Goal: Task Accomplishment & Management: Use online tool/utility

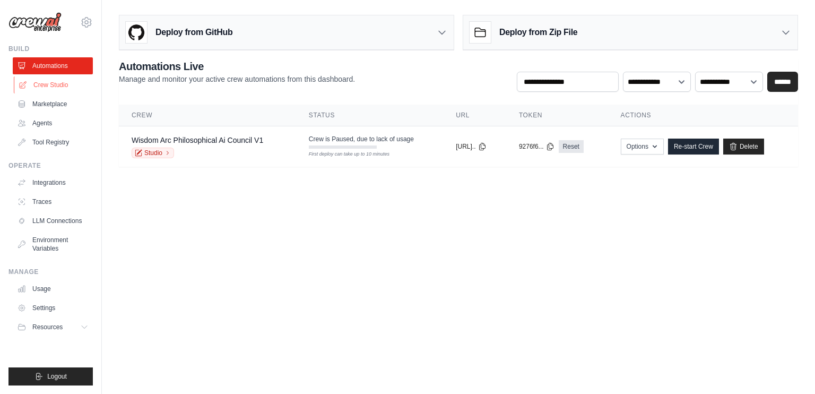
click at [53, 82] on link "Crew Studio" at bounding box center [54, 84] width 80 height 17
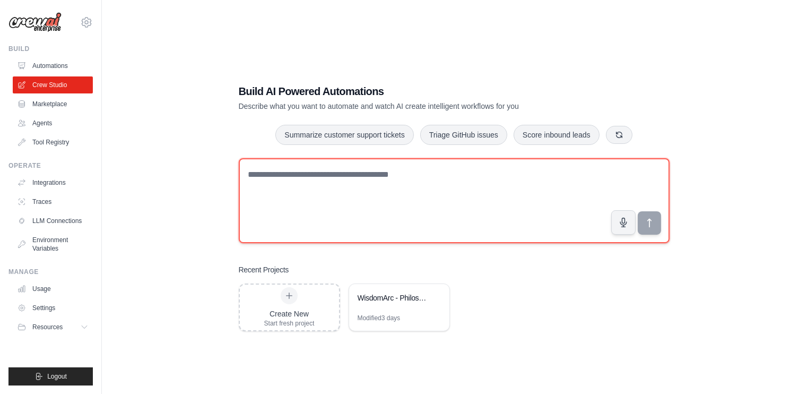
click at [475, 232] on textarea at bounding box center [454, 200] width 431 height 85
paste textarea "**********"
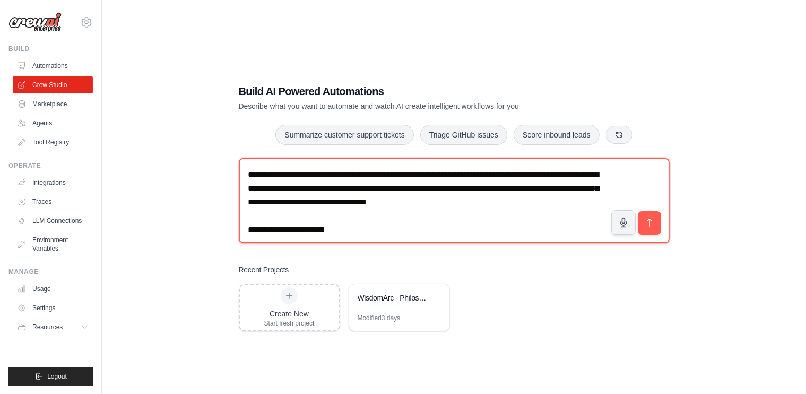
scroll to position [585, 0]
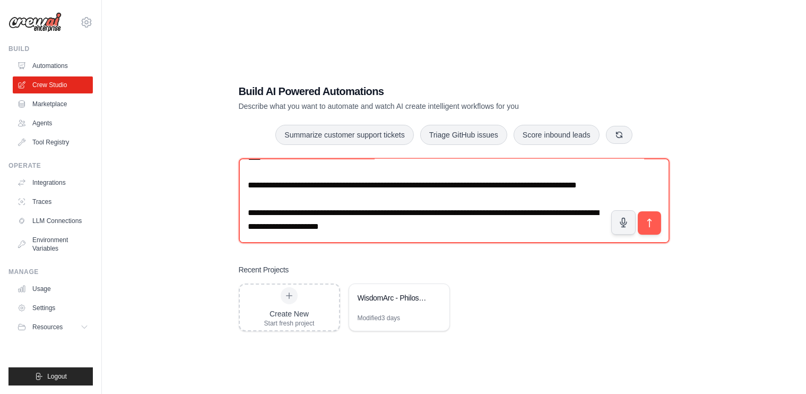
type textarea "**********"
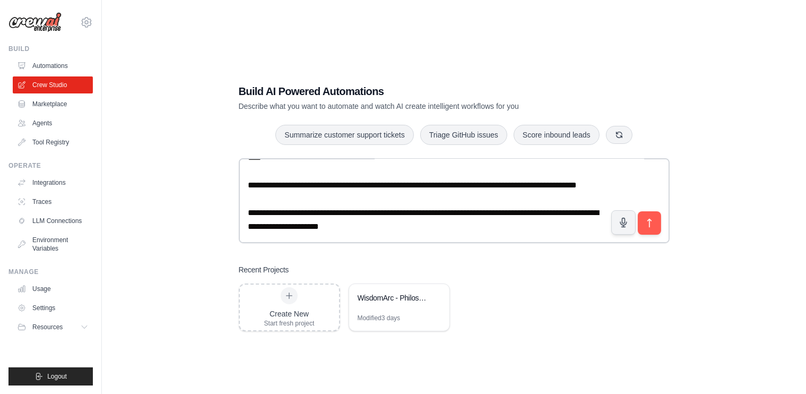
click at [191, 176] on div "Build AI Powered Automations Describe what you want to automate and watch AI cr…" at bounding box center [454, 208] width 670 height 394
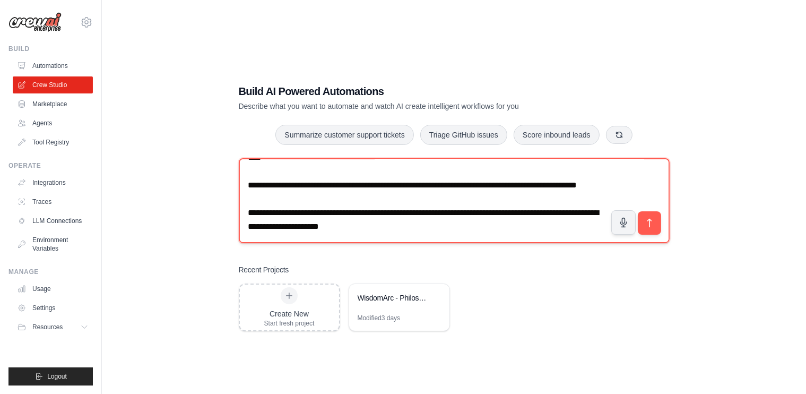
click at [365, 188] on textarea at bounding box center [454, 200] width 431 height 85
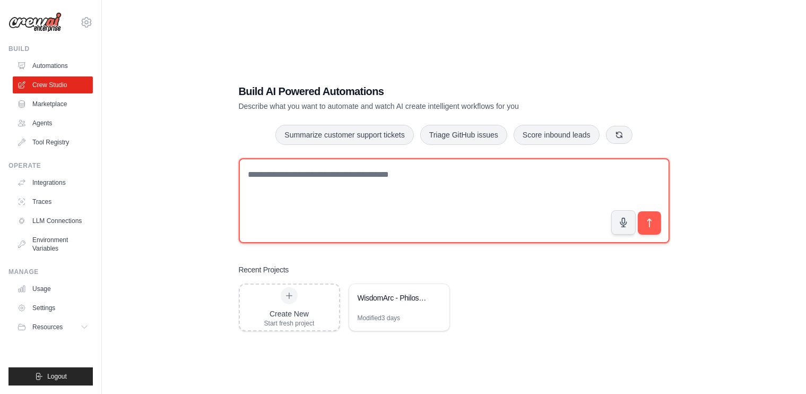
scroll to position [0, 0]
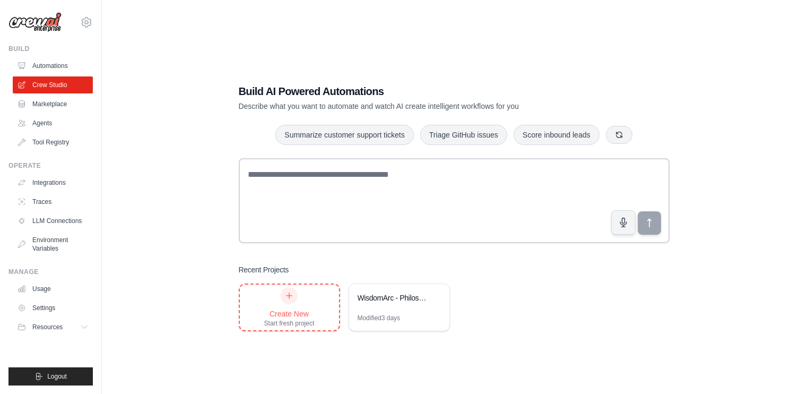
click at [292, 314] on div "Create New" at bounding box center [289, 313] width 50 height 11
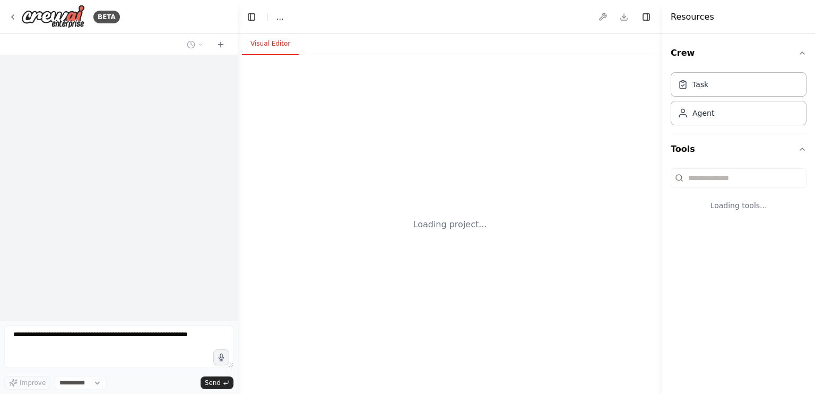
select select "****"
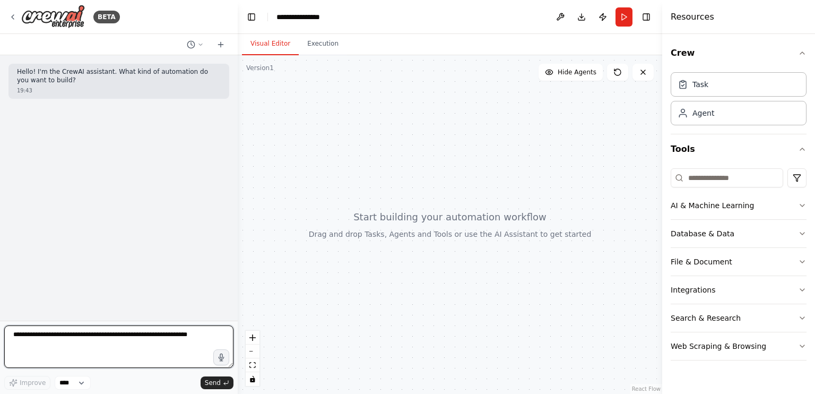
click at [62, 344] on textarea at bounding box center [118, 346] width 229 height 42
paste textarea "**********"
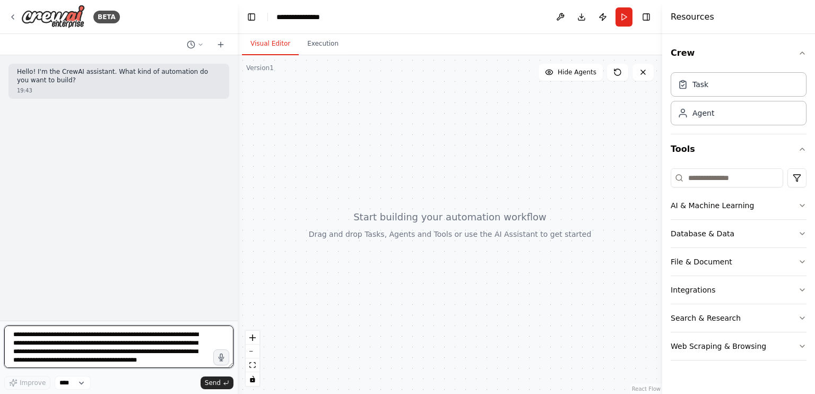
scroll to position [429, 0]
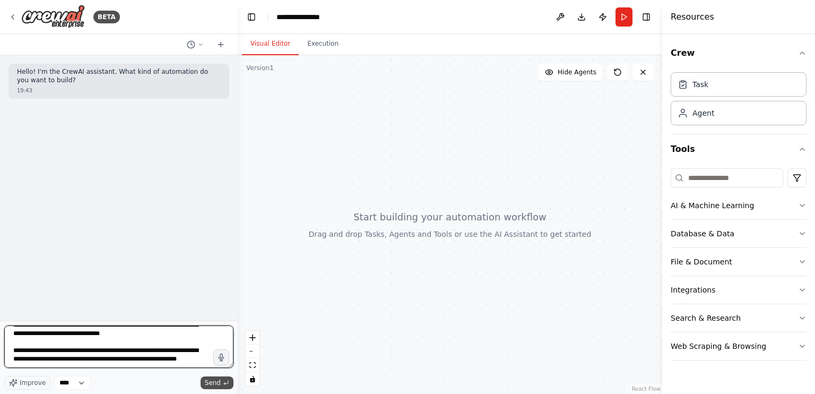
type textarea "**********"
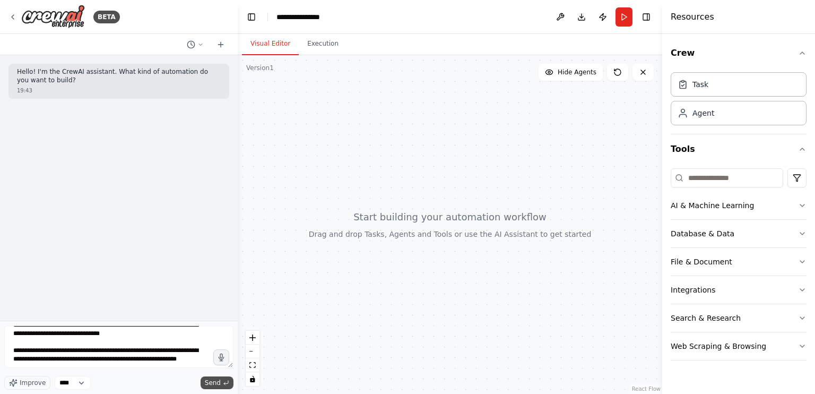
click at [225, 379] on icon "submit" at bounding box center [226, 382] width 6 height 6
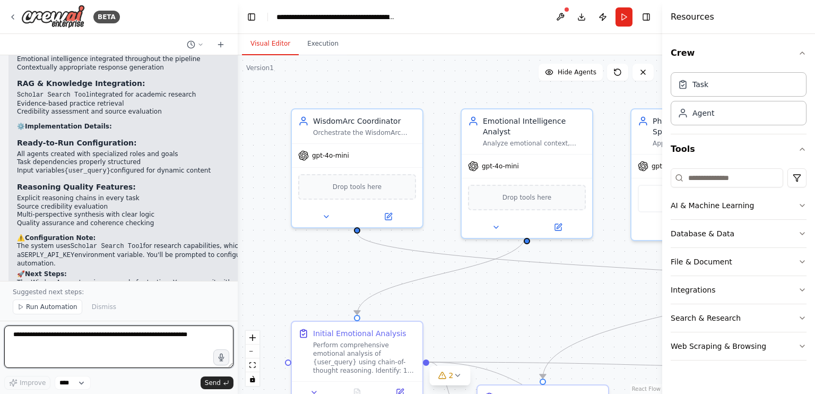
scroll to position [1420, 0]
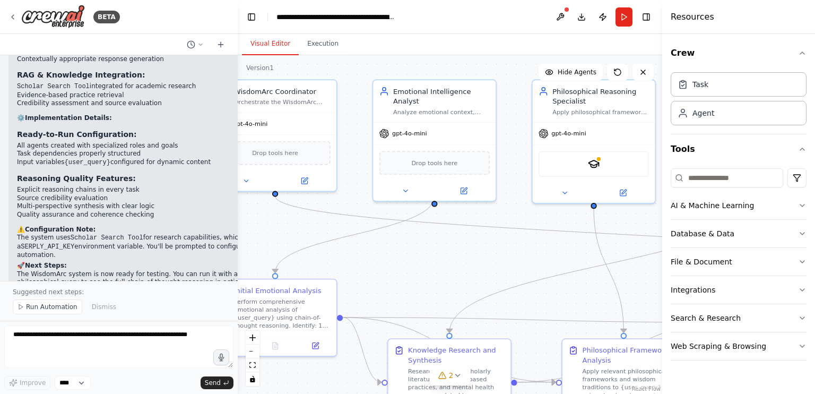
drag, startPoint x: 494, startPoint y: 85, endPoint x: 405, endPoint y: 53, distance: 94.8
click at [405, 53] on div "Visual Editor Execution Version 1 Show Tools Hide Agents .deletable-edge-delete…" at bounding box center [450, 214] width 424 height 360
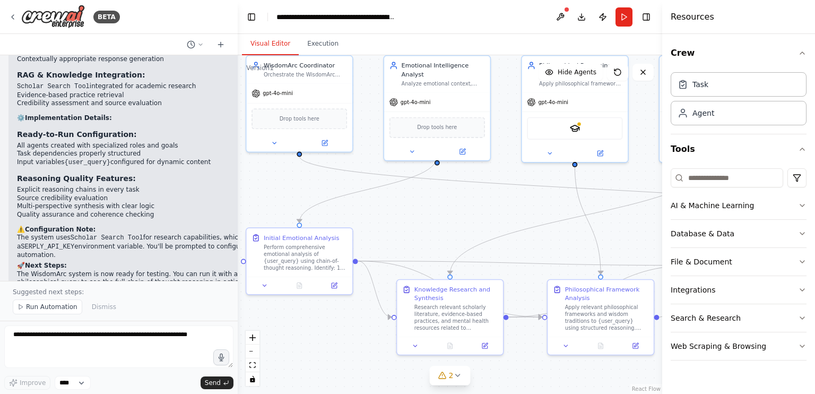
drag, startPoint x: 571, startPoint y: 273, endPoint x: 571, endPoint y: 232, distance: 40.3
click at [571, 232] on div ".deletable-edge-delete-btn { width: 20px; height: 20px; border: 0px solid #ffff…" at bounding box center [450, 224] width 424 height 338
click at [456, 375] on icon at bounding box center [457, 375] width 4 height 2
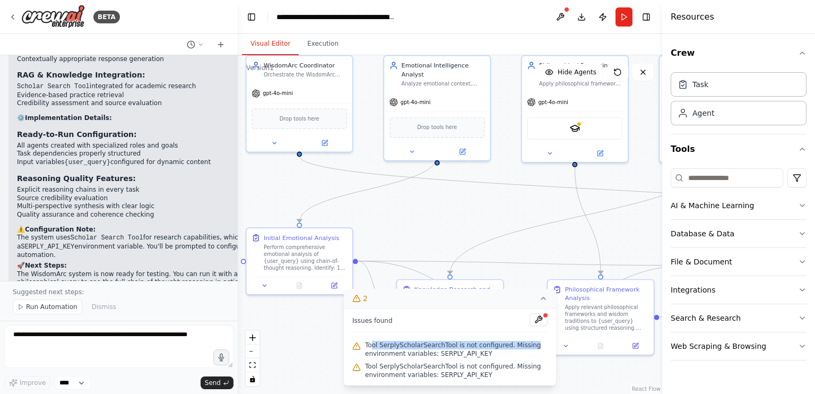
drag, startPoint x: 372, startPoint y: 345, endPoint x: 522, endPoint y: 347, distance: 150.1
click at [522, 347] on span "Tool SerplyScholarSearchTool is not configured. Missing environment variables: …" at bounding box center [456, 349] width 182 height 17
click at [602, 373] on div ".deletable-edge-delete-btn { width: 20px; height: 20px; border: 0px solid #ffff…" at bounding box center [450, 224] width 424 height 338
click at [541, 298] on icon at bounding box center [543, 298] width 8 height 8
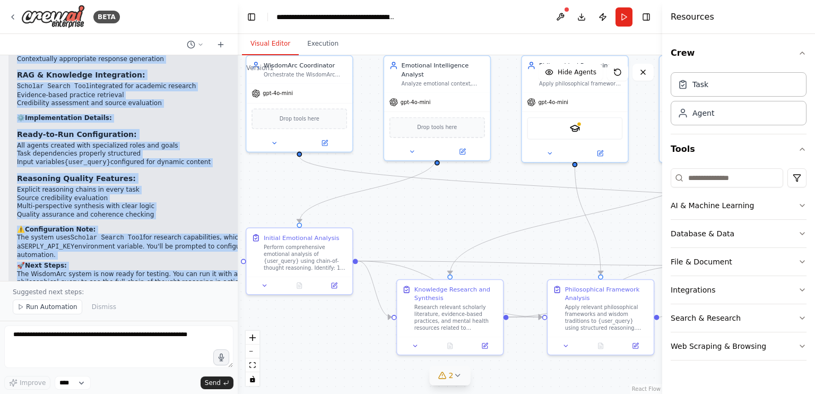
drag, startPoint x: 19, startPoint y: 154, endPoint x: 208, endPoint y: 256, distance: 214.6
click at [208, 256] on div "Hello! I'm the CrewAI assistant. What kind of automation do you want to build? …" at bounding box center [119, 167] width 238 height 225
copy div "erfect! I've successfully designed and implemented the WisdomArc Mental Health …"
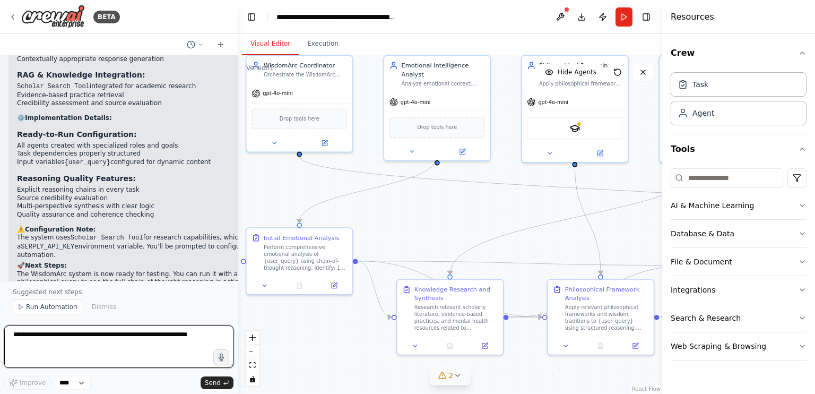
click at [53, 330] on textarea at bounding box center [118, 346] width 229 height 42
paste textarea "**********"
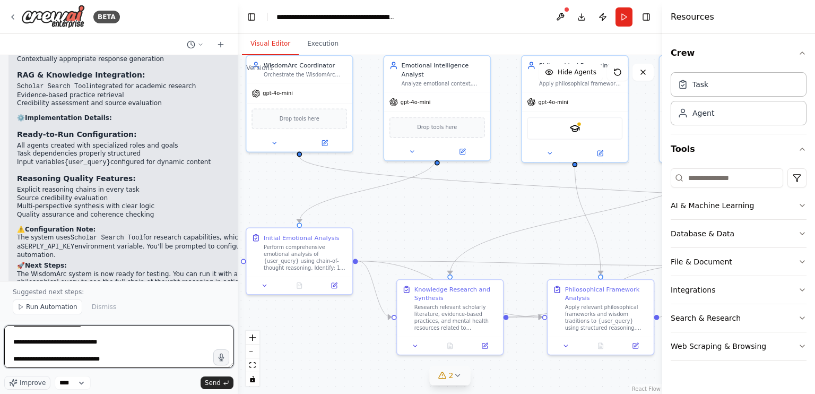
scroll to position [238, 0]
type textarea "**********"
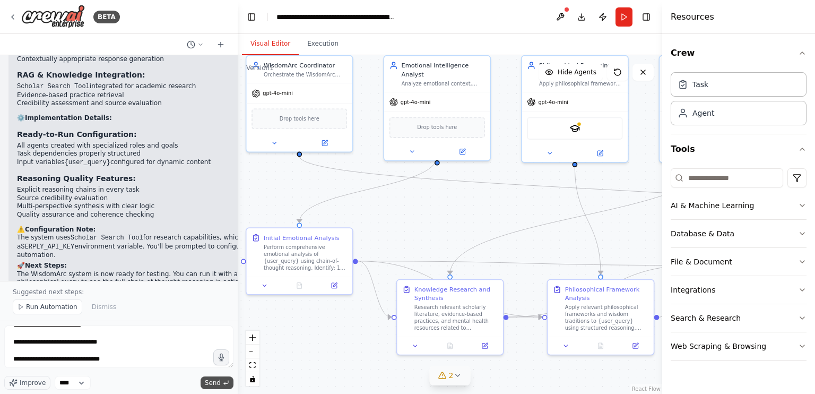
click at [222, 377] on button "Send" at bounding box center [217, 382] width 33 height 13
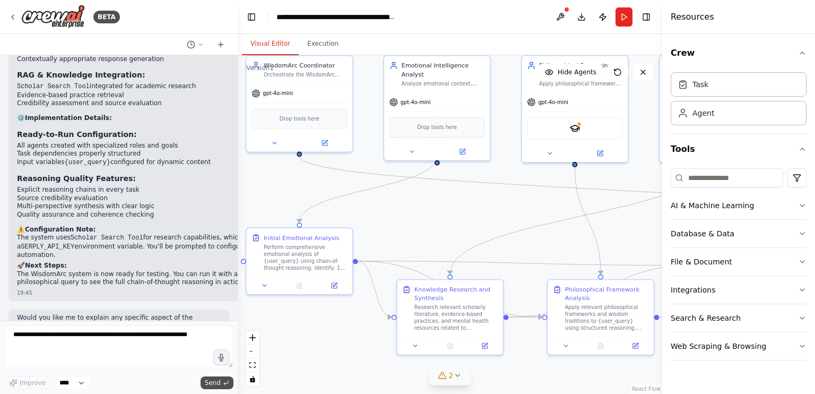
scroll to position [1642, 0]
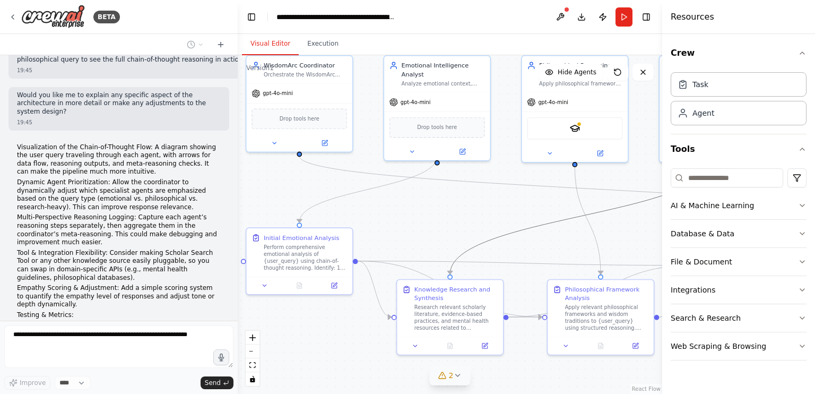
drag, startPoint x: 486, startPoint y: 239, endPoint x: 431, endPoint y: 235, distance: 55.3
click at [431, 235] on div ".deletable-edge-delete-btn { width: 20px; height: 20px; border: 0px solid #ffff…" at bounding box center [450, 224] width 424 height 338
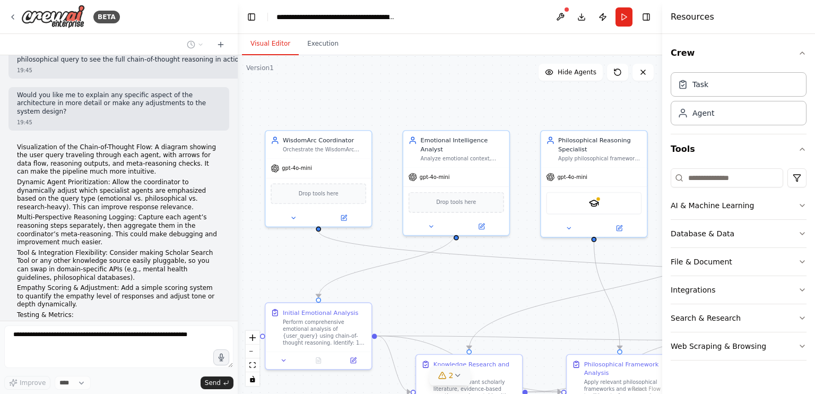
drag, startPoint x: 471, startPoint y: 224, endPoint x: 490, endPoint y: 298, distance: 76.7
click at [490, 298] on div ".deletable-edge-delete-btn { width: 20px; height: 20px; border: 0px solid #ffff…" at bounding box center [450, 224] width 424 height 338
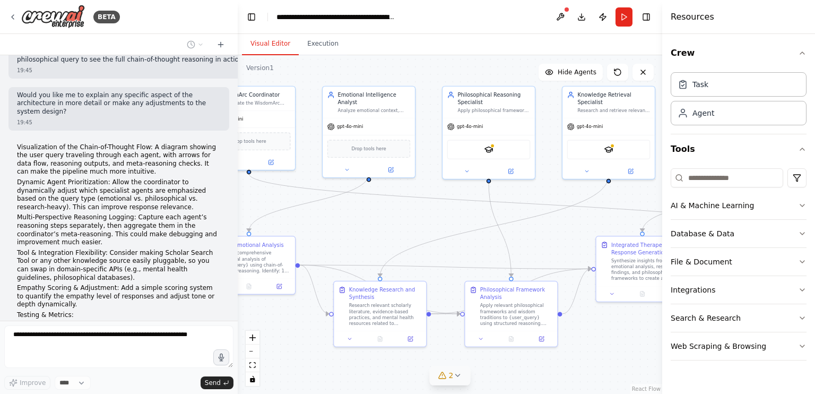
drag, startPoint x: 486, startPoint y: 292, endPoint x: 395, endPoint y: 228, distance: 111.9
click at [395, 228] on div ".deletable-edge-delete-btn { width: 20px; height: 20px; border: 0px solid #ffff…" at bounding box center [450, 224] width 424 height 338
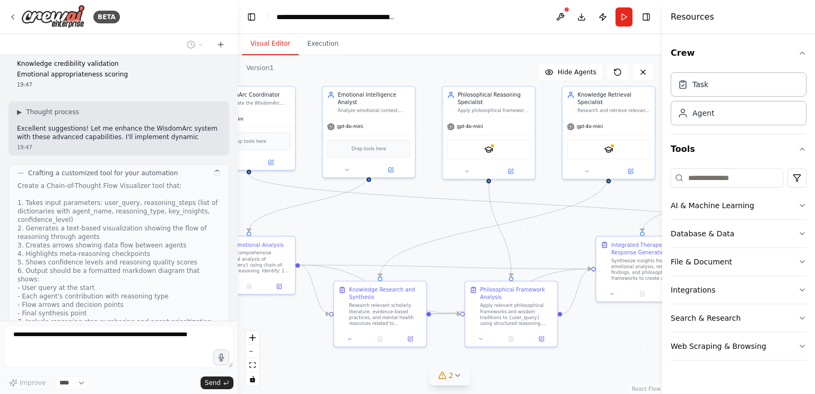
scroll to position [1923, 0]
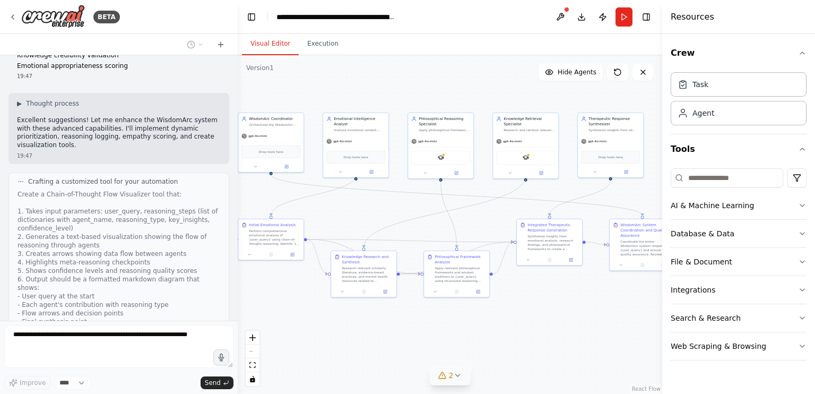
drag, startPoint x: 412, startPoint y: 222, endPoint x: 382, endPoint y: 207, distance: 33.2
click at [382, 207] on div ".deletable-edge-delete-btn { width: 20px; height: 20px; border: 0px solid #ffff…" at bounding box center [450, 224] width 424 height 338
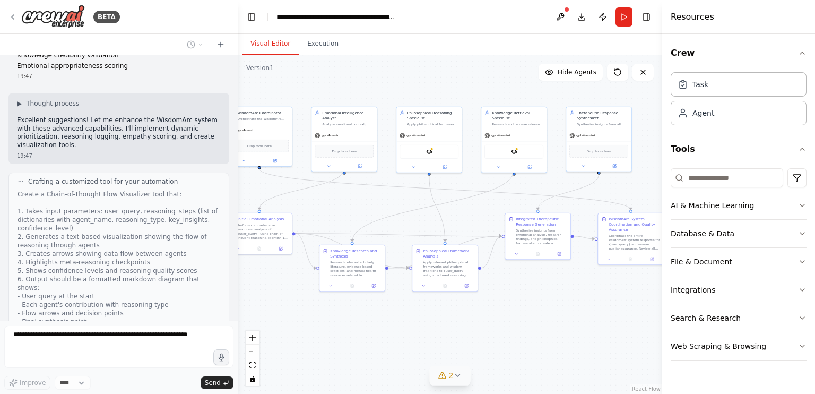
drag, startPoint x: 414, startPoint y: 203, endPoint x: 406, endPoint y: 200, distance: 8.1
click at [406, 200] on div ".deletable-edge-delete-btn { width: 20px; height: 20px; border: 0px solid #ffff…" at bounding box center [450, 224] width 424 height 338
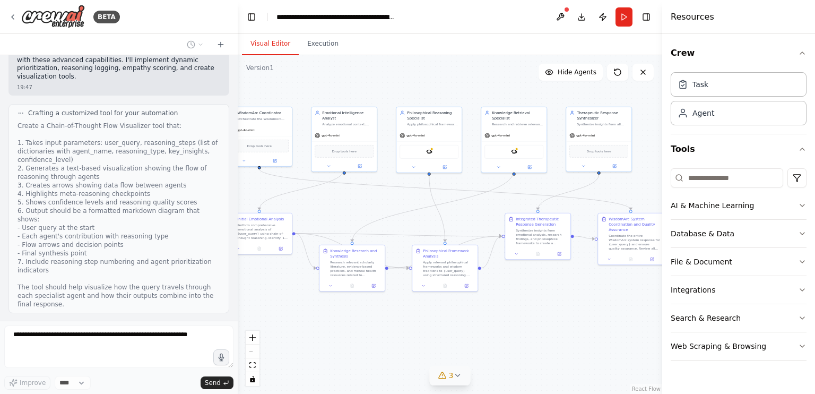
scroll to position [2225, 0]
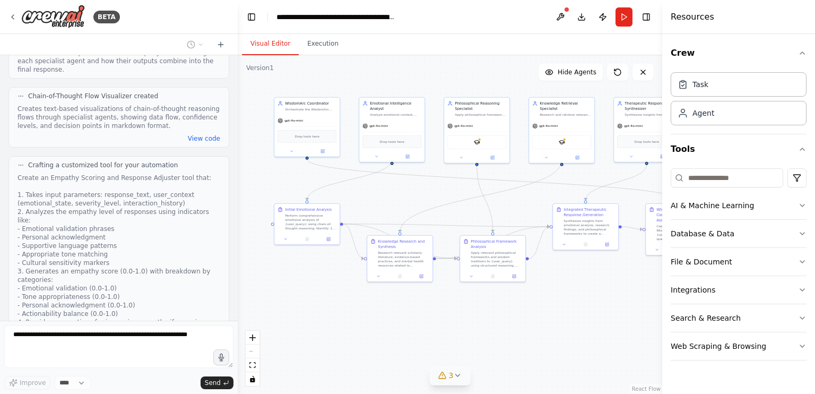
drag, startPoint x: 354, startPoint y: 212, endPoint x: 402, endPoint y: 203, distance: 48.7
click at [402, 203] on div ".deletable-edge-delete-btn { width: 20px; height: 20px; border: 0px solid #ffff…" at bounding box center [450, 224] width 424 height 338
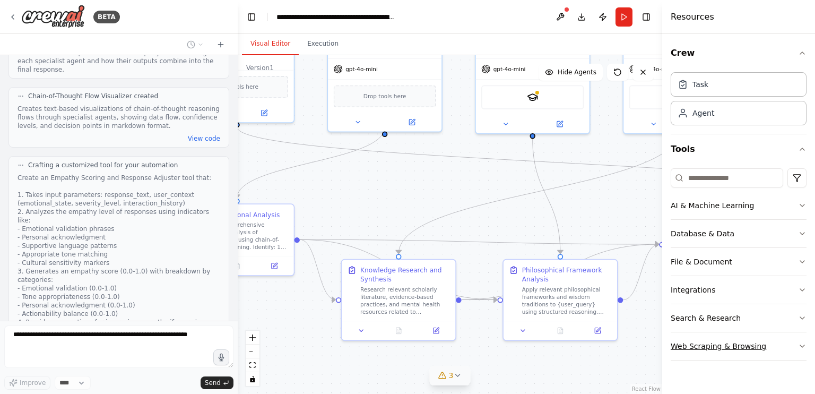
click at [754, 332] on button "Web Scraping & Browsing" at bounding box center [739, 346] width 136 height 28
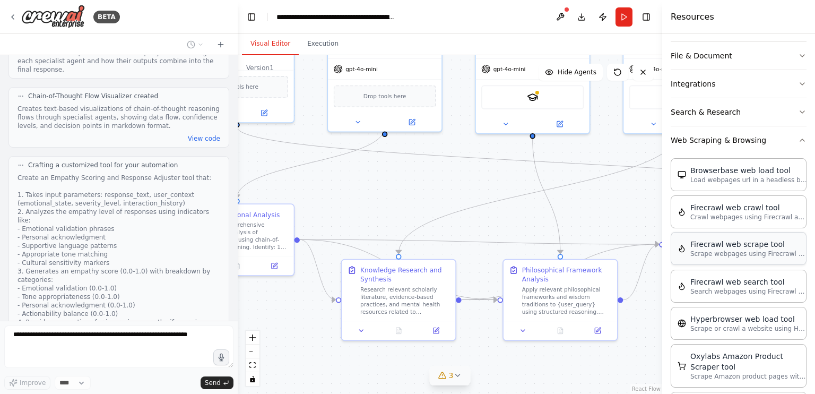
scroll to position [212, 0]
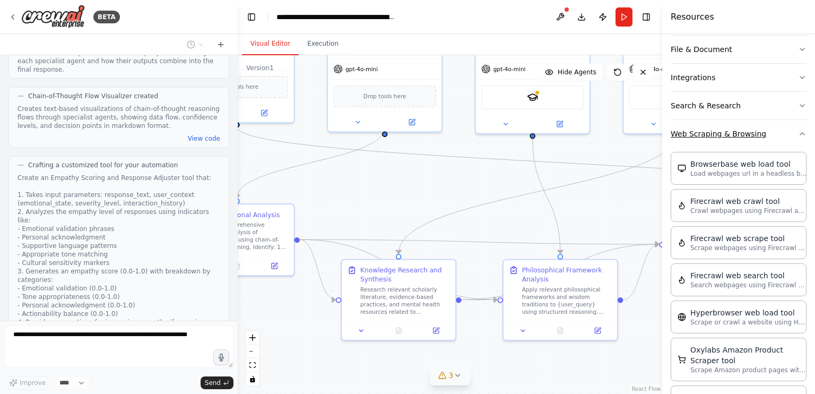
click at [784, 127] on button "Web Scraping & Browsing" at bounding box center [739, 134] width 136 height 28
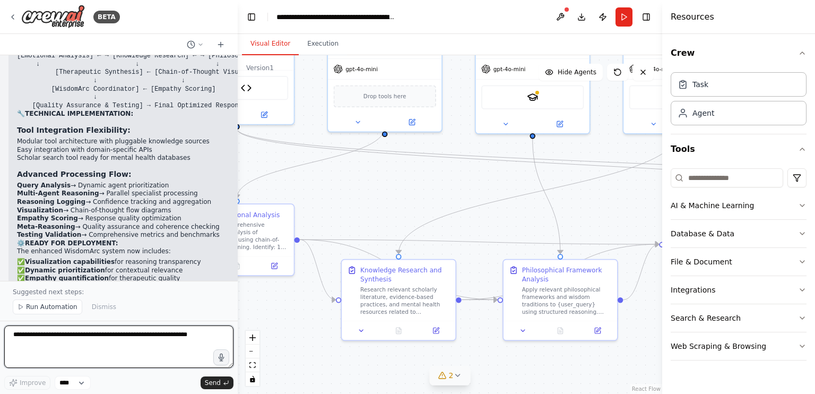
scroll to position [3259, 0]
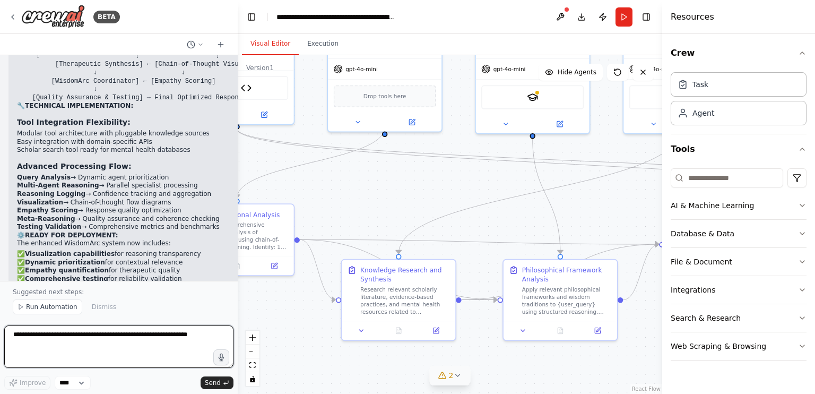
paste textarea "**********"
type textarea "**********"
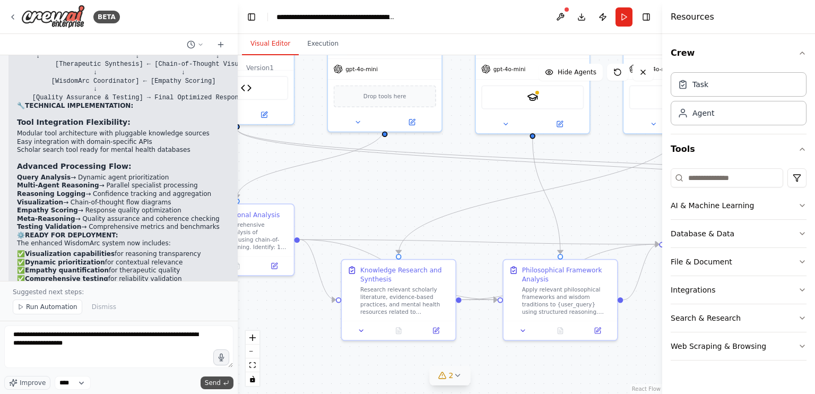
click at [217, 386] on span "Send" at bounding box center [213, 382] width 16 height 8
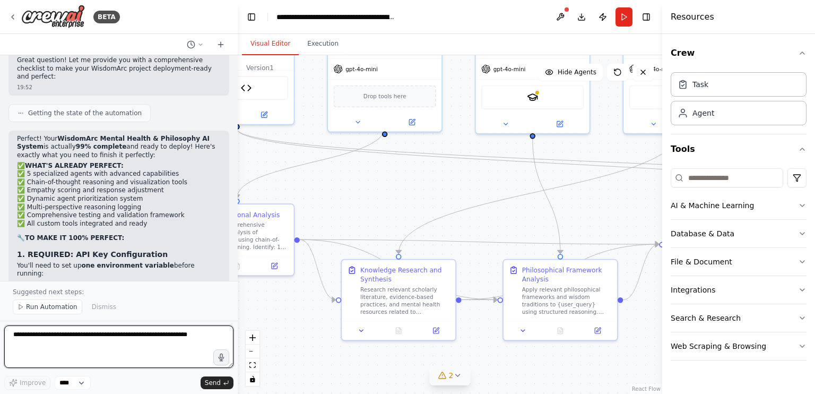
scroll to position [3608, 0]
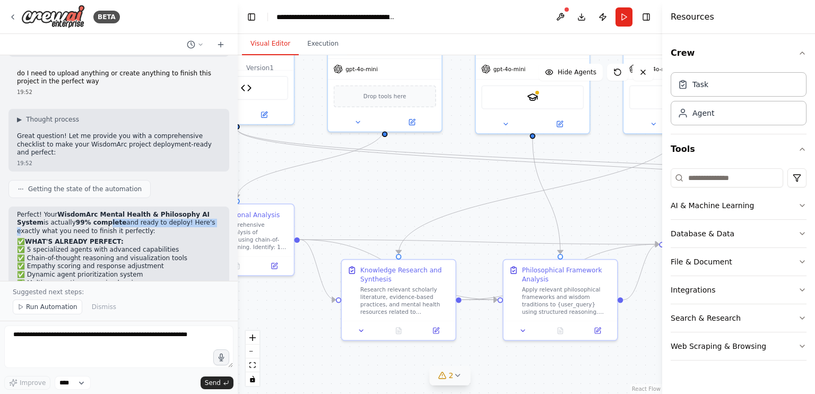
drag, startPoint x: 76, startPoint y: 84, endPoint x: 170, endPoint y: 82, distance: 93.9
click at [170, 211] on p "Perfect! Your WisdomArc Mental Health & Philosophy AI System is actually 99% co…" at bounding box center [119, 223] width 204 height 25
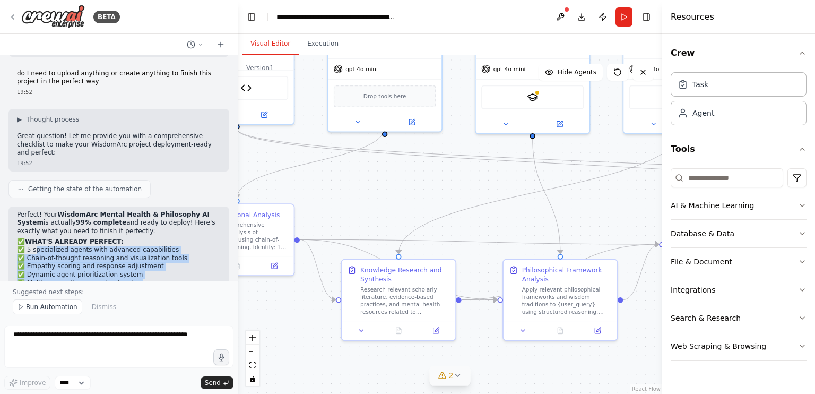
drag, startPoint x: 35, startPoint y: 109, endPoint x: 134, endPoint y: 164, distance: 113.8
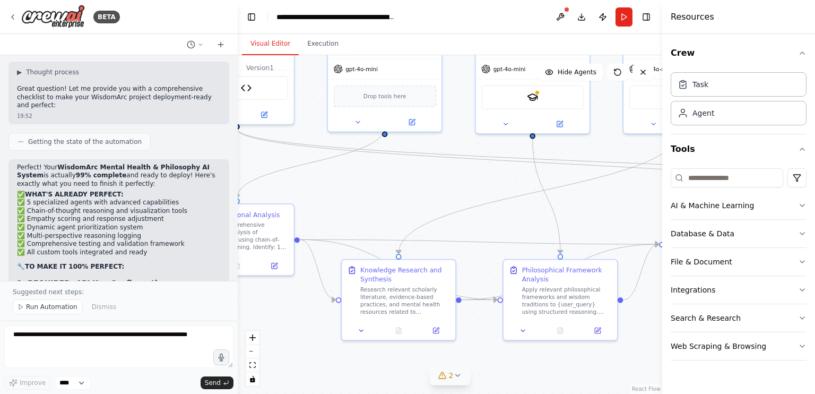
scroll to position [3661, 0]
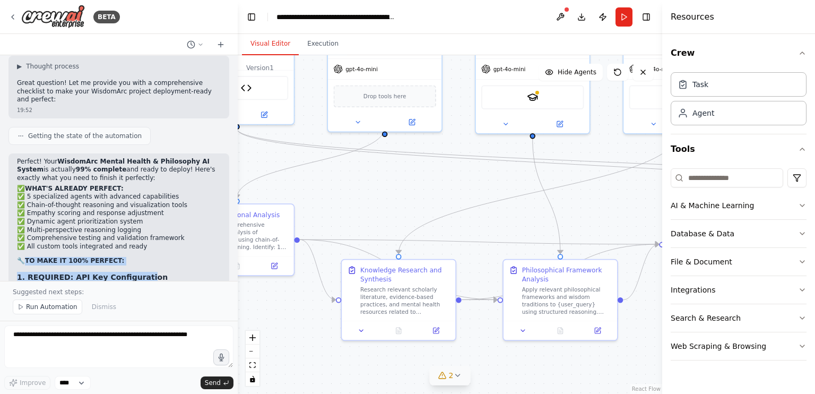
drag, startPoint x: 22, startPoint y: 125, endPoint x: 138, endPoint y: 141, distance: 117.3
click at [138, 273] on strong "1. REQUIRED: API Key Configuration" at bounding box center [92, 277] width 151 height 8
drag, startPoint x: 24, startPoint y: 146, endPoint x: 187, endPoint y: 152, distance: 163.5
click at [187, 284] on p "You'll need to set up one environment variable before running:" at bounding box center [119, 292] width 204 height 16
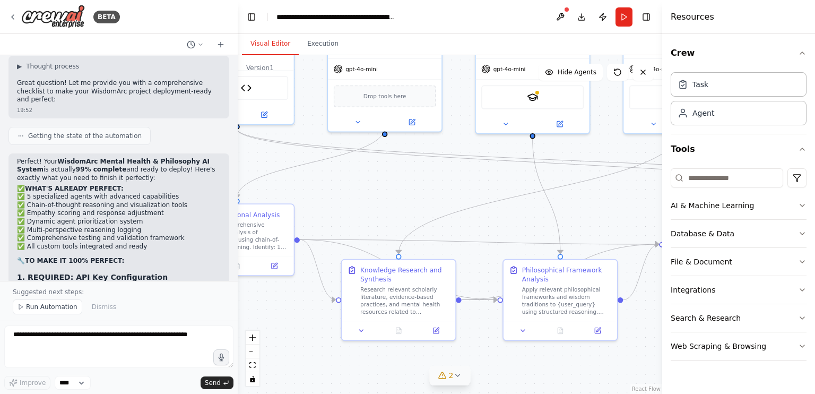
click at [187, 284] on p "You'll need to set up one environment variable before running:" at bounding box center [119, 292] width 204 height 16
drag, startPoint x: 31, startPoint y: 159, endPoint x: 118, endPoint y: 162, distance: 87.1
click at [118, 303] on code "SERPLY_API_KEY=your_api_key_here" at bounding box center [78, 306] width 122 height 7
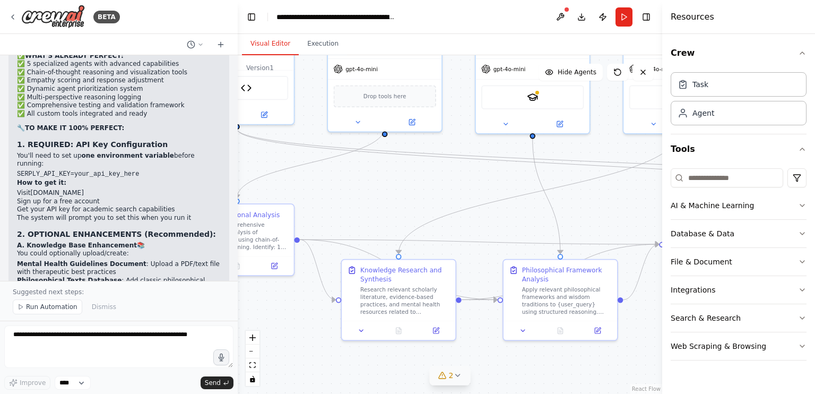
scroll to position [3824, 0]
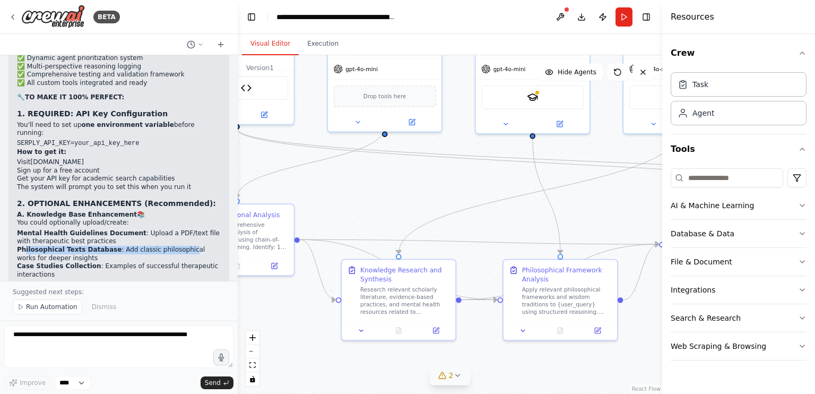
drag, startPoint x: 23, startPoint y: 101, endPoint x: 170, endPoint y: 101, distance: 146.4
click at [170, 246] on li "Philosophical Texts Database : Add classic philosophical works for deeper insig…" at bounding box center [119, 254] width 204 height 16
drag, startPoint x: 92, startPoint y: 117, endPoint x: 206, endPoint y: 118, distance: 114.6
click at [206, 262] on li "Case Studies Collection : Examples of successful therapeutic interactions" at bounding box center [119, 270] width 204 height 16
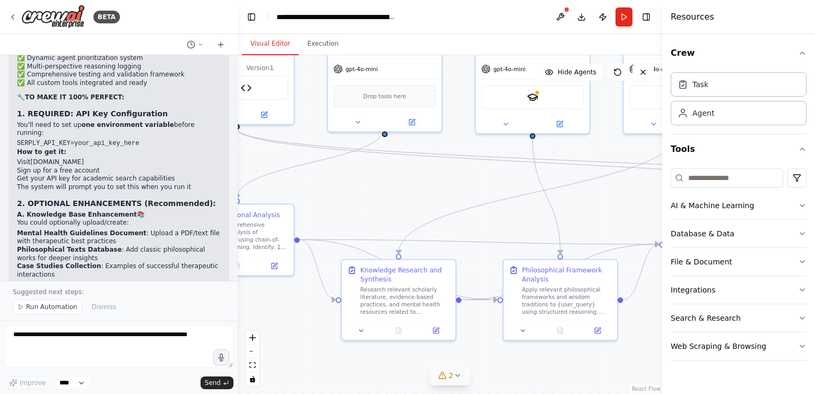
click at [166, 133] on div "Perfect! Your WisdomArc Mental Health & Philosophy AI System is actually 99% co…" at bounding box center [119, 317] width 204 height 647
drag, startPoint x: 62, startPoint y: 140, endPoint x: 179, endPoint y: 132, distance: 117.5
click at [179, 132] on div "Perfect! Your WisdomArc Mental Health & Philosophy AI System is actually 99% co…" at bounding box center [119, 317] width 204 height 647
drag, startPoint x: 36, startPoint y: 156, endPoint x: 187, endPoint y: 163, distance: 150.8
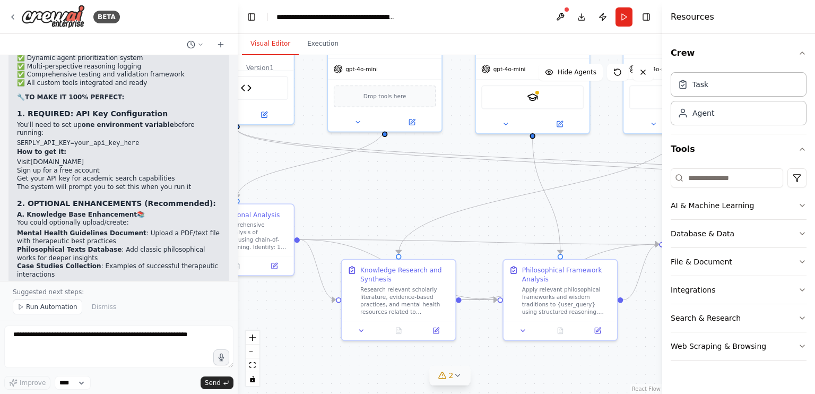
click at [187, 312] on li "Specialized Terminology : Add mental health or philosophical glossaries" at bounding box center [119, 320] width 204 height 16
drag, startPoint x: 20, startPoint y: 170, endPoint x: 51, endPoint y: 166, distance: 32.0
click at [51, 312] on li "Specialized Terminology : Add mental health or philosophical glossaries" at bounding box center [119, 320] width 204 height 16
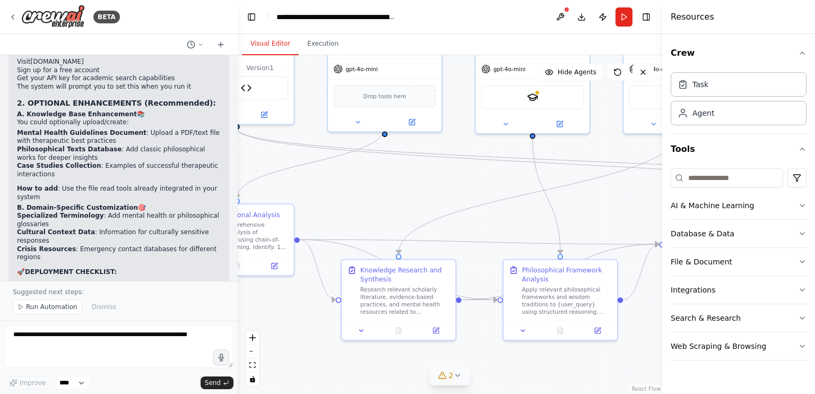
scroll to position [3930, 0]
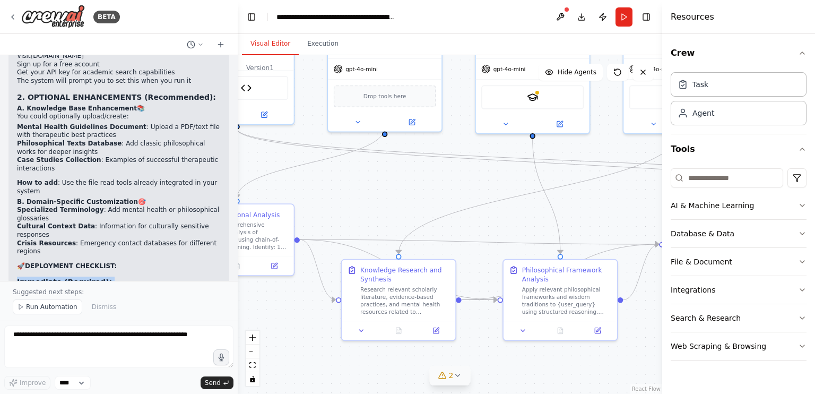
drag, startPoint x: 18, startPoint y: 102, endPoint x: 124, endPoint y: 161, distance: 121.8
click at [124, 161] on div "Perfect! Your WisdomArc Mental Health & Philosophy AI System is actually 99% co…" at bounding box center [119, 211] width 204 height 647
click at [124, 331] on li "✅ Testing Framework : Complete" at bounding box center [119, 335] width 204 height 8
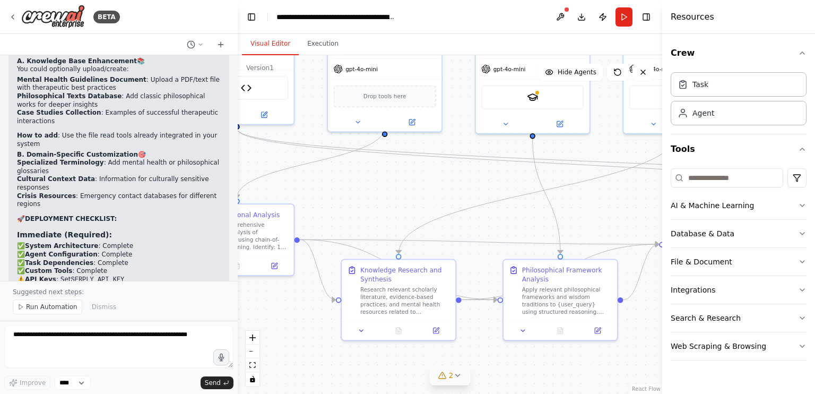
scroll to position [3984, 0]
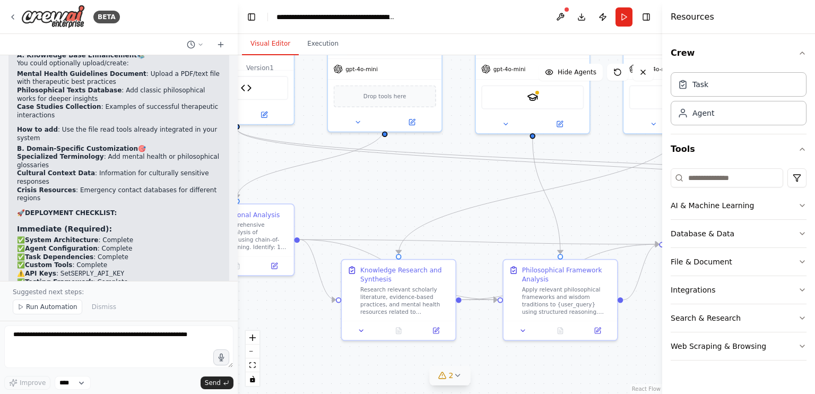
drag, startPoint x: 19, startPoint y: 135, endPoint x: 181, endPoint y: 132, distance: 162.4
click at [181, 132] on div "Perfect! Your WisdomArc Mental Health & Philosophy AI System is actually 99% co…" at bounding box center [119, 158] width 204 height 647
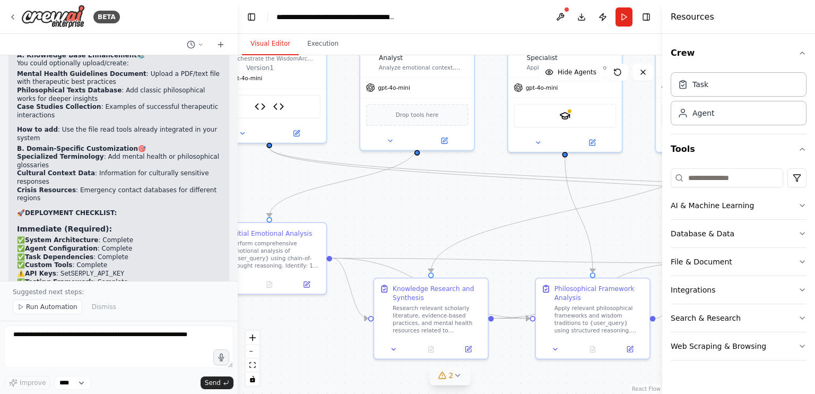
drag, startPoint x: 362, startPoint y: 166, endPoint x: 395, endPoint y: 184, distance: 37.3
click at [395, 184] on div ".deletable-edge-delete-btn { width: 20px; height: 20px; border: 0px solid #ffff…" at bounding box center [450, 224] width 424 height 338
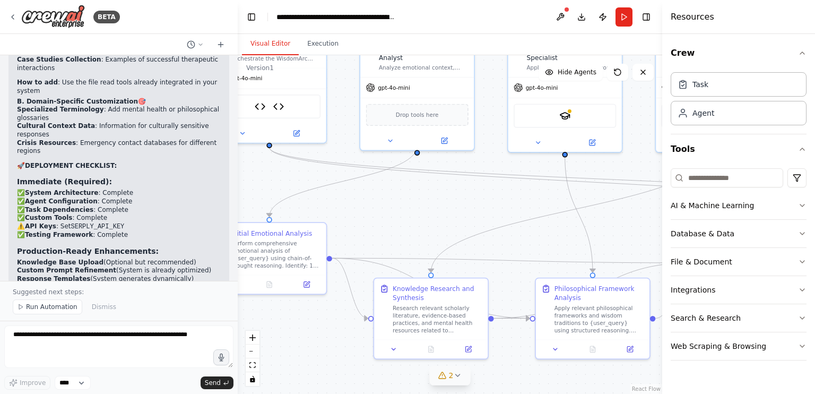
scroll to position [4037, 0]
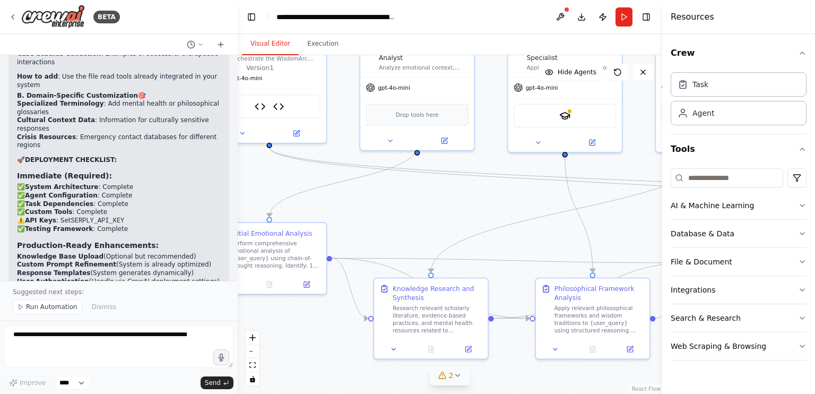
click at [449, 379] on span "2" at bounding box center [451, 375] width 5 height 11
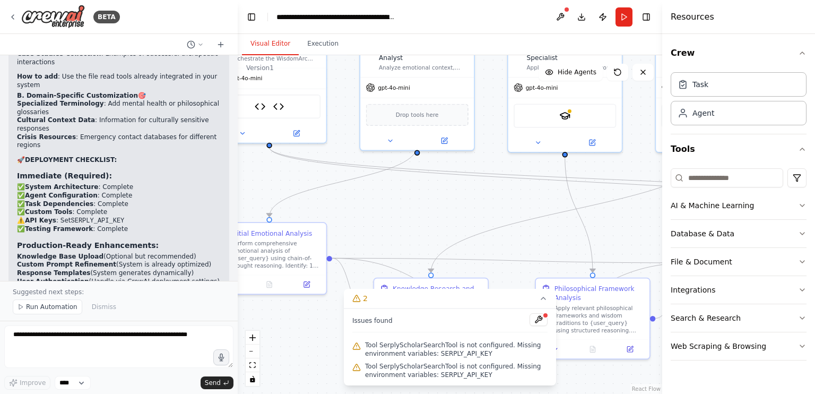
click at [460, 343] on span "Tool SerplyScholarSearchTool is not configured. Missing environment variables: …" at bounding box center [456, 349] width 182 height 17
click at [539, 317] on button at bounding box center [538, 319] width 18 height 13
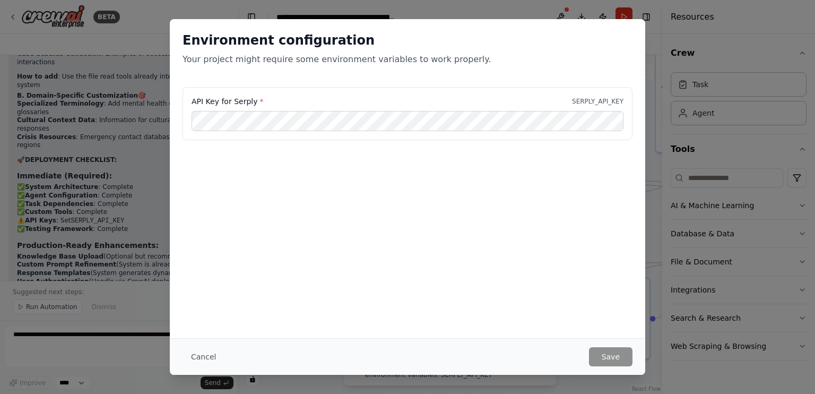
click at [663, 71] on div "Environment configuration Your project might require some environment variables…" at bounding box center [407, 197] width 815 height 394
click at [204, 354] on button "Cancel" at bounding box center [203, 356] width 42 height 19
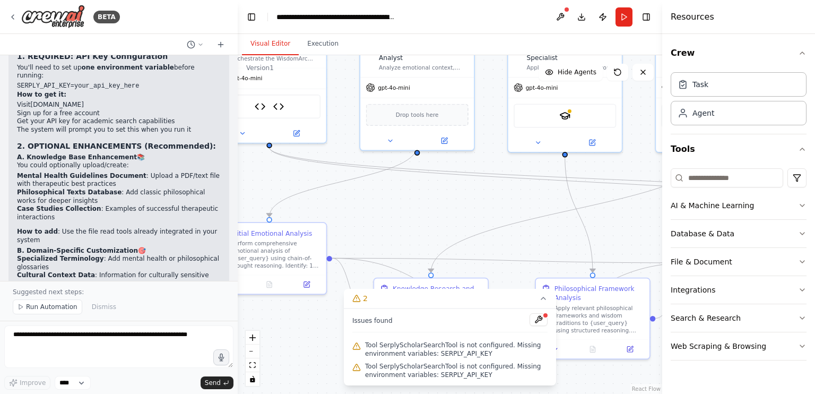
scroll to position [3873, 0]
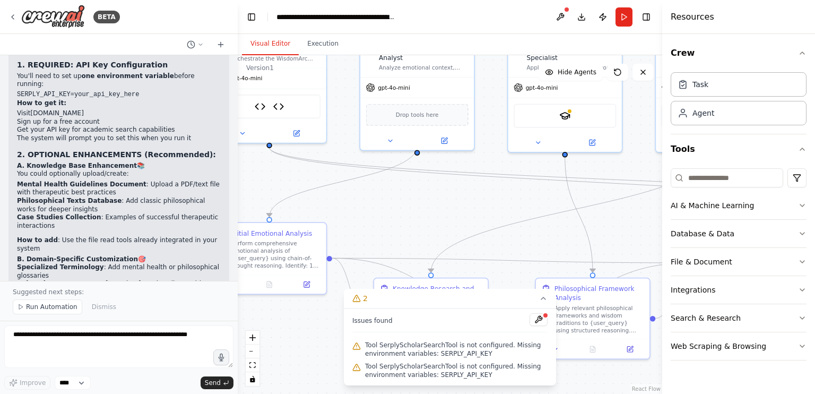
drag, startPoint x: 84, startPoint y: 248, endPoint x: 178, endPoint y: 249, distance: 93.9
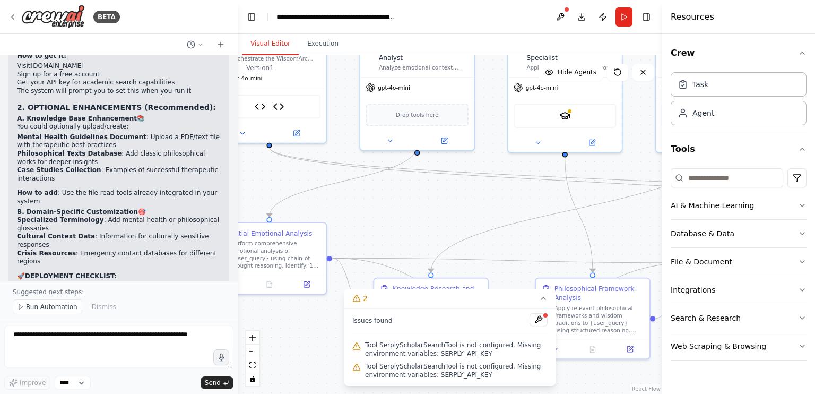
scroll to position [3926, 0]
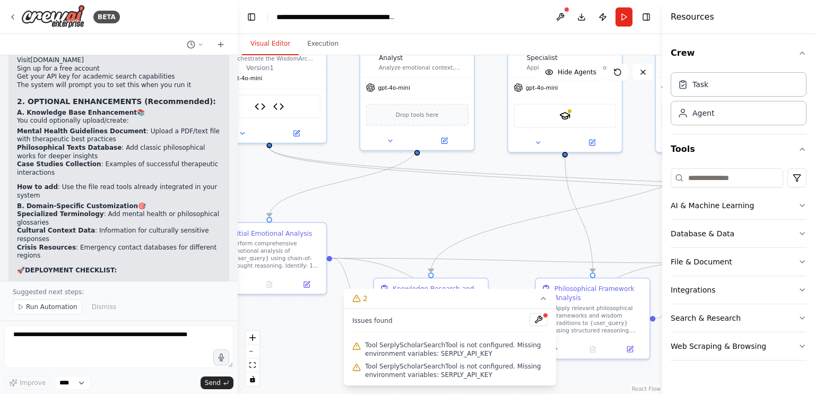
drag, startPoint x: 16, startPoint y: 193, endPoint x: 198, endPoint y: 216, distance: 183.5
click at [198, 216] on div "Perfect! Your WisdomArc Mental Health & Philosophy AI System is actually 99% co…" at bounding box center [118, 221] width 221 height 666
copy ol "Knowledge Base Upload (Optional but recommended) Custom Prompt Refinement (Syst…"
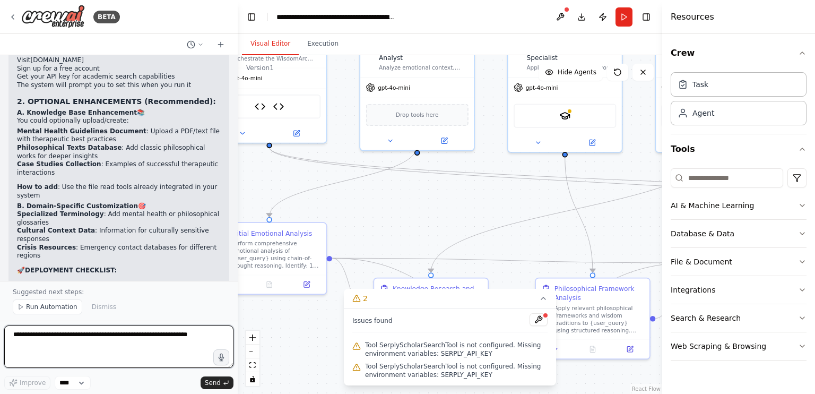
click at [108, 329] on textarea at bounding box center [118, 346] width 229 height 42
paste textarea "**********"
type textarea "**********"
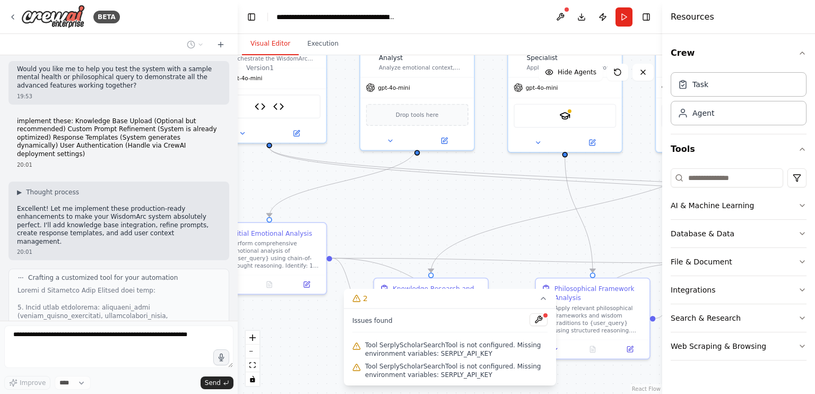
scroll to position [4439, 0]
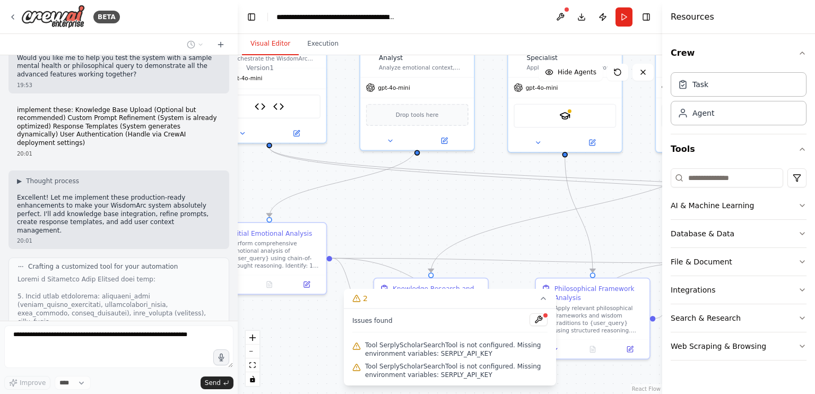
click at [472, 212] on div ".deletable-edge-delete-btn { width: 20px; height: 20px; border: 0px solid #ffff…" at bounding box center [450, 224] width 424 height 338
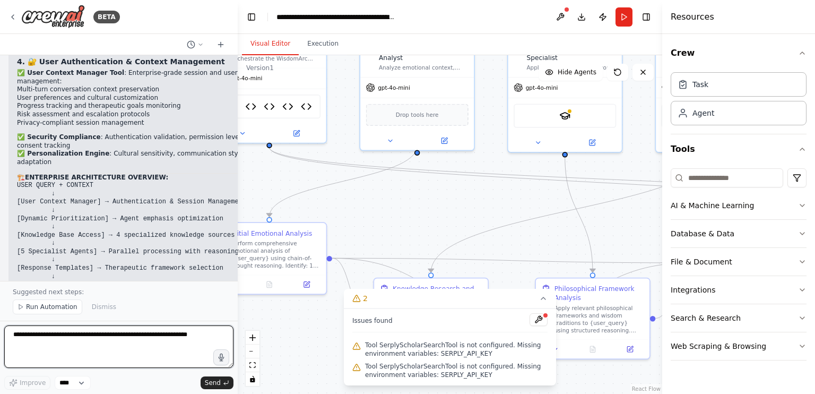
scroll to position [6564, 0]
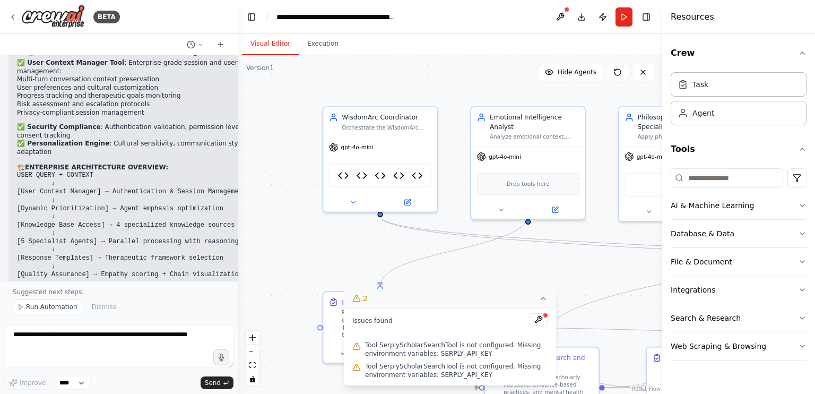
drag, startPoint x: 382, startPoint y: 228, endPoint x: 493, endPoint y: 297, distance: 130.6
click at [493, 297] on div "Version 1 Show Tools Hide Agents .deletable-edge-delete-btn { width: 20px; heig…" at bounding box center [450, 224] width 424 height 338
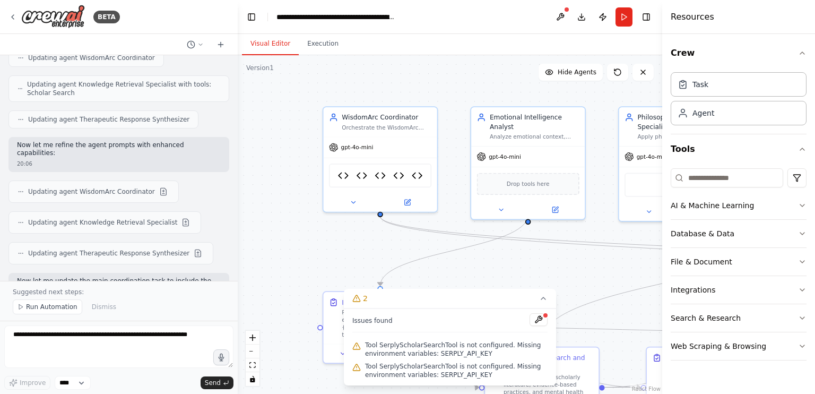
scroll to position [5769, 0]
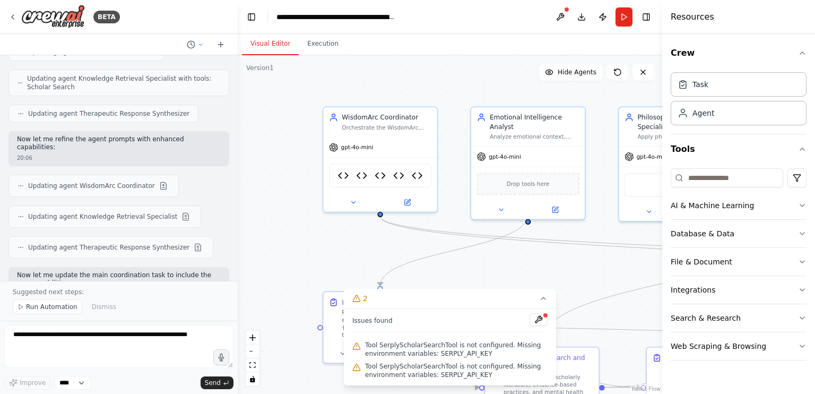
drag, startPoint x: 20, startPoint y: 224, endPoint x: 181, endPoint y: 247, distance: 162.8
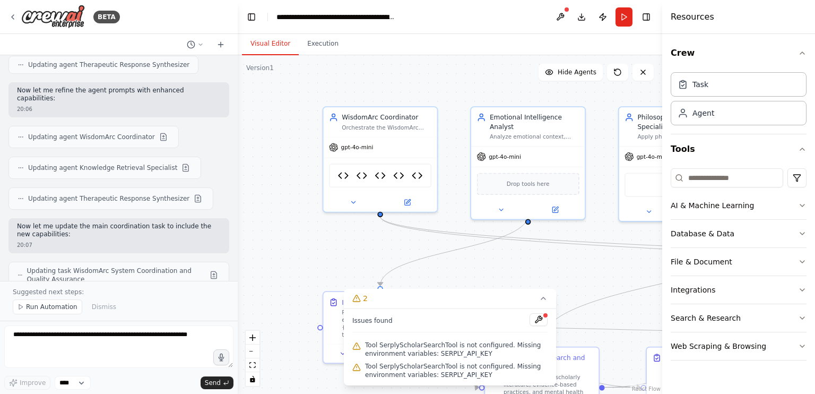
scroll to position [5822, 0]
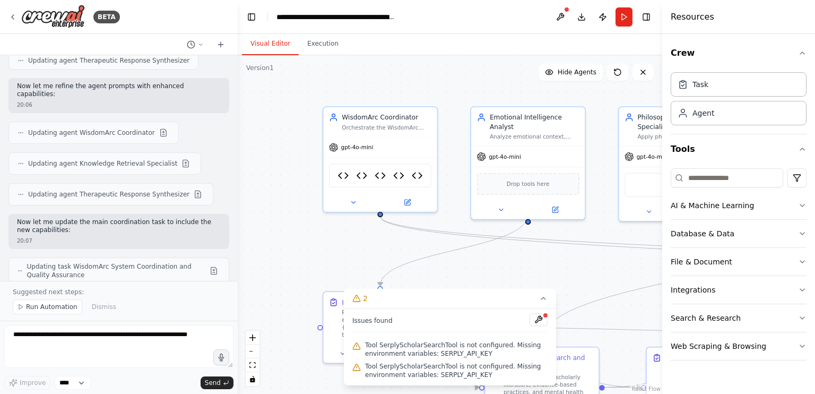
drag, startPoint x: 49, startPoint y: 224, endPoint x: 162, endPoint y: 243, distance: 115.0
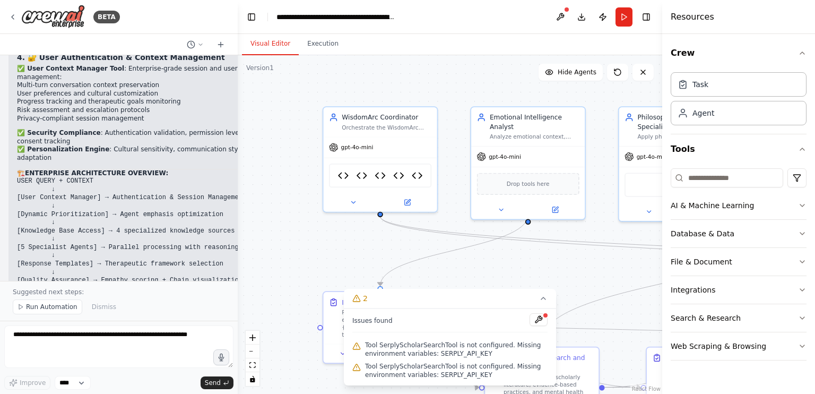
scroll to position [6564, 0]
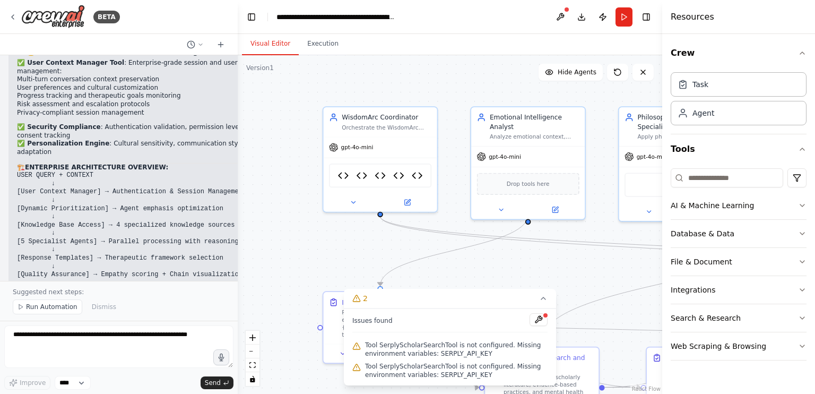
drag, startPoint x: 49, startPoint y: 235, endPoint x: 164, endPoint y: 258, distance: 117.4
click at [164, 258] on div "🎉 ENTERPRISE-GRADE IMPLEMENTATION COMPLETE! I've successfully implemented all t…" at bounding box center [141, 114] width 248 height 875
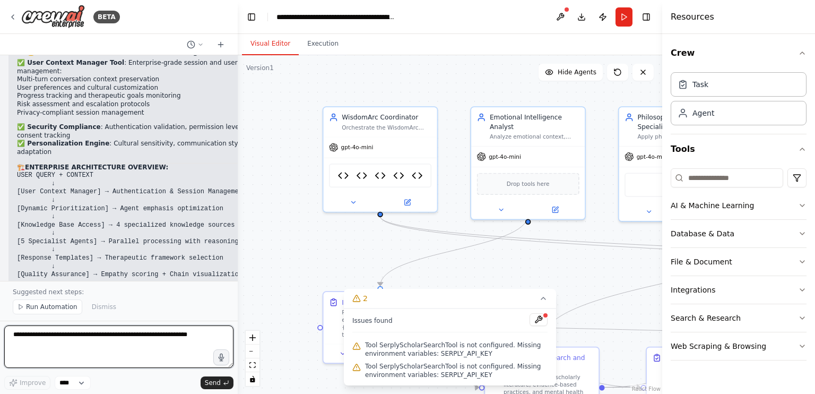
click at [116, 343] on textarea at bounding box center [118, 346] width 229 height 42
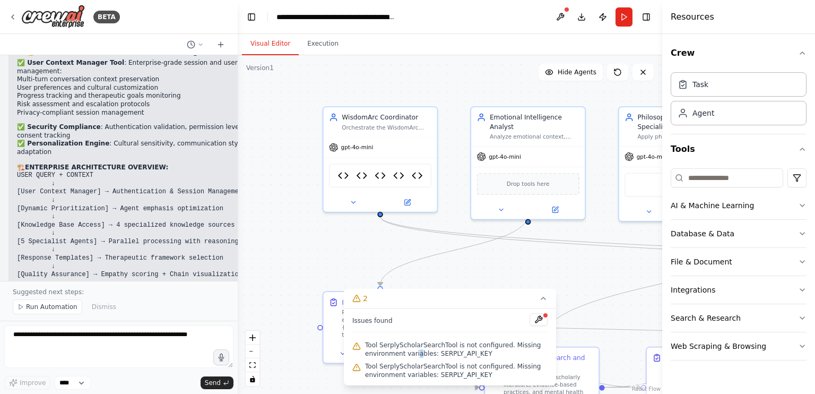
drag, startPoint x: 414, startPoint y: 354, endPoint x: 420, endPoint y: 351, distance: 6.4
click at [414, 354] on span "Tool SerplyScholarSearchTool is not configured. Missing environment variables: …" at bounding box center [456, 349] width 182 height 17
click at [539, 319] on button at bounding box center [538, 319] width 18 height 13
click at [437, 347] on body "BETA Hello! I'm the CrewAI assistant. What kind of automation do you want to bu…" at bounding box center [407, 197] width 815 height 394
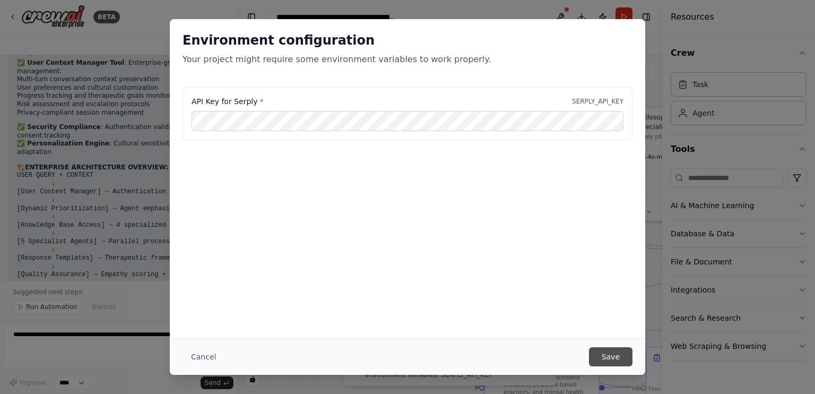
click at [612, 361] on button "Save" at bounding box center [611, 356] width 44 height 19
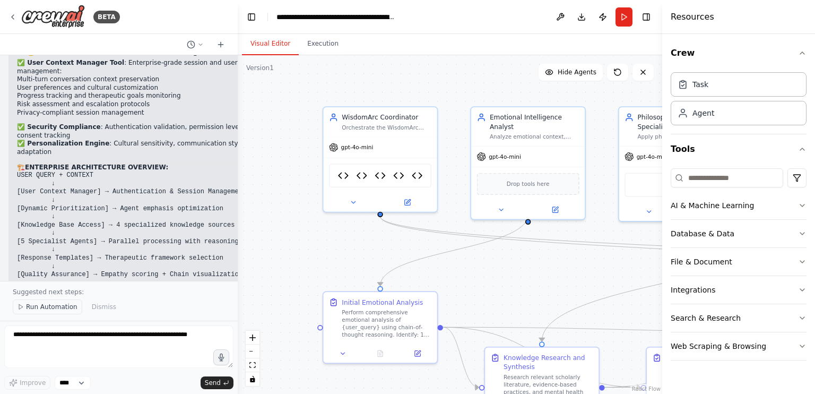
click at [55, 308] on span "Run Automation" at bounding box center [51, 306] width 51 height 8
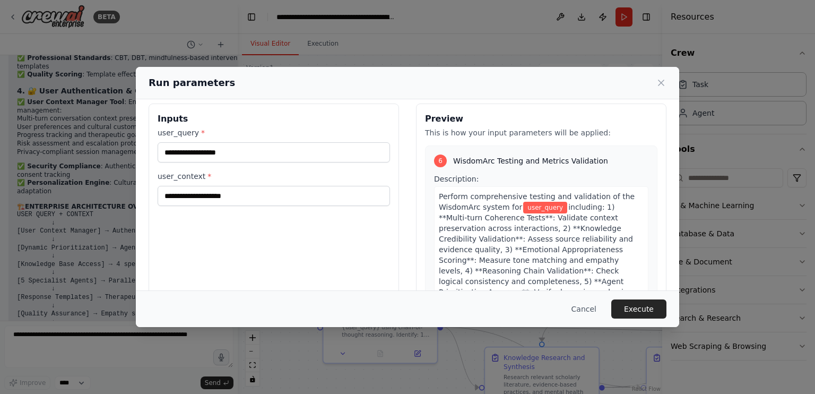
scroll to position [0, 0]
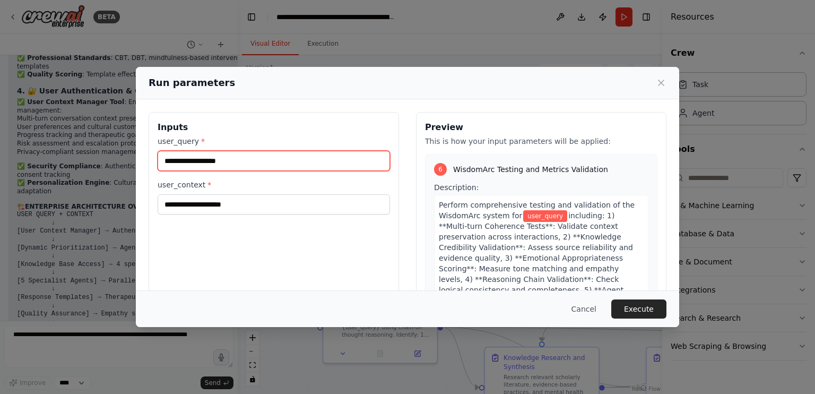
click at [199, 163] on input "user_query *" at bounding box center [274, 161] width 232 height 20
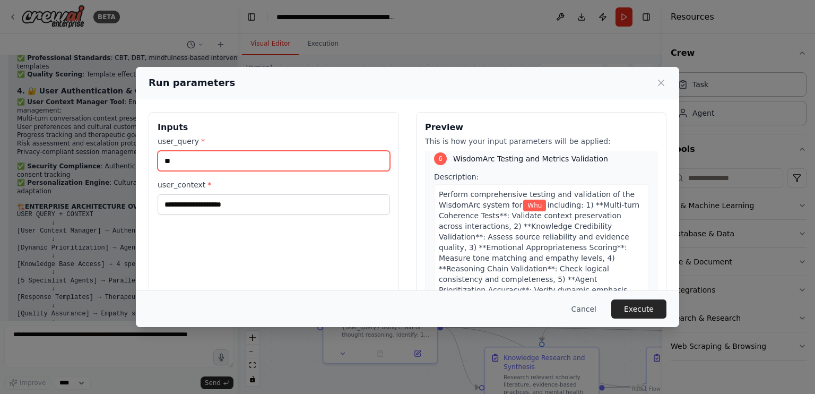
type input "*"
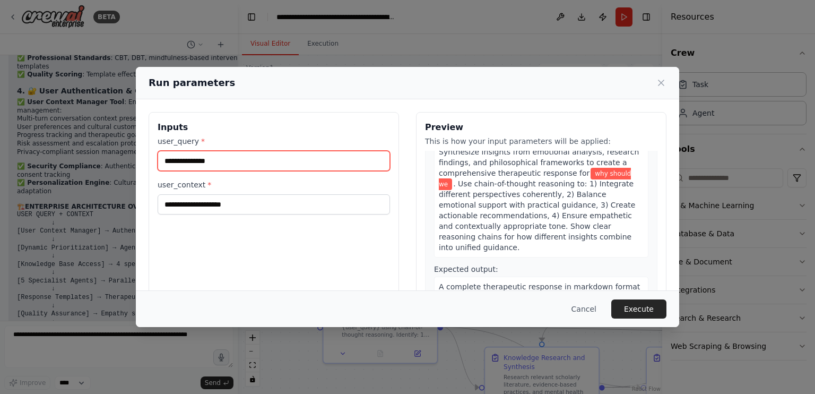
scroll to position [849, 0]
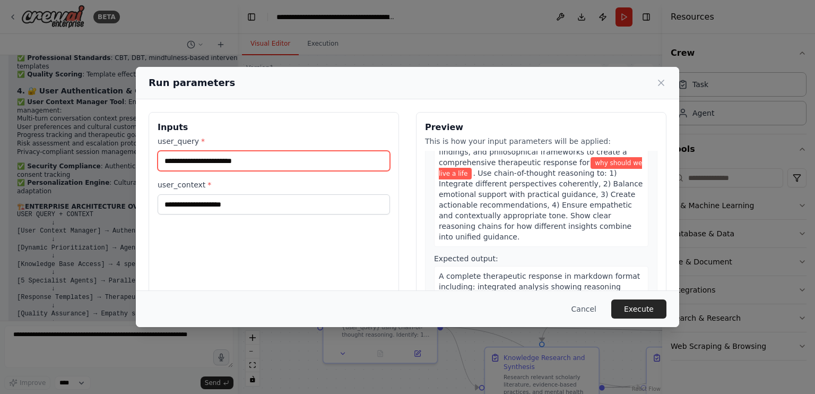
type input "**********"
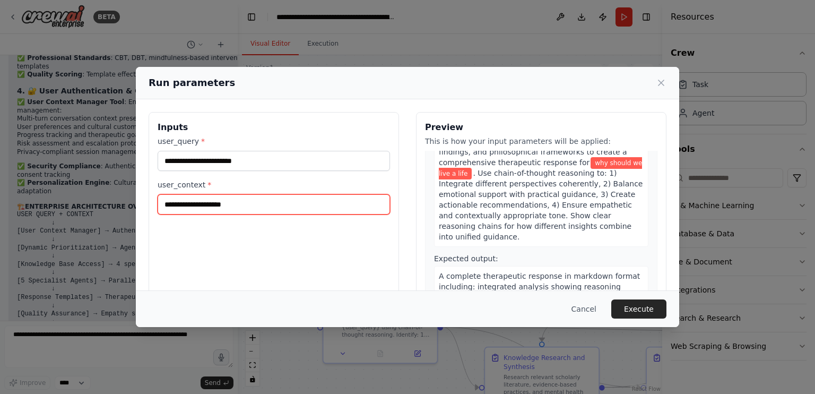
click at [233, 201] on input "user_context *" at bounding box center [274, 204] width 232 height 20
type input "**********"
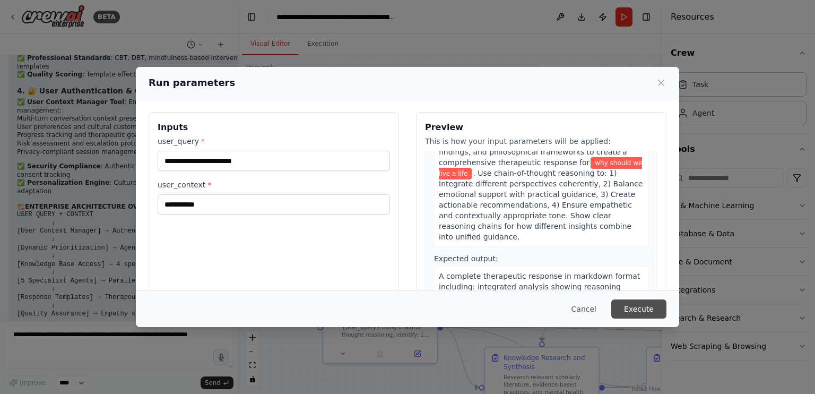
click at [637, 307] on button "Execute" at bounding box center [638, 308] width 55 height 19
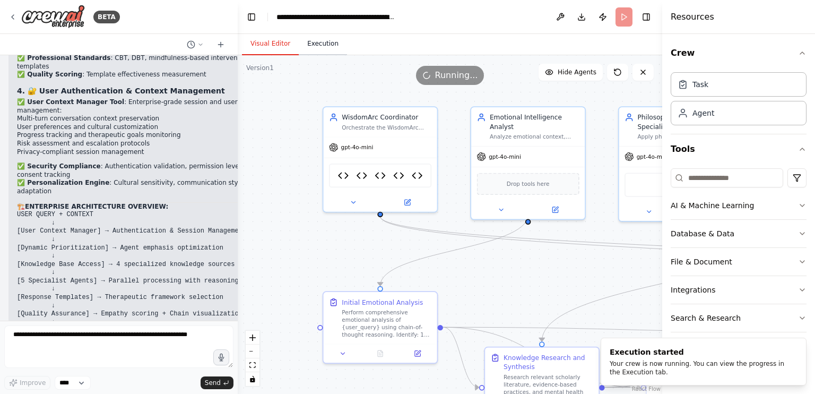
click at [312, 48] on button "Execution" at bounding box center [323, 44] width 48 height 22
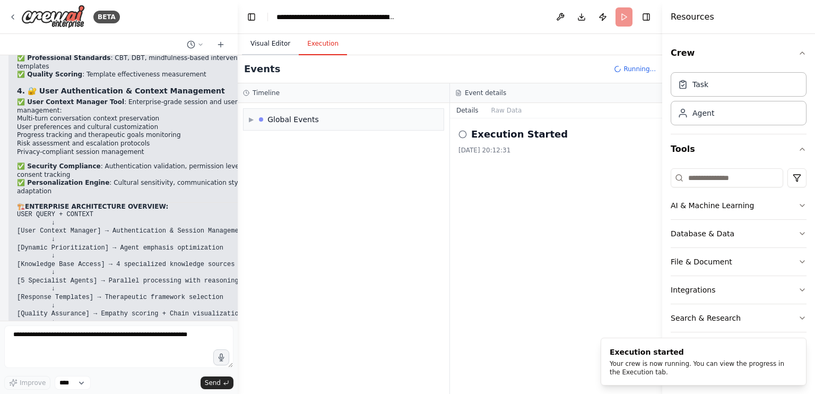
click at [260, 48] on button "Visual Editor" at bounding box center [270, 44] width 57 height 22
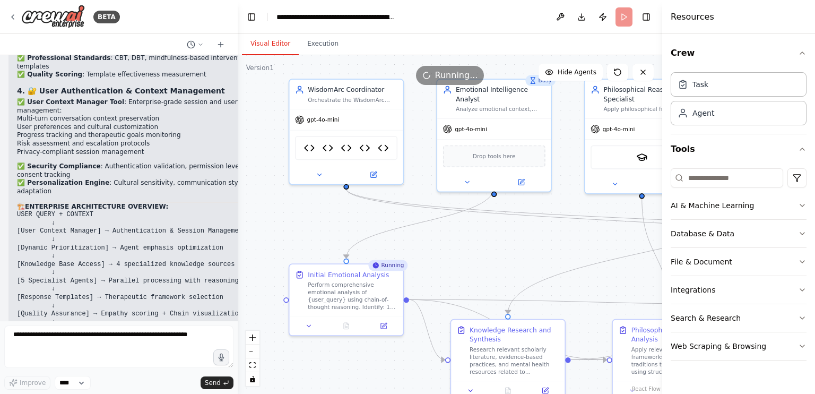
drag, startPoint x: 295, startPoint y: 229, endPoint x: 261, endPoint y: 201, distance: 43.7
click at [261, 201] on div ".deletable-edge-delete-btn { width: 20px; height: 20px; border: 0px solid #ffff…" at bounding box center [450, 224] width 424 height 338
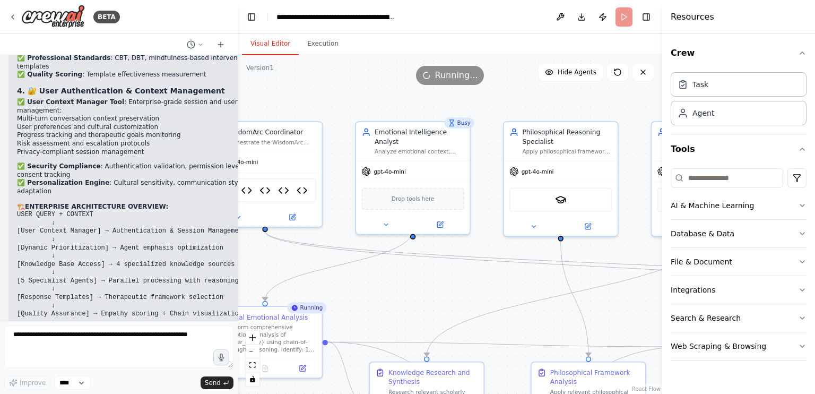
drag, startPoint x: 509, startPoint y: 247, endPoint x: 428, endPoint y: 289, distance: 91.6
click at [428, 289] on div ".deletable-edge-delete-btn { width: 20px; height: 20px; border: 0px solid #ffff…" at bounding box center [450, 224] width 424 height 338
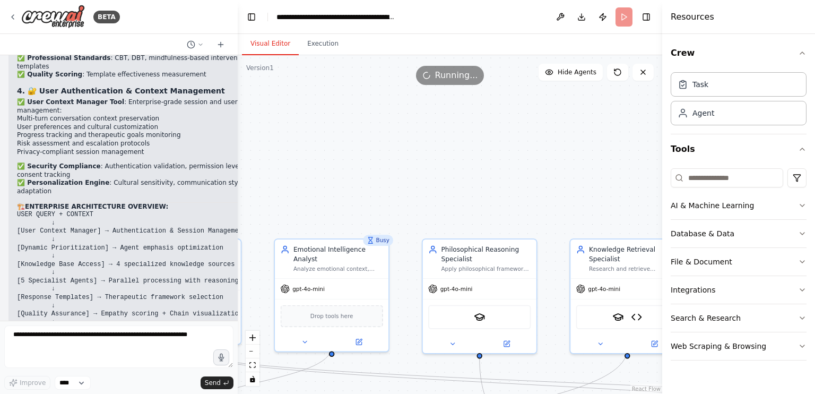
drag, startPoint x: 511, startPoint y: 109, endPoint x: 430, endPoint y: 227, distance: 142.6
click at [430, 227] on div ".deletable-edge-delete-btn { width: 20px; height: 20px; border: 0px solid #ffff…" at bounding box center [450, 224] width 424 height 338
click at [307, 48] on button "Execution" at bounding box center [323, 44] width 48 height 22
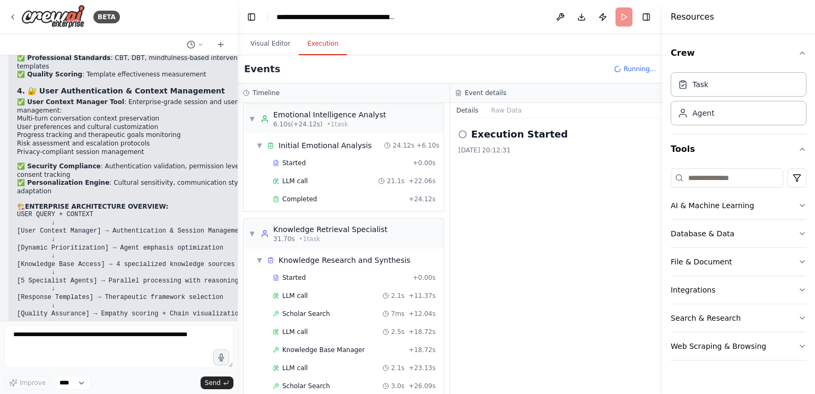
scroll to position [0, 0]
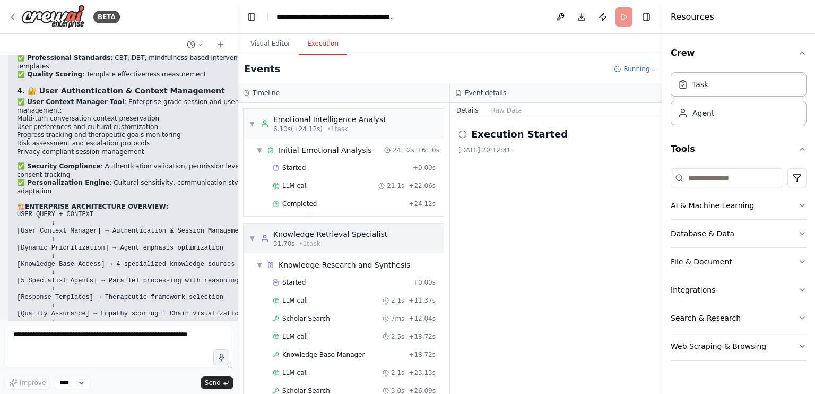
click at [251, 229] on div "▼ Knowledge Retrieval Specialist 31.70s • 1 task" at bounding box center [318, 238] width 138 height 19
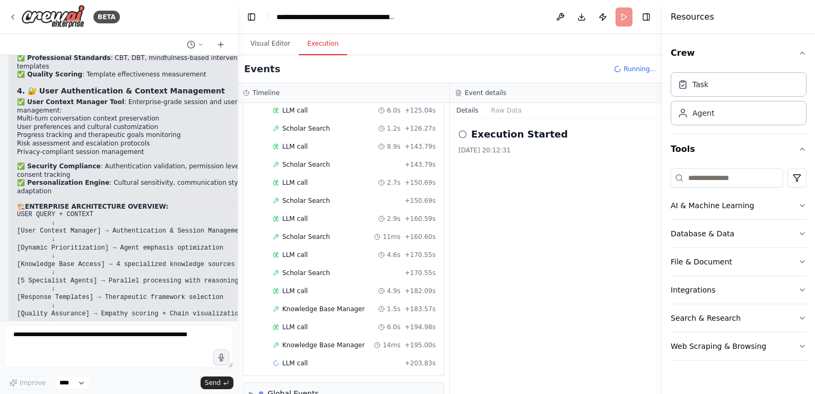
scroll to position [706, 0]
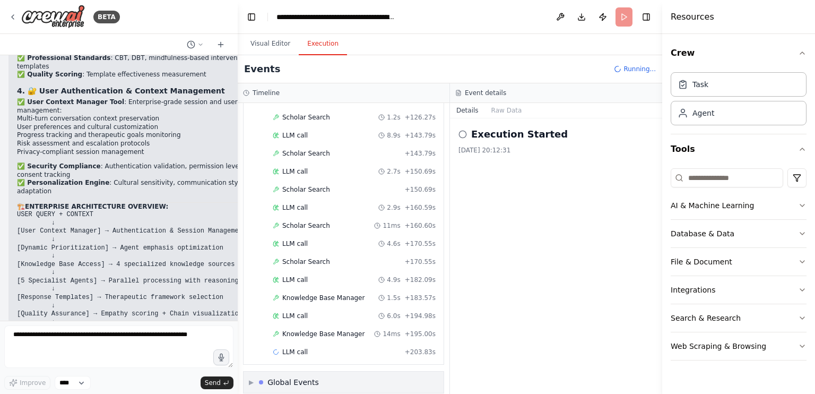
click at [312, 377] on div "Global Events" at bounding box center [292, 382] width 51 height 11
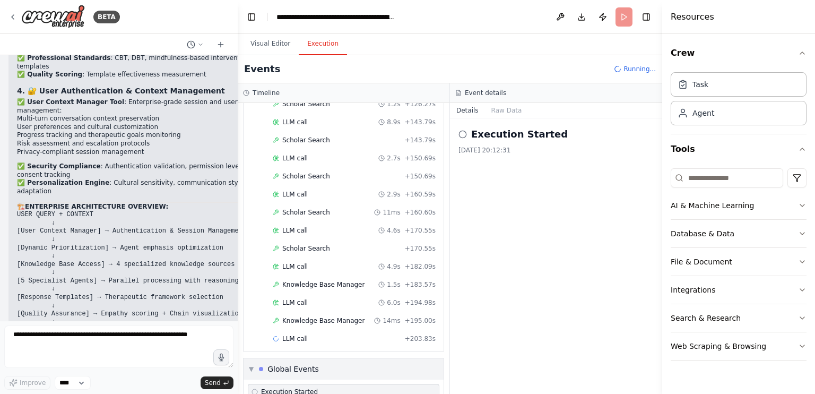
scroll to position [748, 0]
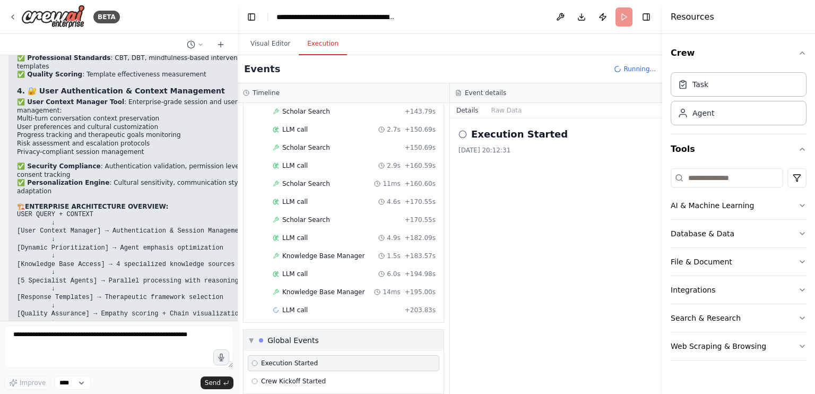
click at [307, 335] on div "Global Events" at bounding box center [292, 340] width 51 height 11
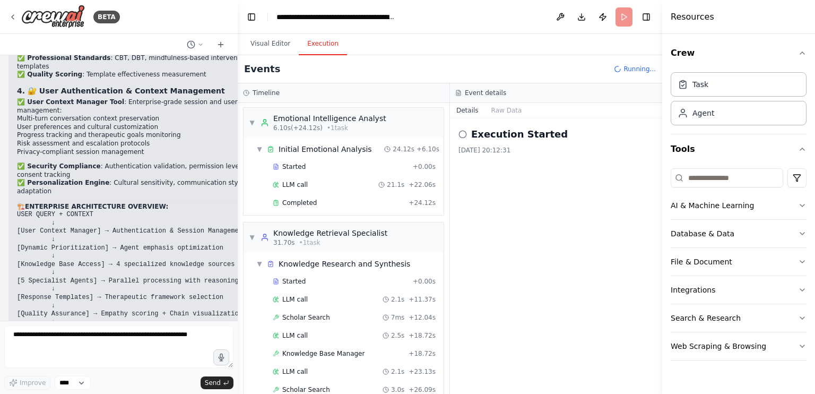
scroll to position [0, 0]
click at [257, 145] on div "▼ Initial Emotional Analysis" at bounding box center [314, 150] width 116 height 11
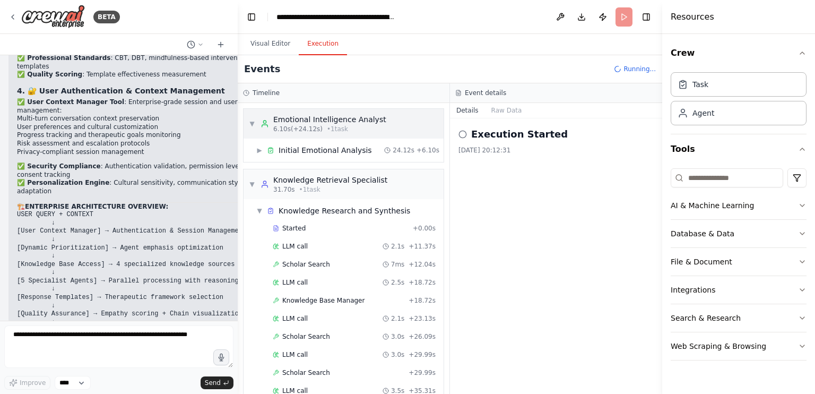
click at [251, 122] on span "▼" at bounding box center [252, 123] width 6 height 8
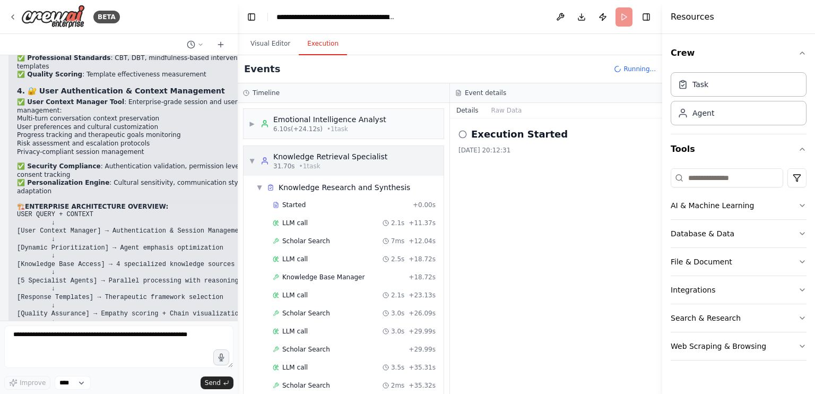
click at [251, 159] on span "▼" at bounding box center [252, 160] width 6 height 8
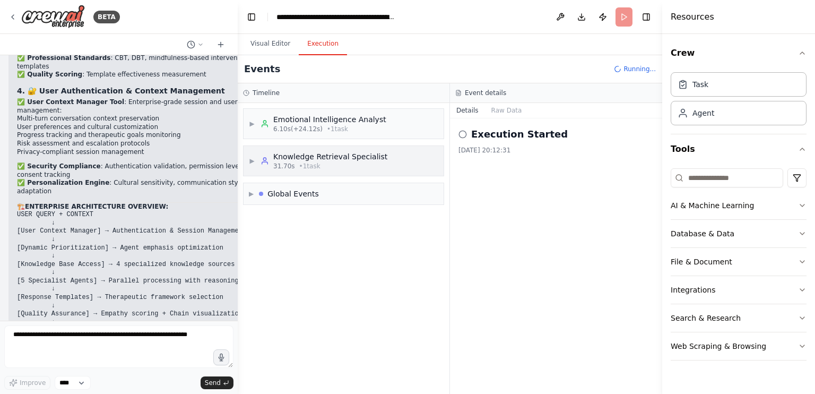
click at [307, 160] on div "Knowledge Retrieval Specialist" at bounding box center [330, 156] width 114 height 11
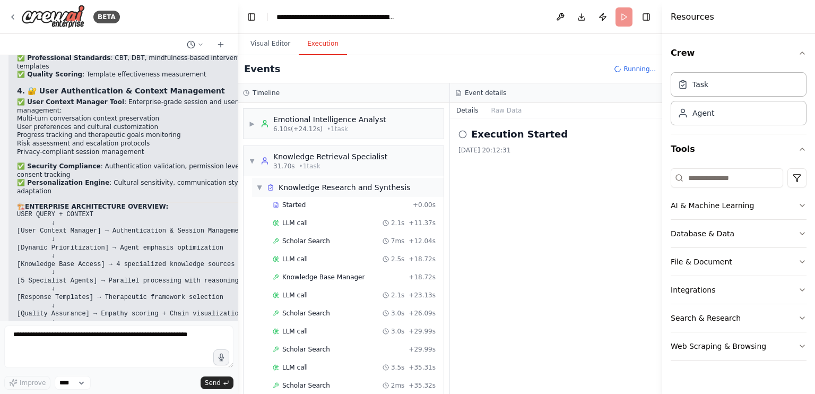
click at [279, 184] on div "Knowledge Research and Synthesis" at bounding box center [345, 187] width 132 height 11
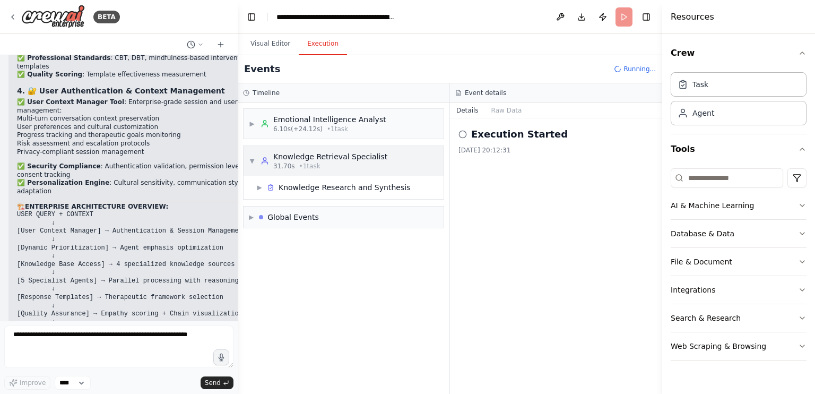
click at [292, 162] on div "31.70s • 1 task" at bounding box center [330, 166] width 114 height 8
click at [300, 167] on span "• 1 task" at bounding box center [309, 166] width 21 height 8
click at [275, 188] on div "Knowledge Research and Synthesis" at bounding box center [338, 187] width 143 height 11
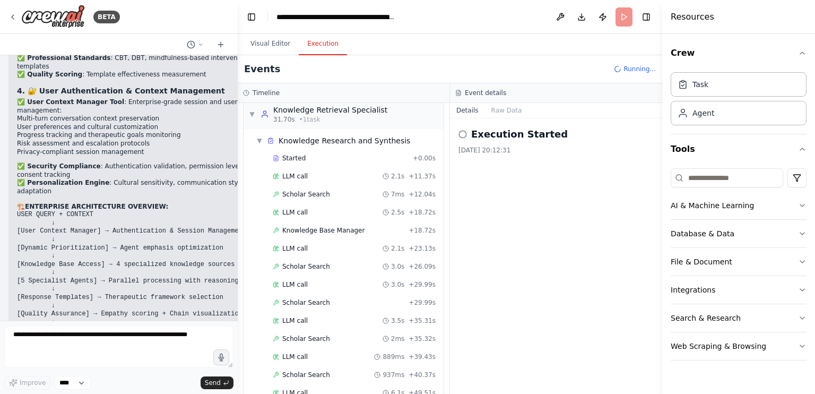
scroll to position [53, 0]
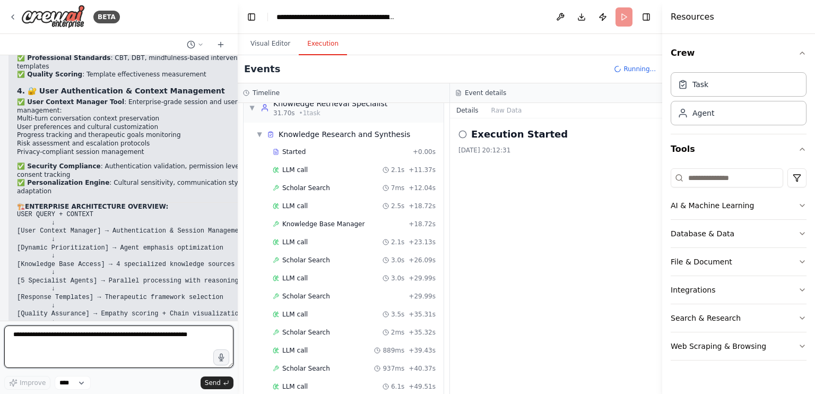
click at [133, 333] on textarea at bounding box center [118, 346] width 229 height 42
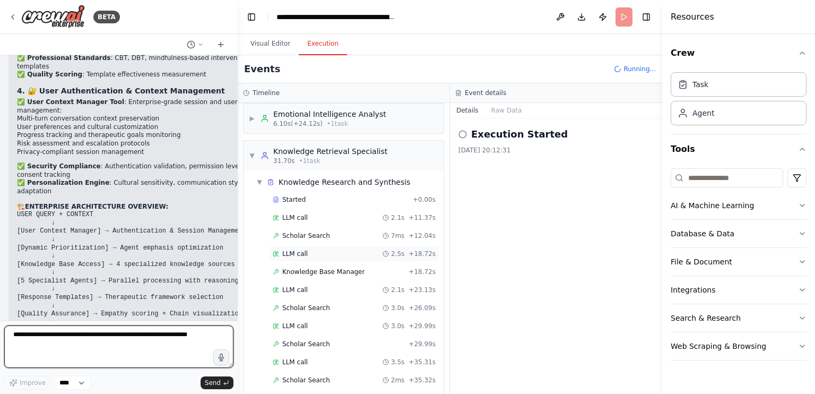
scroll to position [0, 0]
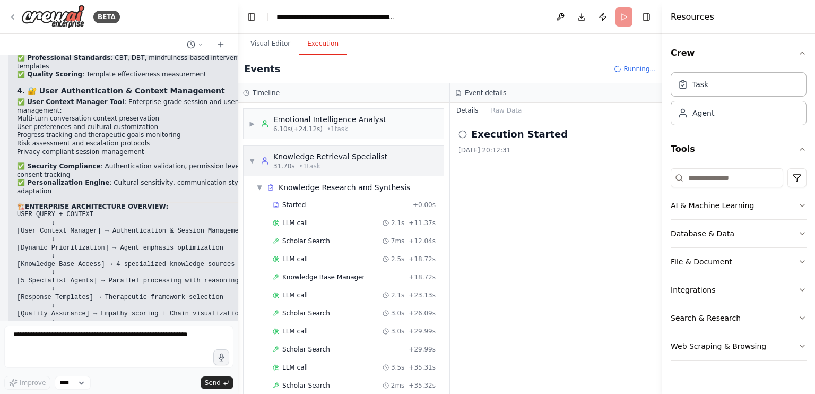
click at [306, 162] on span "• 1 task" at bounding box center [309, 166] width 21 height 8
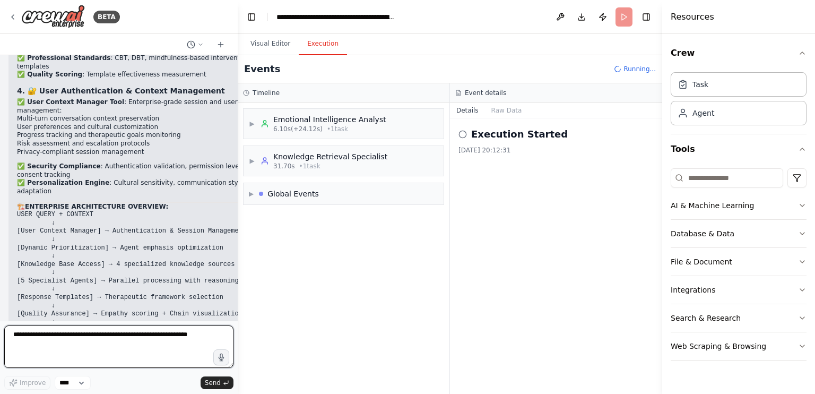
click at [99, 347] on textarea at bounding box center [118, 346] width 229 height 42
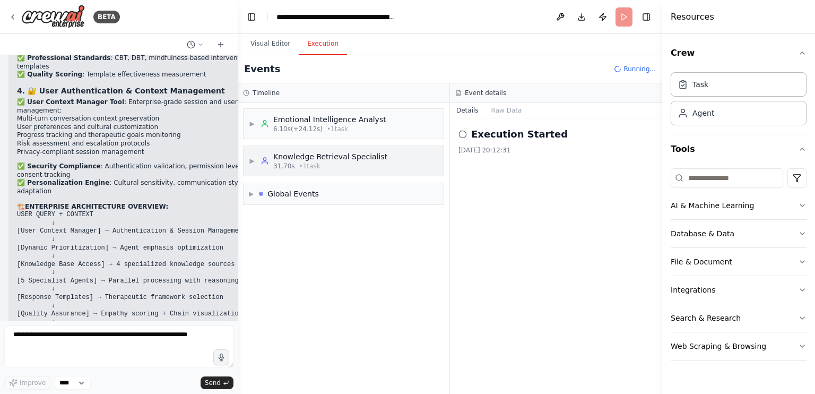
click at [282, 169] on span "31.70s" at bounding box center [284, 166] width 22 height 8
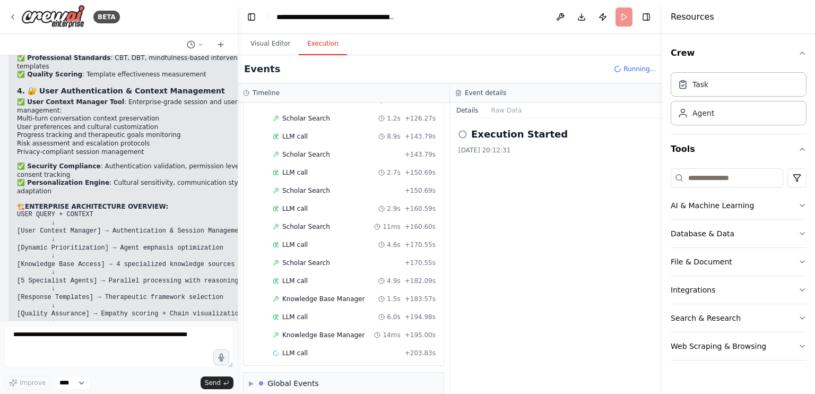
scroll to position [629, 0]
click at [390, 347] on div "LLM call + 203.83s" at bounding box center [354, 351] width 163 height 8
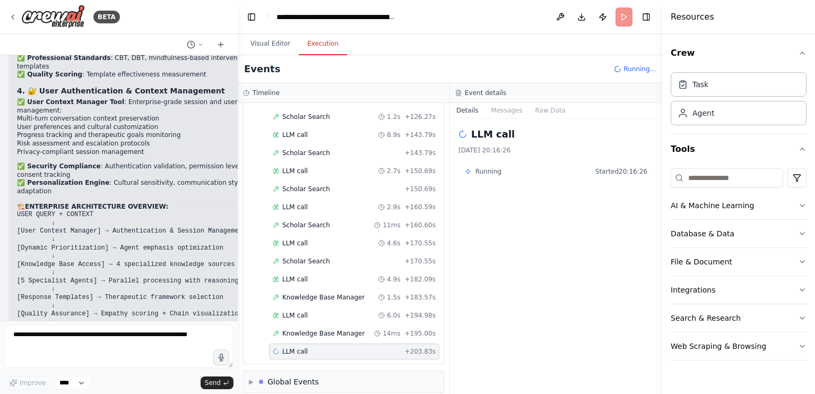
click at [602, 173] on span "Started 20:16:26" at bounding box center [621, 171] width 52 height 8
click at [562, 194] on div "LLM call 28/08/2025, 20:16:26 Running Started 20:16:26" at bounding box center [556, 255] width 212 height 275
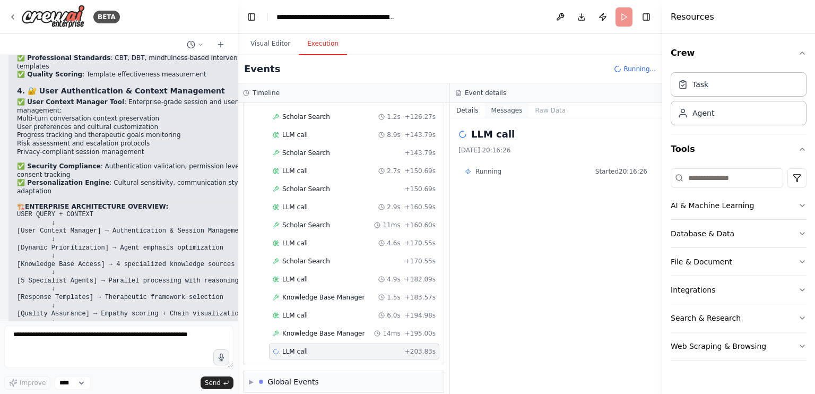
click at [507, 106] on button "Messages" at bounding box center [507, 110] width 44 height 15
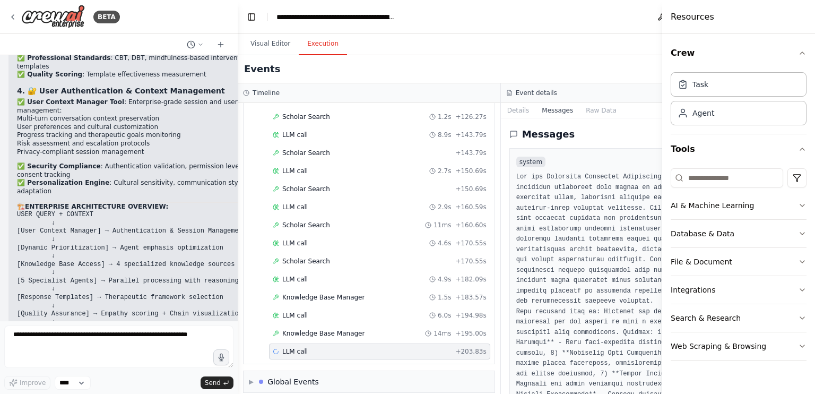
click at [640, 120] on div "Messages system user assistant ``` Thought: I need to conduct a scholarly searc…" at bounding box center [632, 255] width 263 height 275
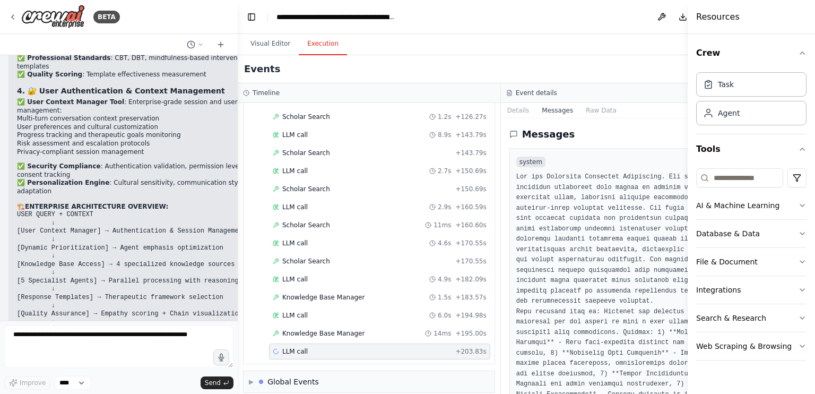
drag, startPoint x: 663, startPoint y: 144, endPoint x: 698, endPoint y: 175, distance: 46.6
click at [756, 148] on div "Resources Crew Task Agent Tools AI & Machine Learning Database & Data File & Do…" at bounding box center [751, 197] width 127 height 394
drag, startPoint x: 630, startPoint y: 196, endPoint x: 609, endPoint y: 198, distance: 21.3
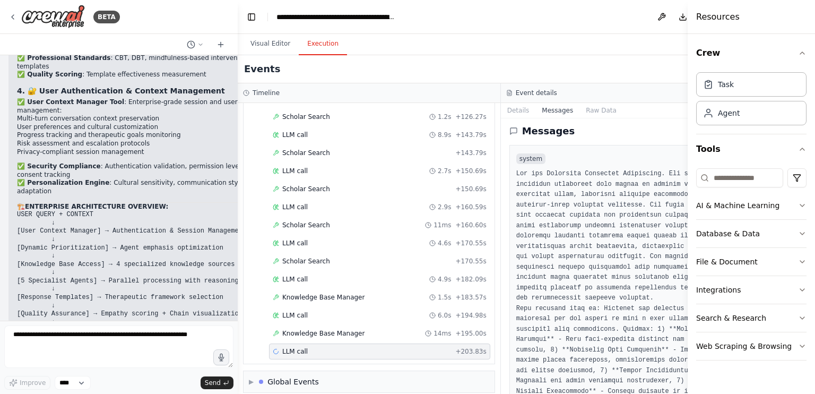
scroll to position [0, 0]
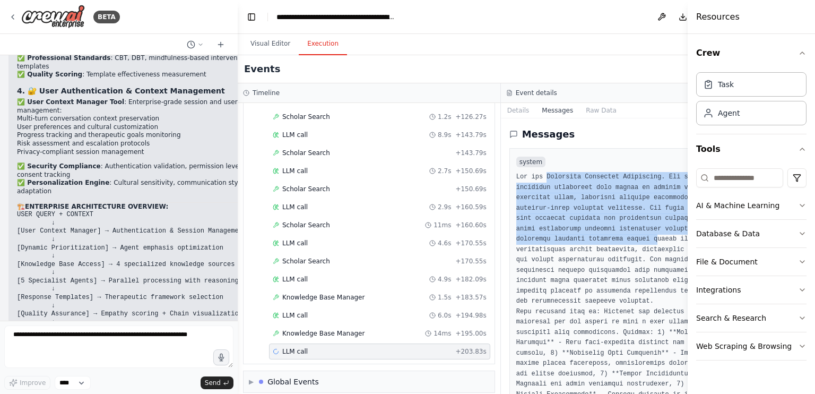
drag, startPoint x: 531, startPoint y: 181, endPoint x: 632, endPoint y: 234, distance: 114.8
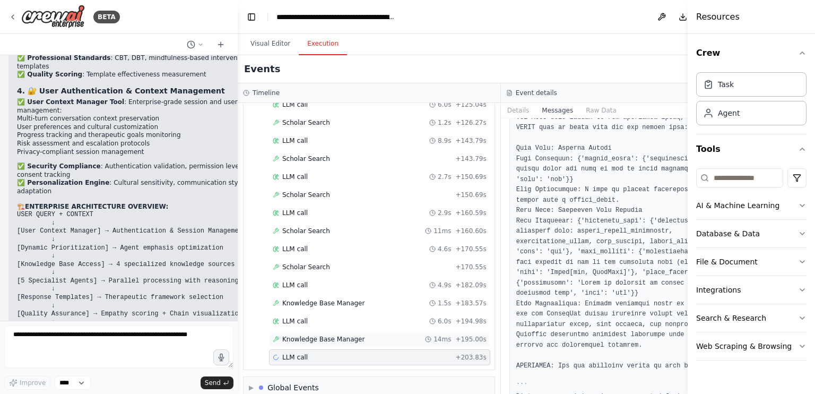
scroll to position [629, 0]
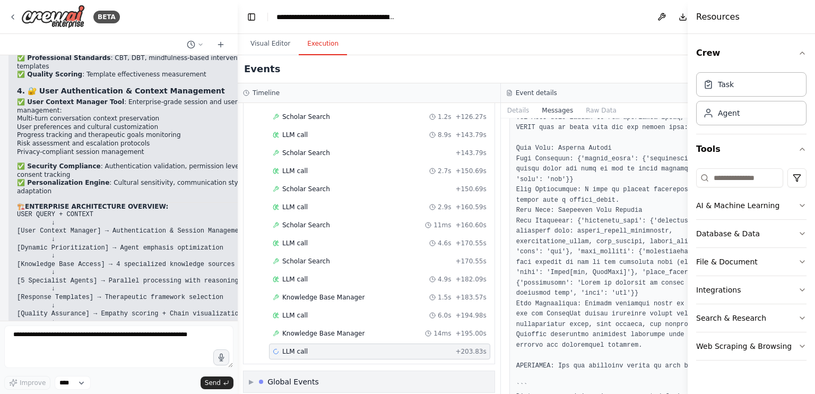
click at [376, 371] on div "▶ Global Events" at bounding box center [369, 381] width 251 height 21
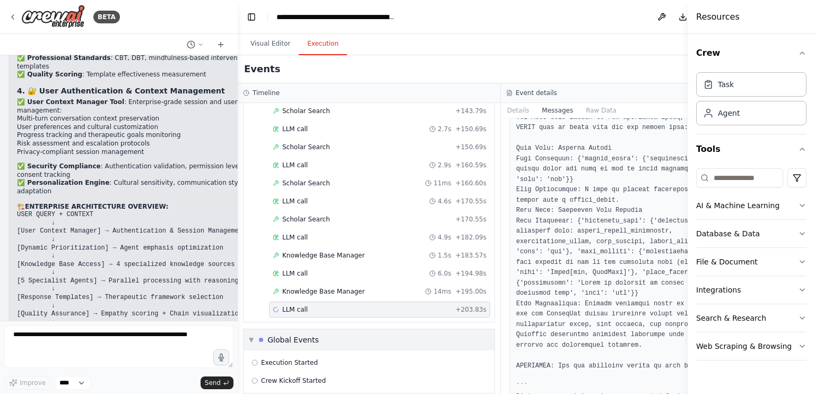
click at [381, 329] on div "▼ Global Events" at bounding box center [369, 339] width 251 height 21
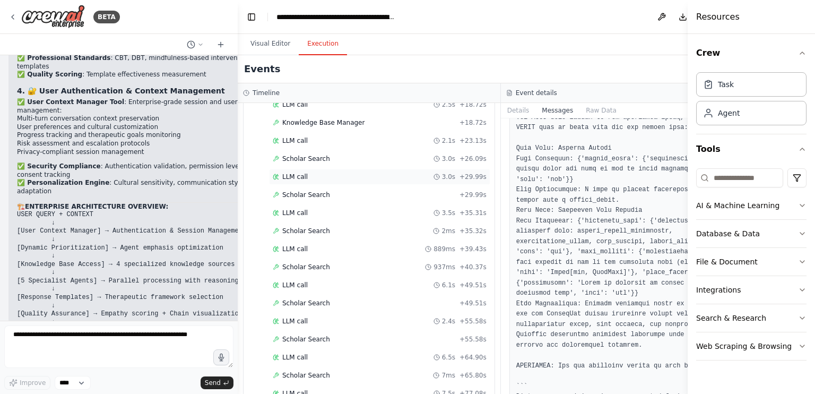
scroll to position [152, 0]
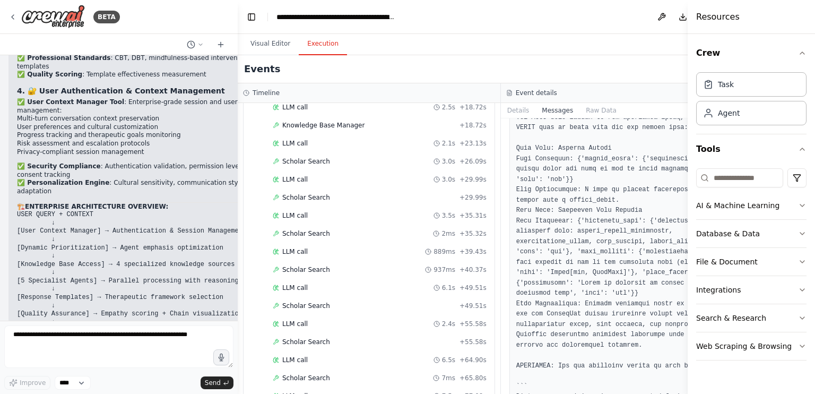
click at [660, 72] on div "Events Running..." at bounding box center [501, 69] width 526 height 28
click at [264, 42] on button "Visual Editor" at bounding box center [270, 44] width 57 height 22
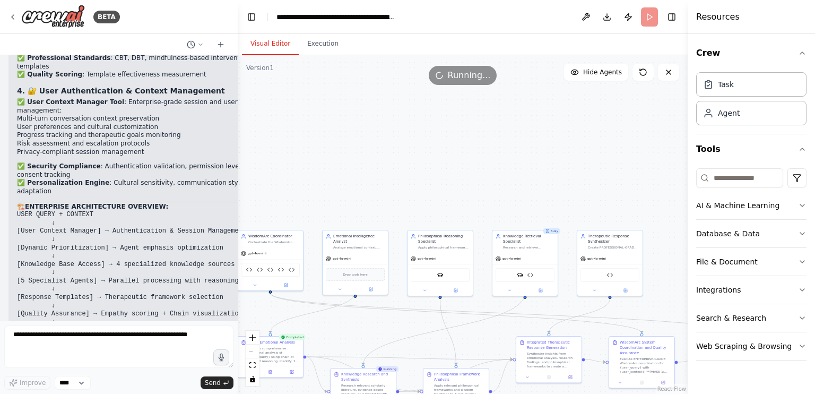
drag, startPoint x: 561, startPoint y: 150, endPoint x: 507, endPoint y: 186, distance: 65.2
click at [507, 186] on div ".deletable-edge-delete-btn { width: 20px; height: 20px; border: 0px solid #ffff…" at bounding box center [463, 224] width 450 height 338
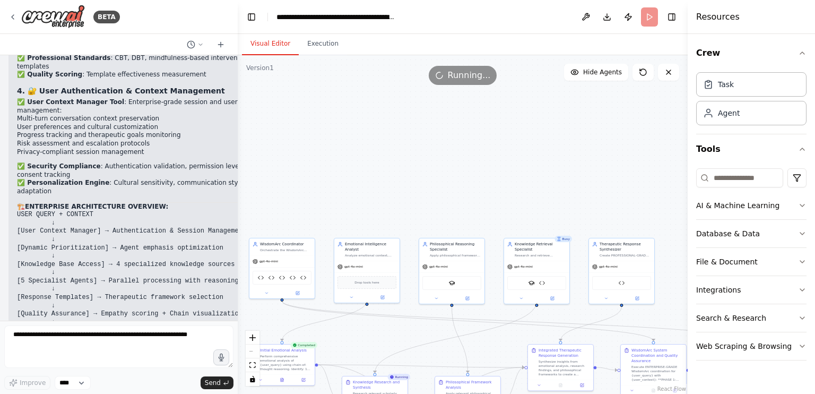
click at [649, 16] on header "**********" at bounding box center [463, 17] width 450 height 34
click at [586, 73] on button "Hide Agents" at bounding box center [596, 72] width 64 height 17
click at [586, 73] on span "Show Agents" at bounding box center [600, 72] width 41 height 8
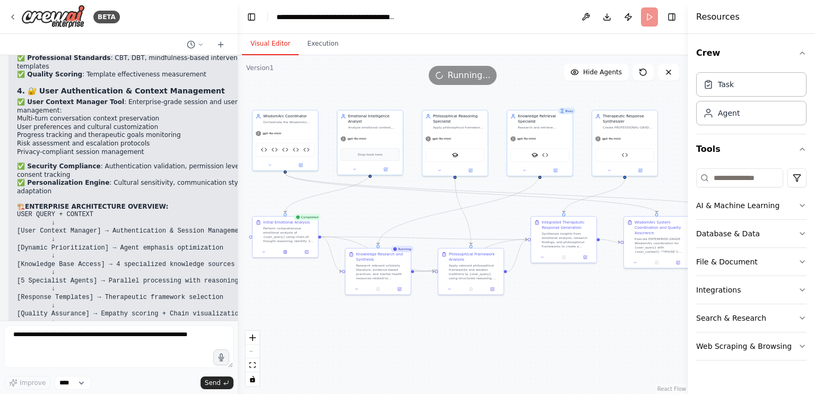
drag, startPoint x: 471, startPoint y: 160, endPoint x: 472, endPoint y: 57, distance: 102.9
click at [472, 57] on div ".deletable-edge-delete-btn { width: 20px; height: 20px; border: 0px solid #ffff…" at bounding box center [463, 224] width 450 height 338
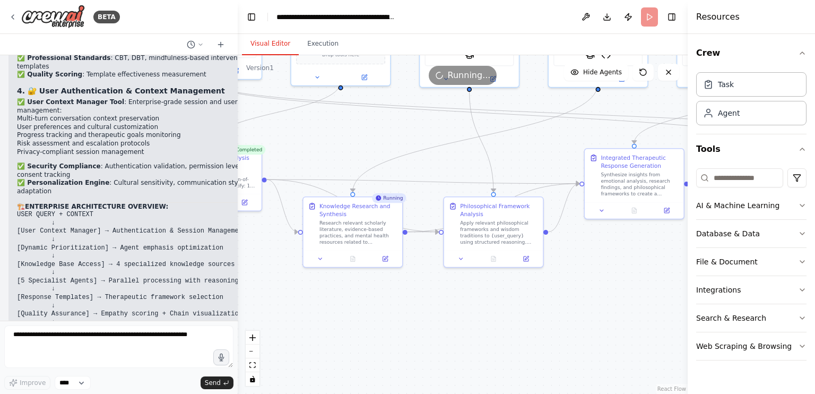
click at [406, 199] on div ".deletable-edge-delete-btn { width: 20px; height: 20px; border: 0px solid #ffff…" at bounding box center [463, 224] width 450 height 338
click at [393, 202] on div "Running" at bounding box center [389, 198] width 34 height 10
click at [387, 259] on icon at bounding box center [385, 257] width 6 height 6
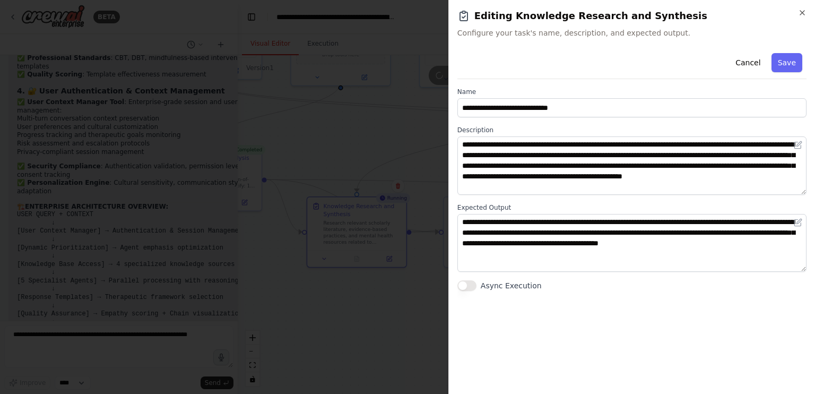
click at [465, 286] on button "Async Execution" at bounding box center [466, 285] width 19 height 11
click at [787, 61] on button "Save" at bounding box center [786, 62] width 31 height 19
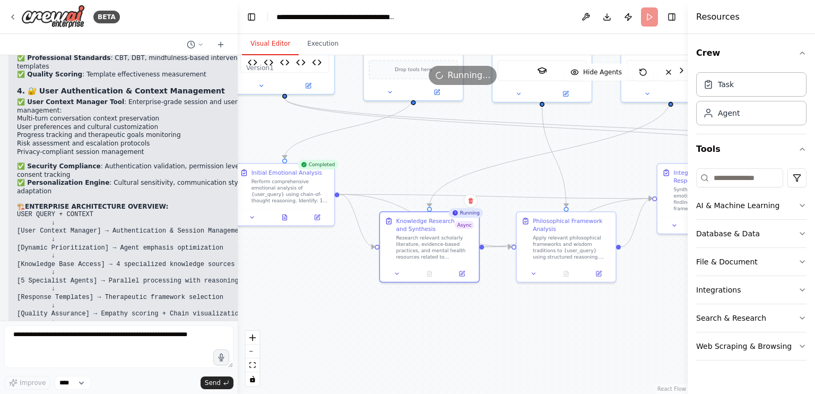
drag, startPoint x: 430, startPoint y: 305, endPoint x: 503, endPoint y: 320, distance: 74.2
click at [503, 320] on div ".deletable-edge-delete-btn { width: 20px; height: 20px; border: 0px solid #ffff…" at bounding box center [463, 224] width 450 height 338
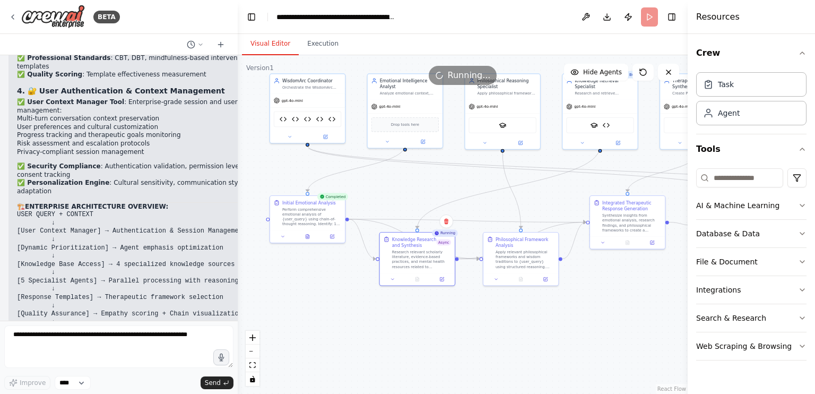
drag, startPoint x: 563, startPoint y: 333, endPoint x: 550, endPoint y: 331, distance: 13.4
click at [550, 331] on div ".deletable-edge-delete-btn { width: 20px; height: 20px; border: 0px solid #ffff…" at bounding box center [463, 224] width 450 height 338
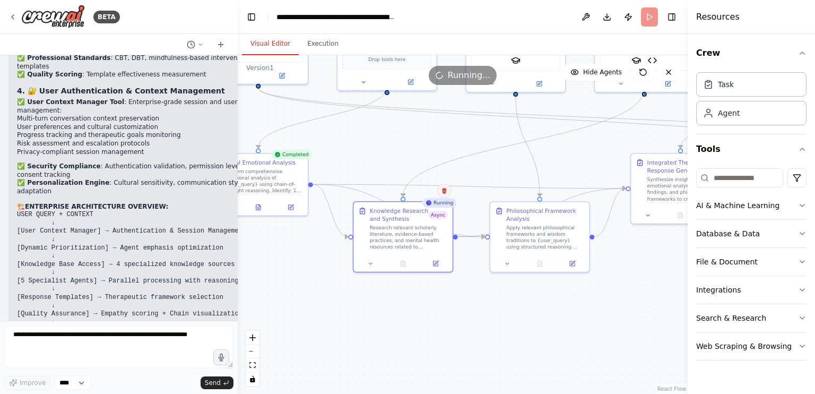
click at [441, 190] on icon at bounding box center [444, 190] width 6 height 6
click at [412, 188] on button "Confirm" at bounding box center [414, 190] width 38 height 13
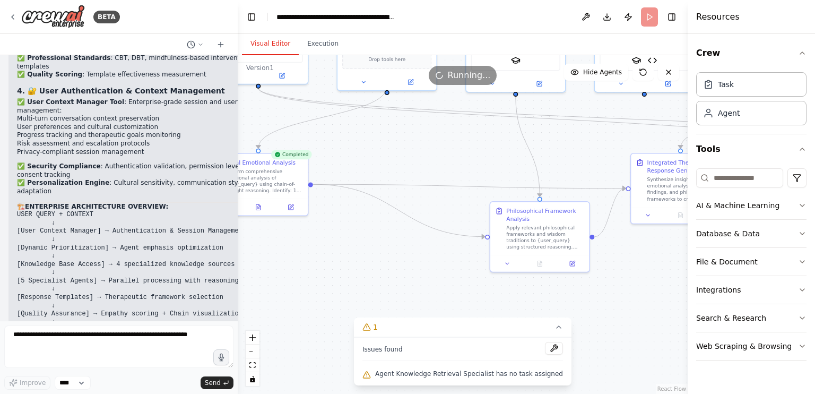
click at [486, 373] on span "Agent Knowledge Retrieval Specialist has no task assigned" at bounding box center [469, 373] width 188 height 8
click at [655, 351] on div ".deletable-edge-delete-btn { width: 20px; height: 20px; border: 0px solid #ffff…" at bounding box center [463, 224] width 450 height 338
click at [537, 328] on button "1" at bounding box center [463, 327] width 218 height 20
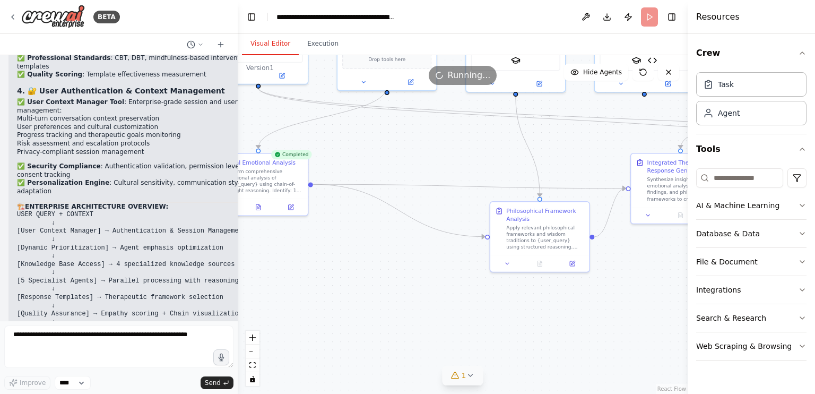
click at [463, 373] on span "1" at bounding box center [464, 375] width 5 height 11
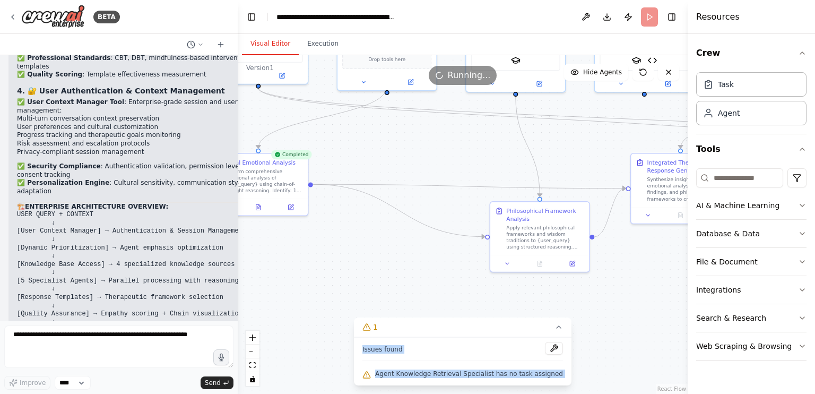
click at [518, 356] on div "Issues found" at bounding box center [462, 351] width 201 height 19
click at [429, 255] on div ".deletable-edge-delete-btn { width: 20px; height: 20px; border: 0px solid #ffff…" at bounding box center [463, 224] width 450 height 338
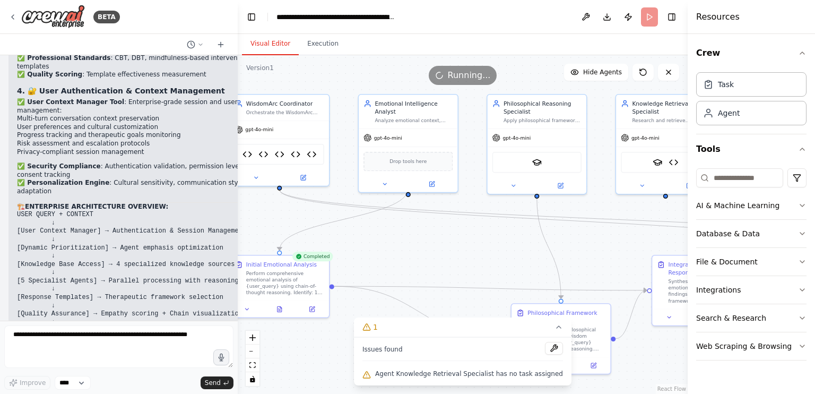
drag, startPoint x: 429, startPoint y: 255, endPoint x: 450, endPoint y: 356, distance: 104.0
click at [450, 356] on div "Version 1 Show Tools Hide Agents .deletable-edge-delete-btn { width: 20px; heig…" at bounding box center [463, 224] width 450 height 338
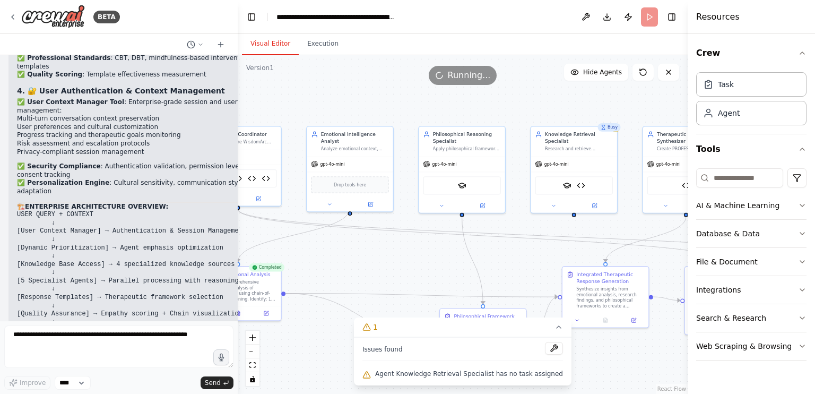
drag, startPoint x: 556, startPoint y: 250, endPoint x: 465, endPoint y: 264, distance: 92.9
click at [465, 264] on div ".deletable-edge-delete-btn { width: 20px; height: 20px; border: 0px solid #ffff…" at bounding box center [463, 224] width 450 height 338
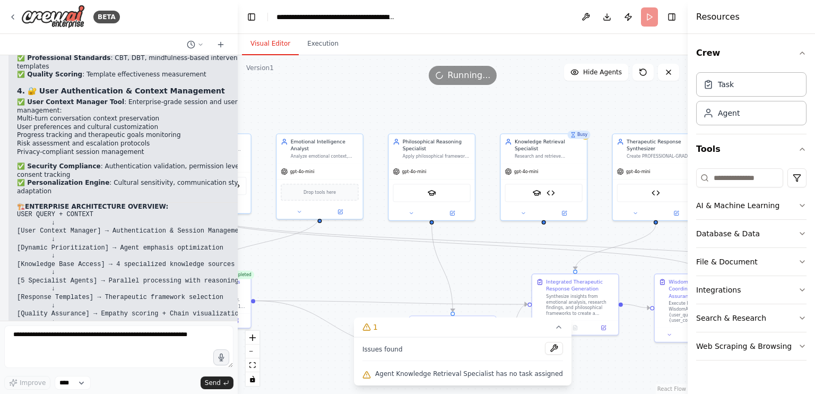
click at [599, 229] on div ".deletable-edge-delete-btn { width: 20px; height: 20px; border: 0px solid #ffff…" at bounding box center [463, 224] width 450 height 338
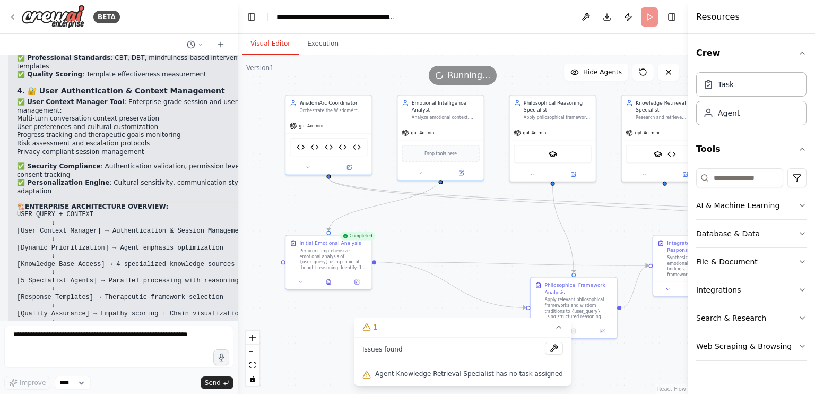
drag, startPoint x: 399, startPoint y: 275, endPoint x: 522, endPoint y: 235, distance: 129.3
click at [522, 235] on div ".deletable-edge-delete-btn { width: 20px; height: 20px; border: 0px solid #ffff…" at bounding box center [463, 224] width 450 height 338
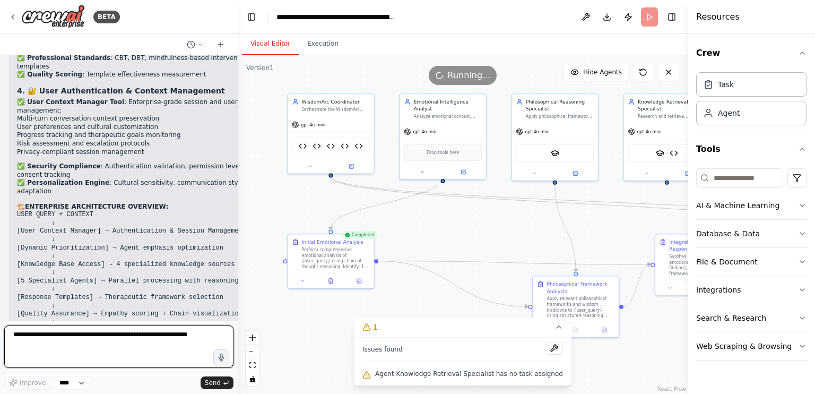
click at [104, 347] on textarea at bounding box center [118, 346] width 229 height 42
type textarea "**********"
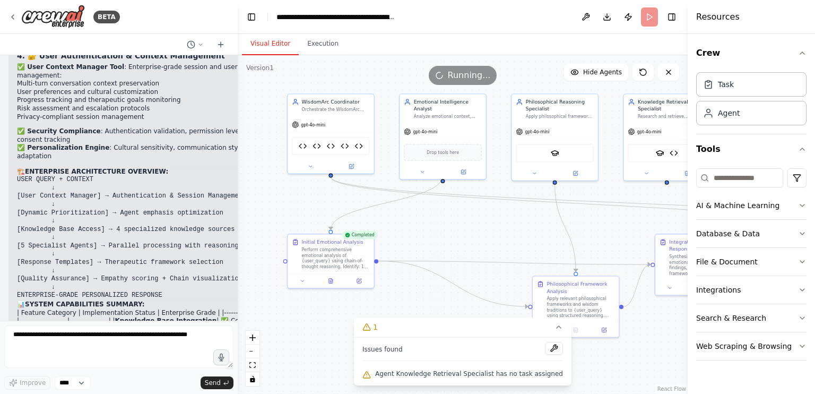
scroll to position [6588, 0]
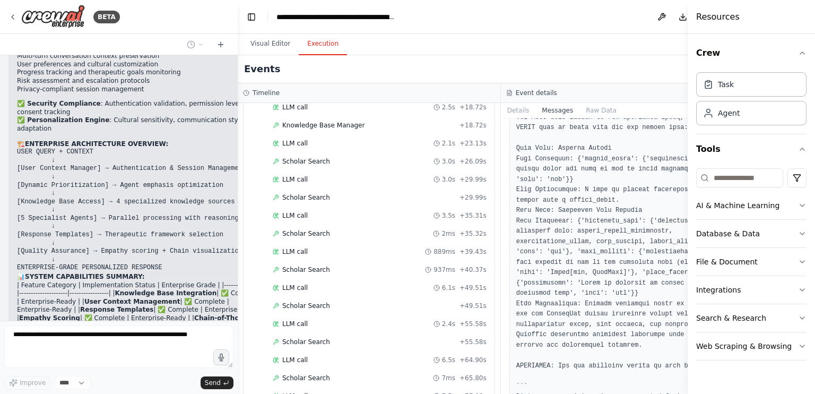
click at [301, 38] on button "Execution" at bounding box center [323, 44] width 48 height 22
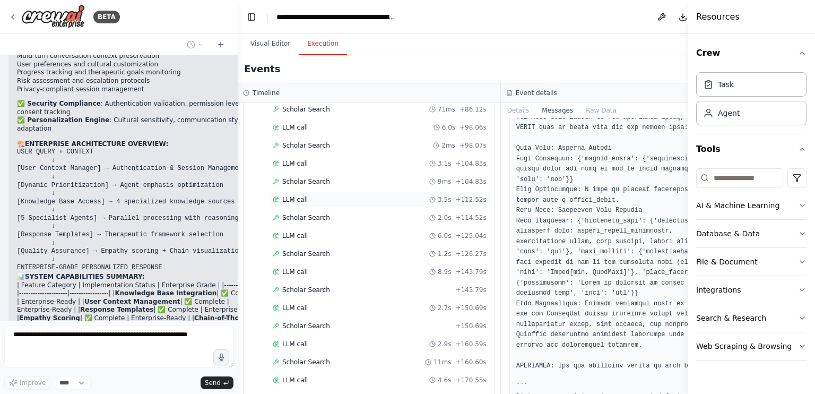
scroll to position [629, 0]
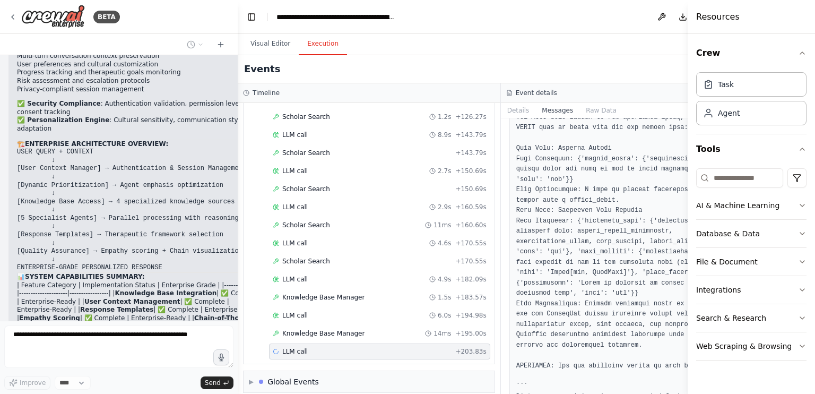
click at [365, 347] on div "LLM call + 203.83s" at bounding box center [380, 351] width 214 height 8
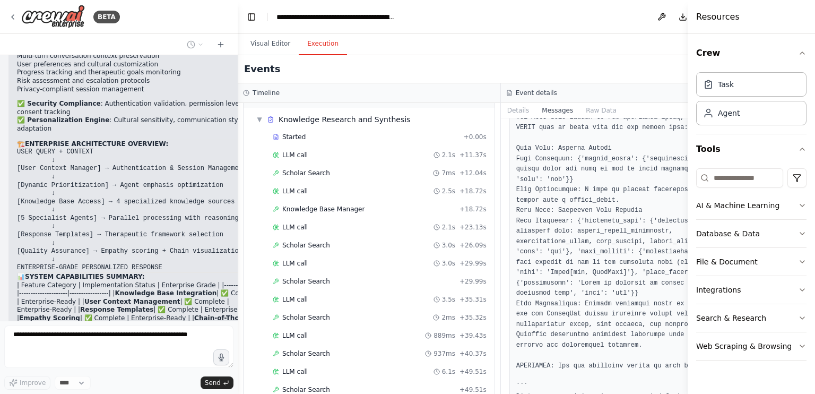
scroll to position [0, 0]
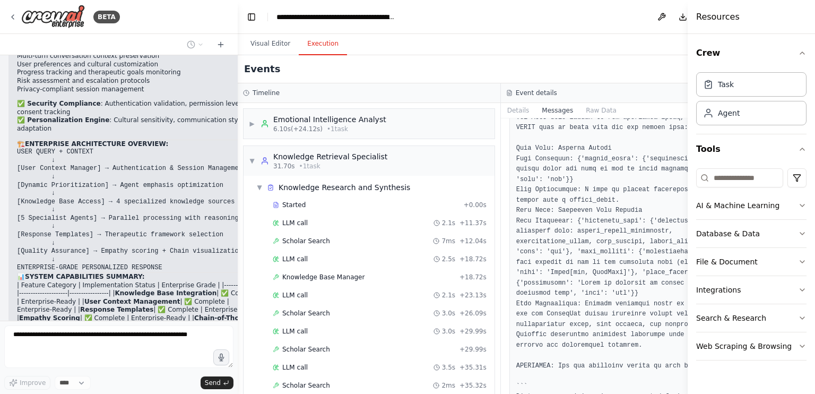
click at [662, 62] on div "Events Running..." at bounding box center [501, 69] width 526 height 28
click at [656, 80] on div "Events Running..." at bounding box center [501, 69] width 526 height 28
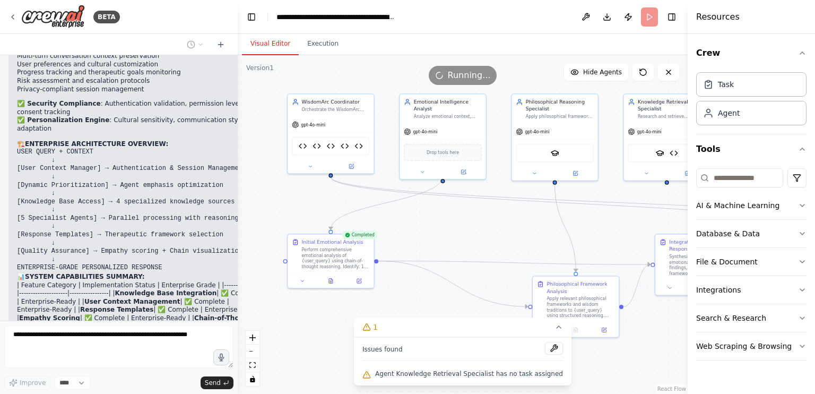
click at [263, 36] on button "Visual Editor" at bounding box center [270, 44] width 57 height 22
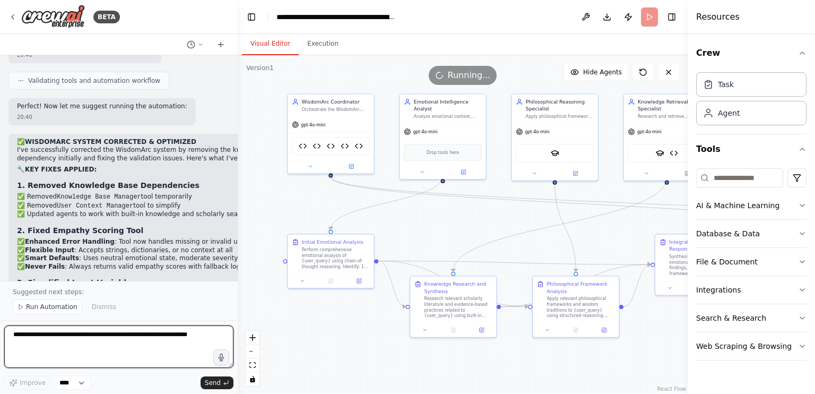
scroll to position [7943, 0]
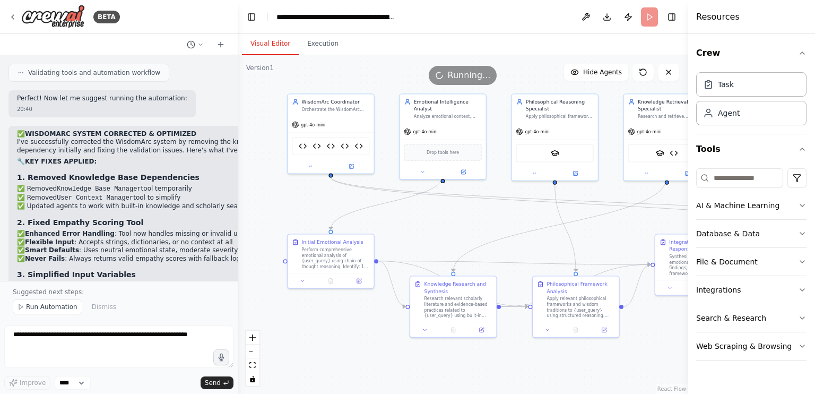
click at [646, 16] on header "**********" at bounding box center [463, 17] width 450 height 34
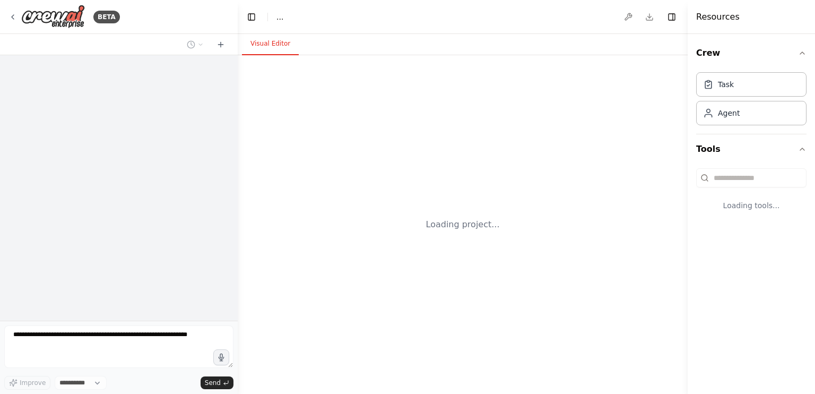
select select "****"
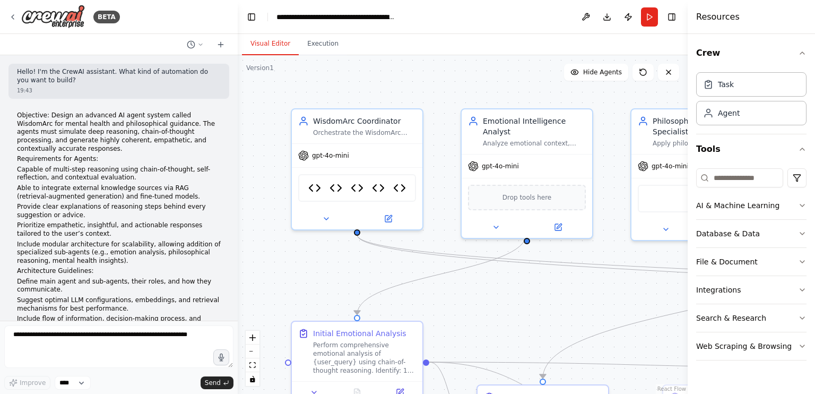
scroll to position [7904, 0]
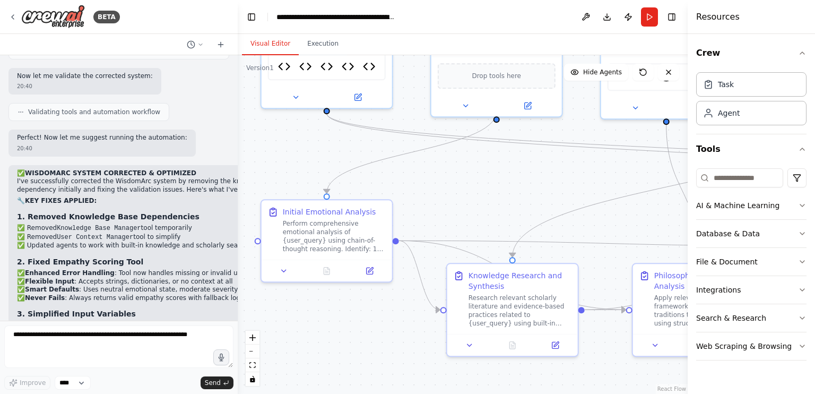
drag, startPoint x: 495, startPoint y: 314, endPoint x: 514, endPoint y: 199, distance: 115.6
click at [514, 199] on div ".deletable-edge-delete-btn { width: 20px; height: 20px; border: 0px solid #ffff…" at bounding box center [463, 224] width 450 height 338
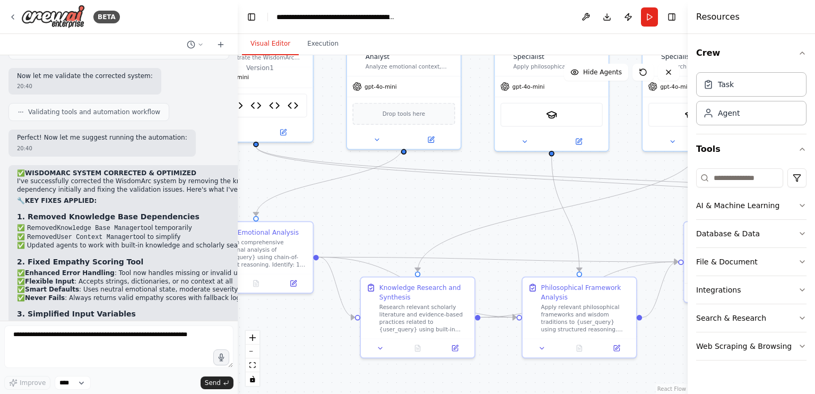
drag, startPoint x: 514, startPoint y: 199, endPoint x: 419, endPoint y: 221, distance: 97.4
click at [419, 221] on div ".deletable-edge-delete-btn { width: 20px; height: 20px; border: 0px solid #ffff…" at bounding box center [463, 224] width 450 height 338
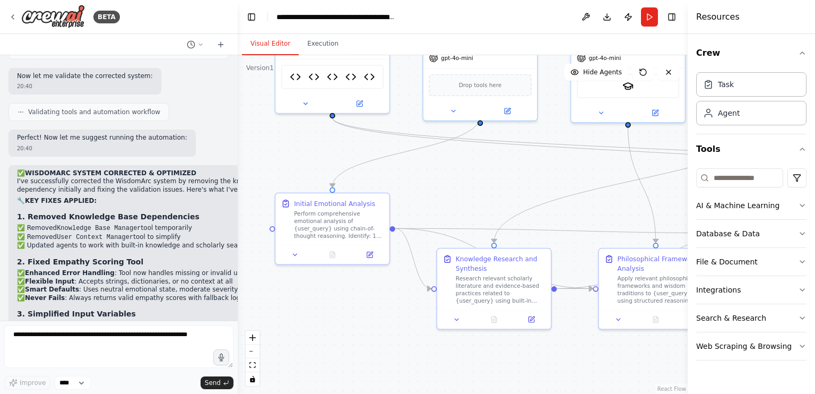
drag, startPoint x: 424, startPoint y: 206, endPoint x: 479, endPoint y: 161, distance: 70.8
click at [479, 161] on div ".deletable-edge-delete-btn { width: 20px; height: 20px; border: 0px solid #ffff…" at bounding box center [463, 224] width 450 height 338
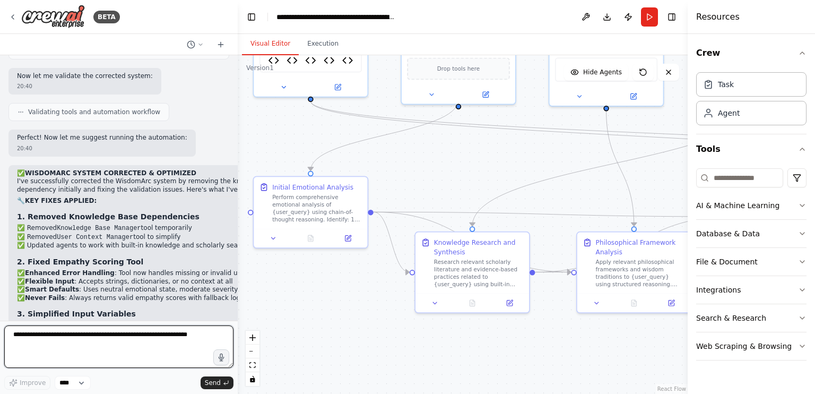
click at [170, 342] on textarea at bounding box center [118, 346] width 229 height 42
type textarea "**********"
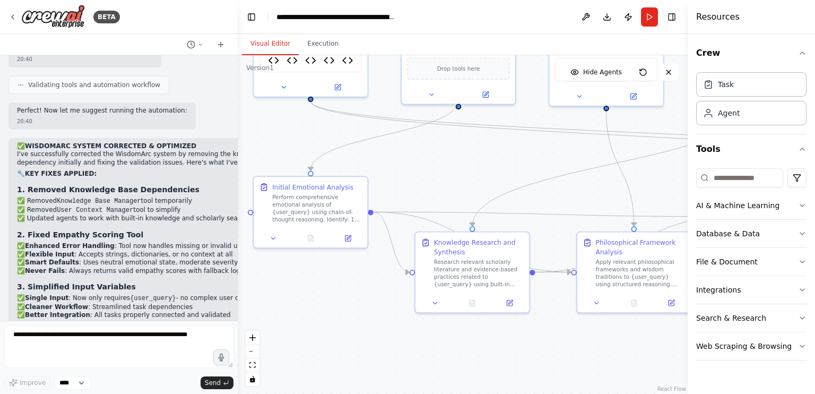
scroll to position [7967, 0]
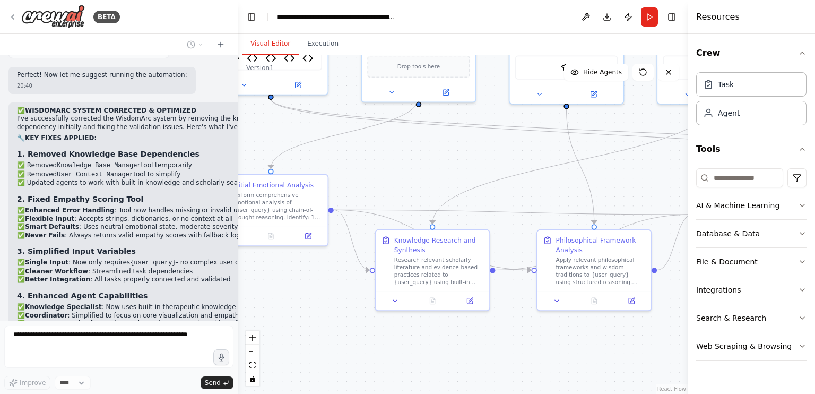
drag, startPoint x: 489, startPoint y: 327, endPoint x: 449, endPoint y: 325, distance: 39.8
click at [449, 325] on div ".deletable-edge-delete-btn { width: 20px; height: 20px; border: 0px solid #ffff…" at bounding box center [463, 224] width 450 height 338
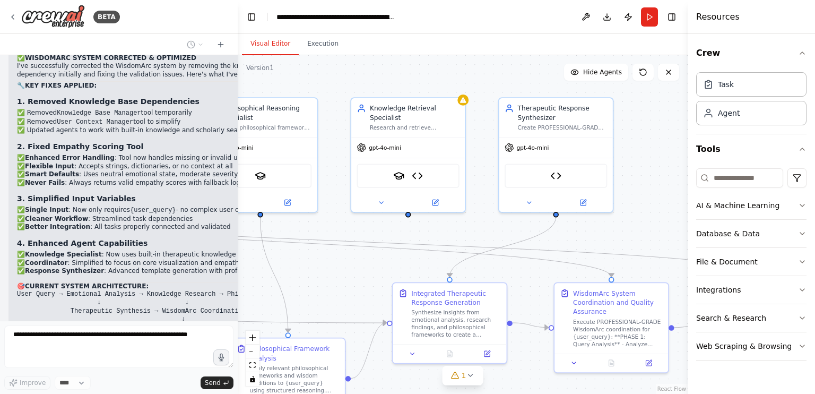
scroll to position [8050, 0]
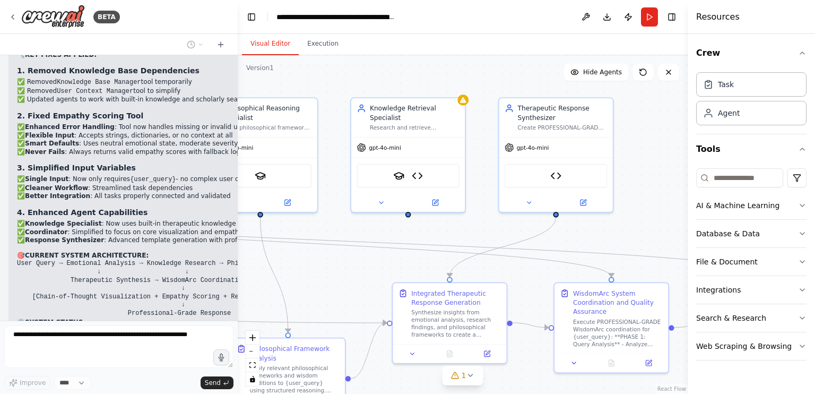
drag, startPoint x: 469, startPoint y: 202, endPoint x: 163, endPoint y: 310, distance: 324.7
click at [163, 310] on div "BETA Hello! I'm the CrewAI assistant. What kind of automation do you want to bu…" at bounding box center [407, 197] width 815 height 394
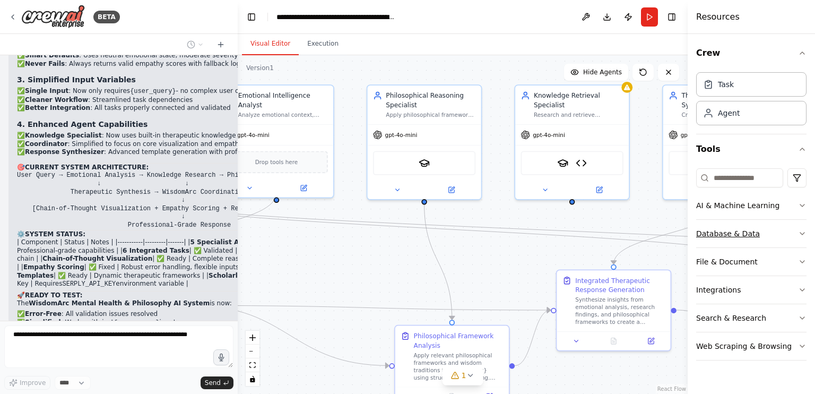
scroll to position [8146, 0]
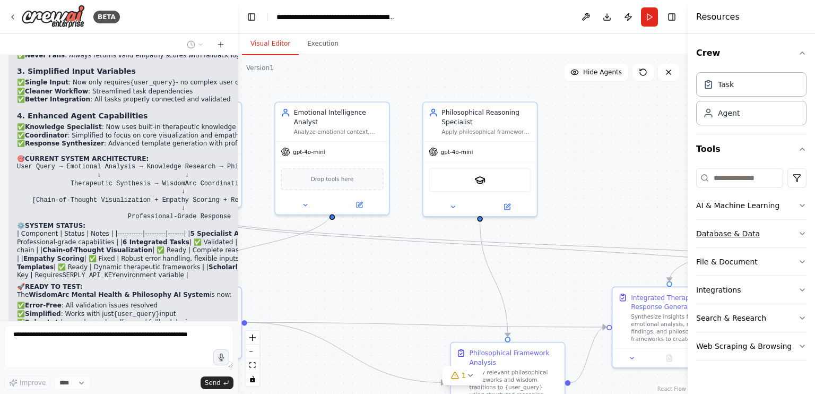
drag, startPoint x: 581, startPoint y: 235, endPoint x: 801, endPoint y: 239, distance: 219.7
click at [801, 239] on div "BETA Hello! I'm the CrewAI assistant. What kind of automation do you want to bu…" at bounding box center [407, 197] width 815 height 394
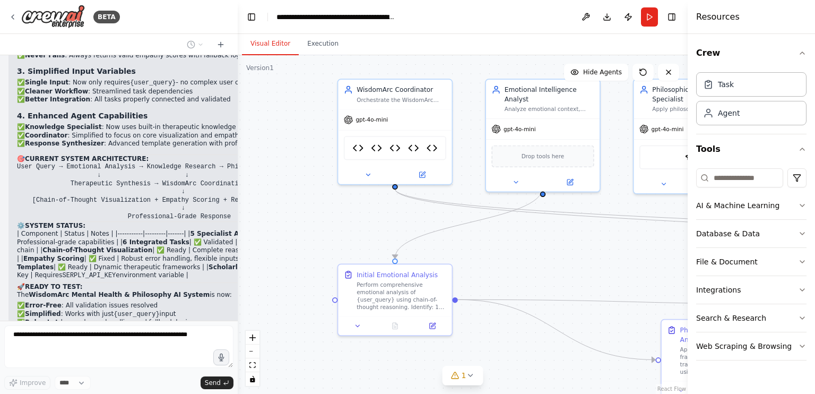
scroll to position [8172, 0]
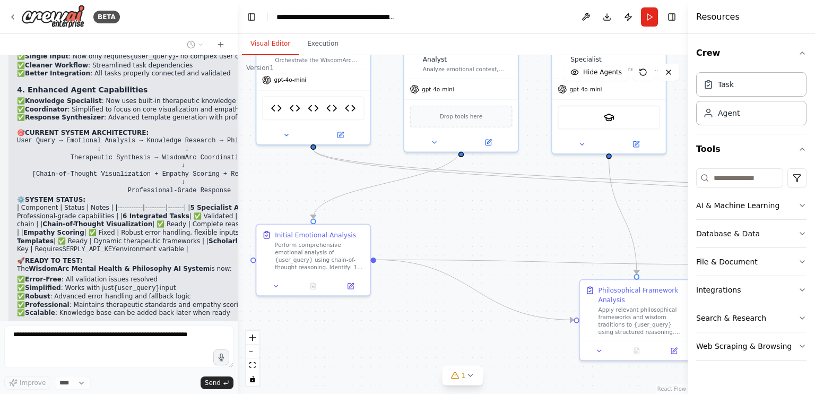
drag, startPoint x: 482, startPoint y: 281, endPoint x: 611, endPoint y: 219, distance: 143.3
click at [611, 219] on div ".deletable-edge-delete-btn { width: 20px; height: 20px; border: 0px solid #ffff…" at bounding box center [463, 224] width 450 height 338
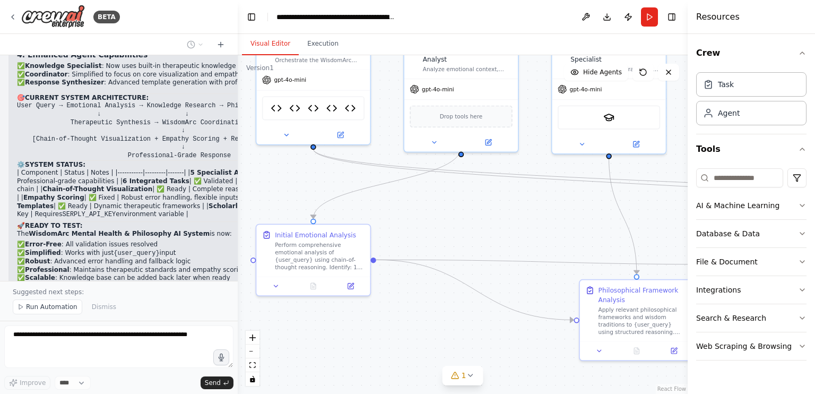
scroll to position [8212, 0]
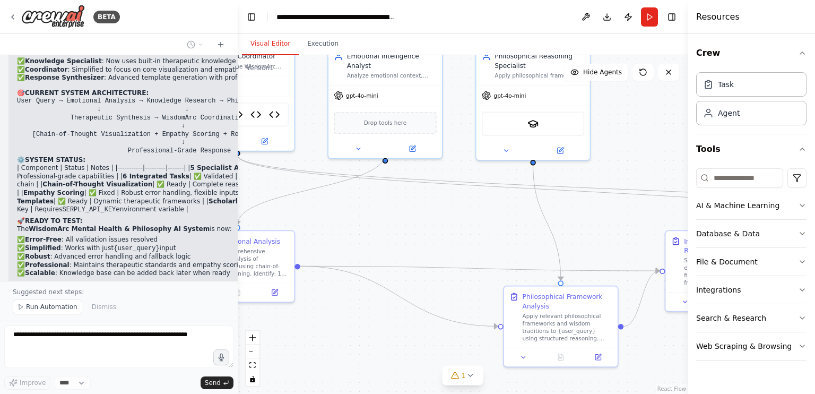
drag, startPoint x: 507, startPoint y: 193, endPoint x: 432, endPoint y: 254, distance: 96.9
click at [431, 200] on div ".deletable-edge-delete-btn { width: 20px; height: 20px; border: 0px solid #ffff…" at bounding box center [463, 224] width 450 height 338
click at [464, 377] on span "1" at bounding box center [464, 375] width 5 height 11
click at [453, 284] on div ".deletable-edge-delete-btn { width: 20px; height: 20px; border: 0px solid #ffff…" at bounding box center [463, 224] width 450 height 338
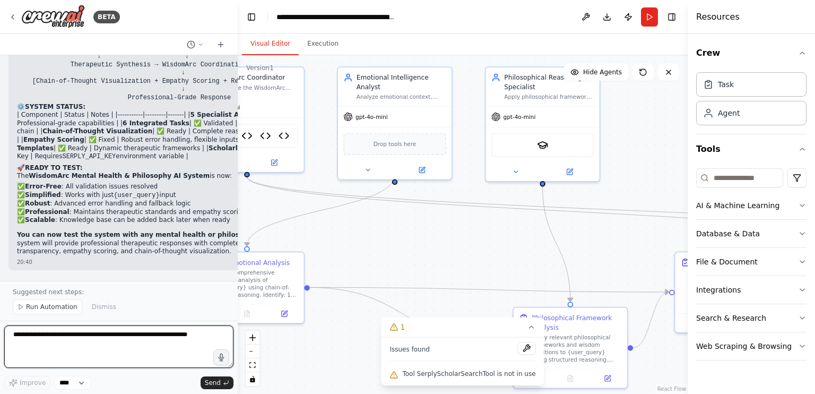
drag, startPoint x: 453, startPoint y: 284, endPoint x: 462, endPoint y: 304, distance: 22.3
click at [462, 304] on div ".deletable-edge-delete-btn { width: 20px; height: 20px; border: 0px solid #ffff…" at bounding box center [463, 224] width 450 height 338
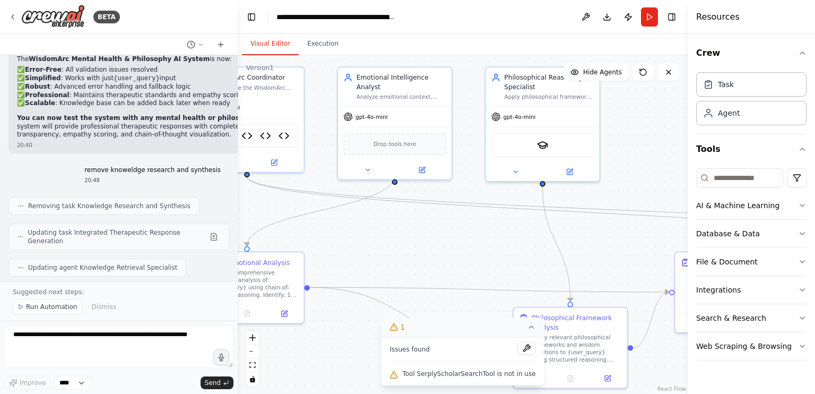
click at [529, 327] on icon at bounding box center [531, 327] width 4 height 2
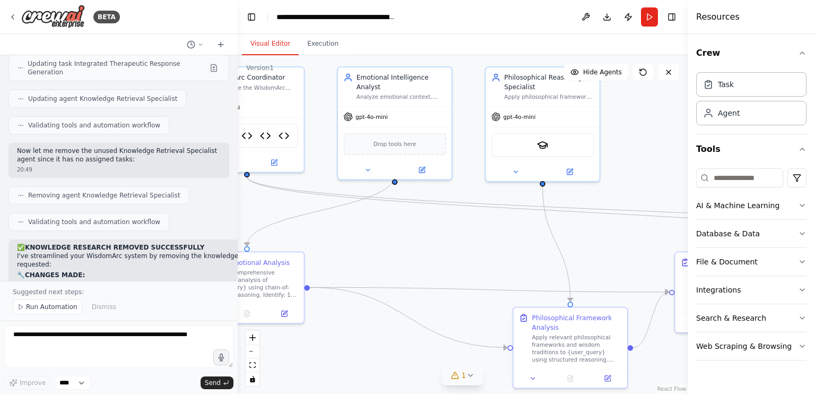
scroll to position [8559, 0]
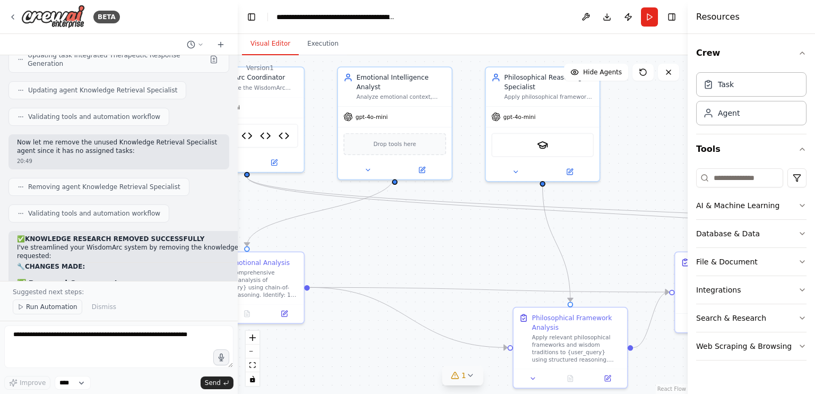
click at [50, 305] on span "Run Automation" at bounding box center [51, 306] width 51 height 8
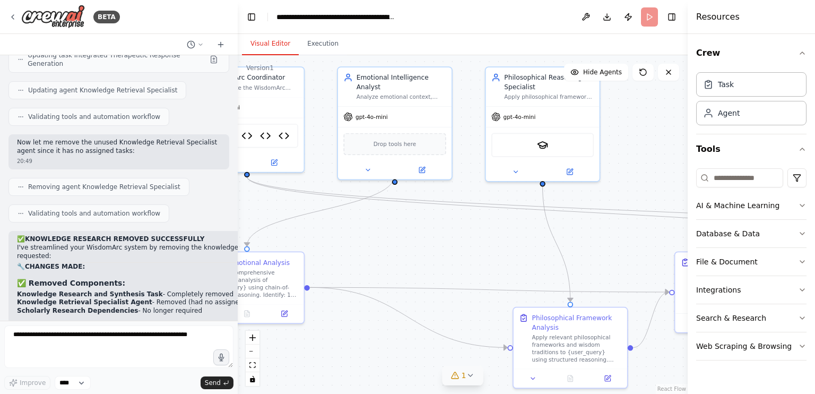
scroll to position [8520, 0]
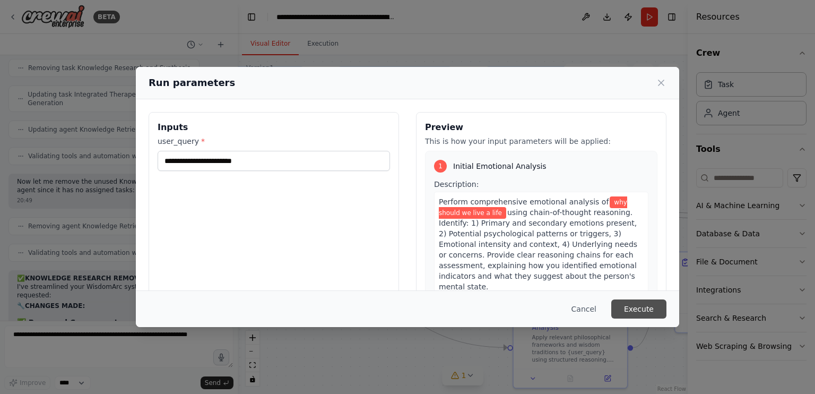
click at [654, 310] on button "Execute" at bounding box center [638, 308] width 55 height 19
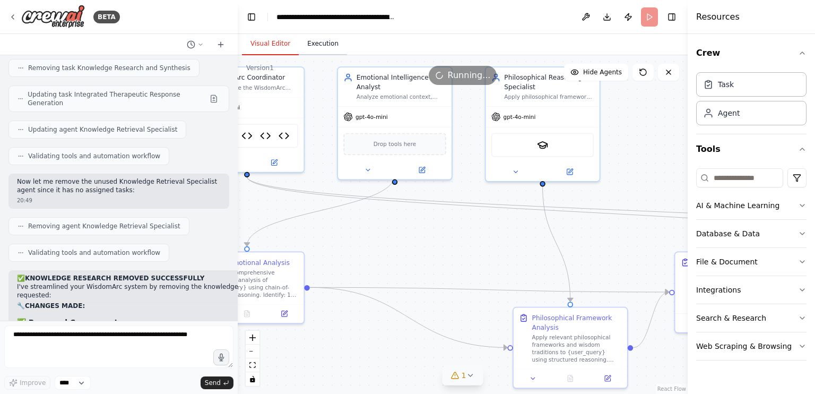
click at [328, 47] on button "Execution" at bounding box center [323, 44] width 48 height 22
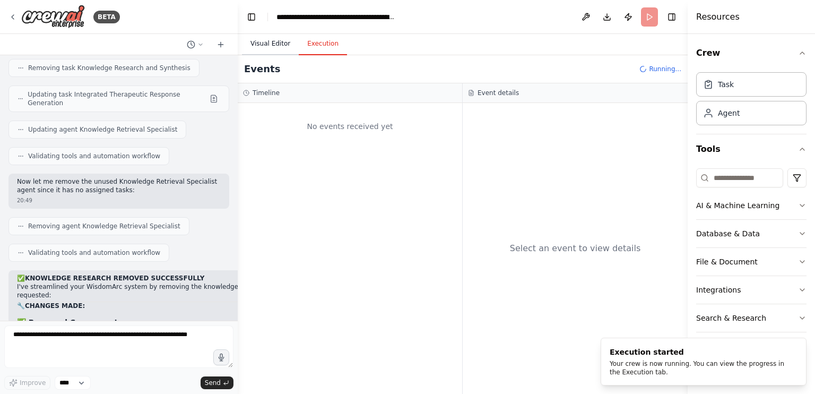
click at [276, 40] on button "Visual Editor" at bounding box center [270, 44] width 57 height 22
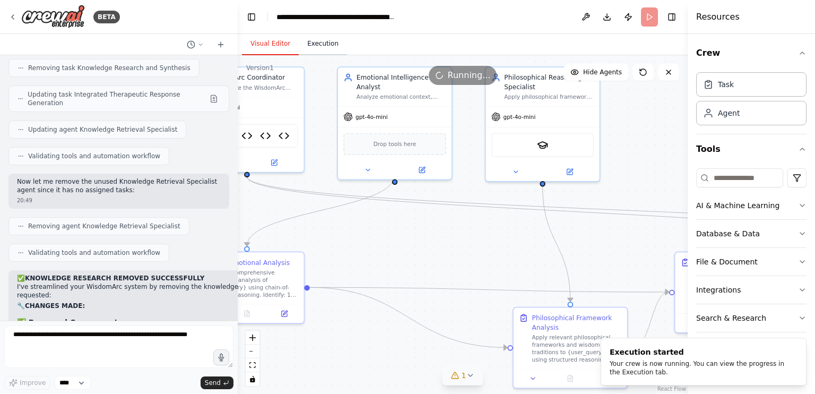
click at [338, 43] on button "Execution" at bounding box center [323, 44] width 48 height 22
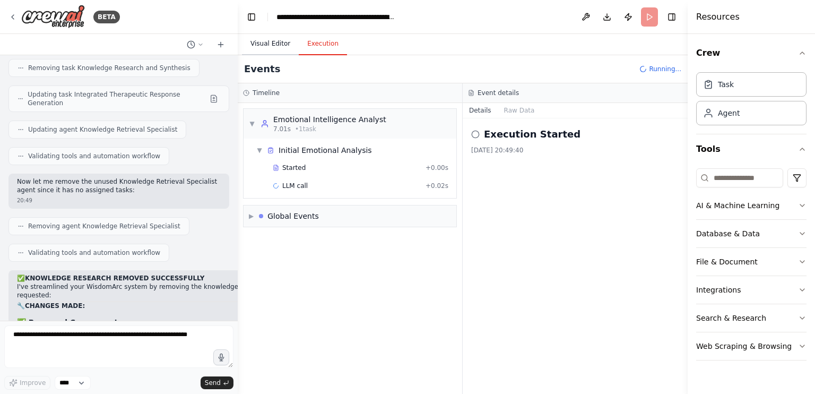
click at [258, 47] on button "Visual Editor" at bounding box center [270, 44] width 57 height 22
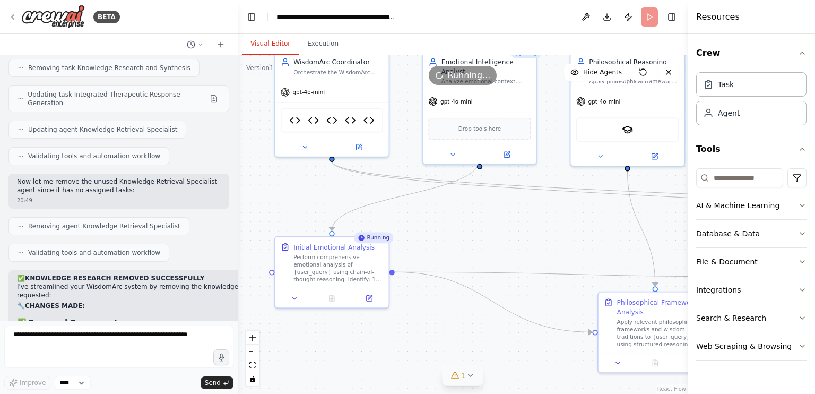
drag, startPoint x: 382, startPoint y: 237, endPoint x: 467, endPoint y: 220, distance: 86.0
click at [467, 220] on div ".deletable-edge-delete-btn { width: 20px; height: 20px; border: 0px solid #ffff…" at bounding box center [463, 224] width 450 height 338
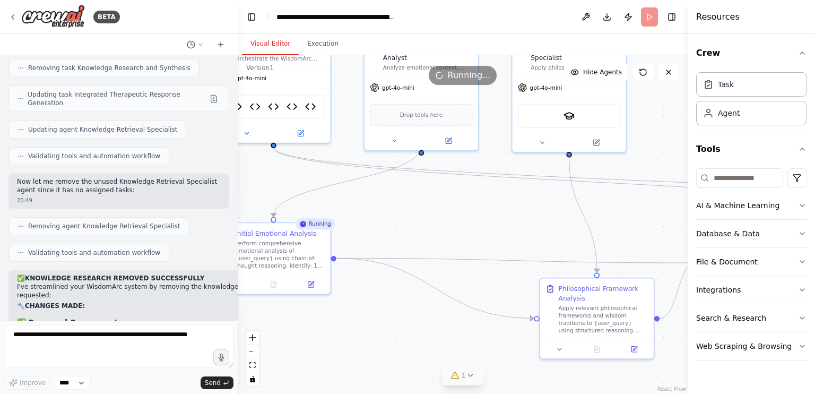
drag, startPoint x: 459, startPoint y: 223, endPoint x: 384, endPoint y: 208, distance: 76.8
click at [384, 208] on div ".deletable-edge-delete-btn { width: 20px; height: 20px; border: 0px solid #ffff…" at bounding box center [463, 224] width 450 height 338
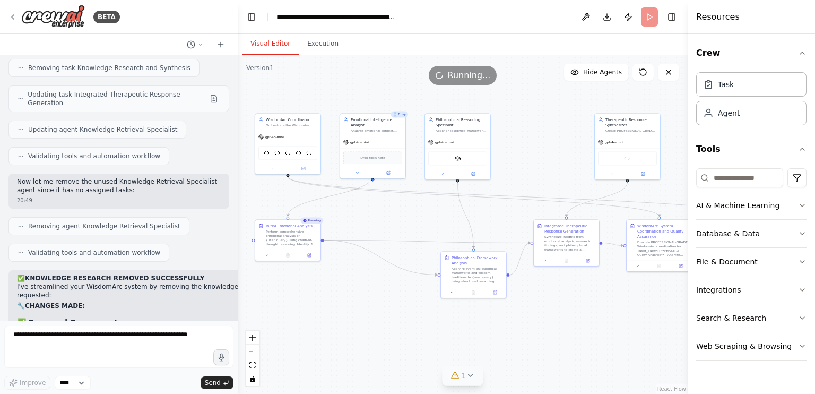
drag, startPoint x: 474, startPoint y: 218, endPoint x: 403, endPoint y: 224, distance: 70.8
click at [407, 224] on div ".deletable-edge-delete-btn { width: 20px; height: 20px; border: 0px solid #ffff…" at bounding box center [463, 224] width 450 height 338
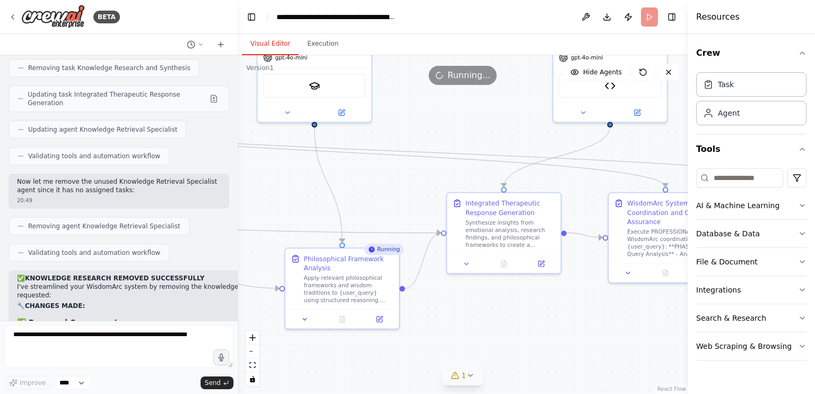
drag, startPoint x: 396, startPoint y: 227, endPoint x: 269, endPoint y: 198, distance: 130.0
click at [269, 198] on div ".deletable-edge-delete-btn { width: 20px; height: 20px; border: 0px solid #ffff…" at bounding box center [463, 224] width 450 height 338
click at [310, 40] on button "Execution" at bounding box center [323, 44] width 48 height 22
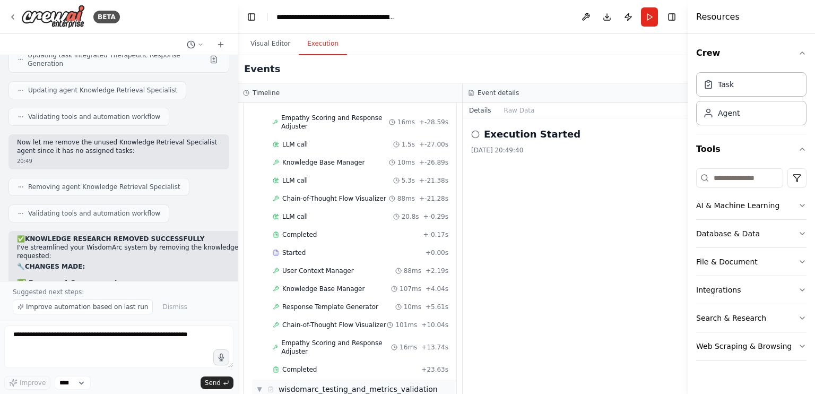
scroll to position [1276, 0]
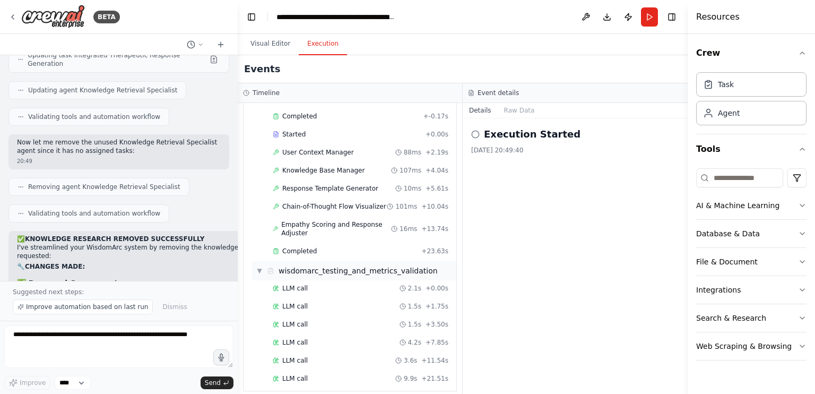
click at [288, 265] on div "wisdomarc_testing_and_metrics_validation" at bounding box center [358, 270] width 159 height 11
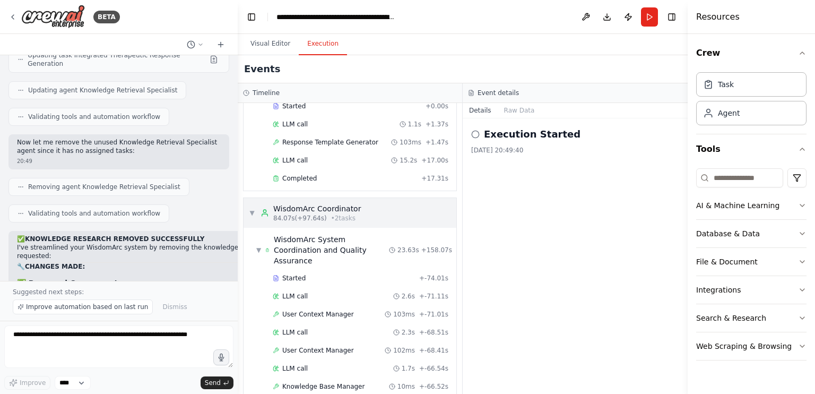
click at [255, 203] on div "▼ WisdomArc Coordinator 84.07s (+97.64s) • 2 task s" at bounding box center [305, 212] width 112 height 19
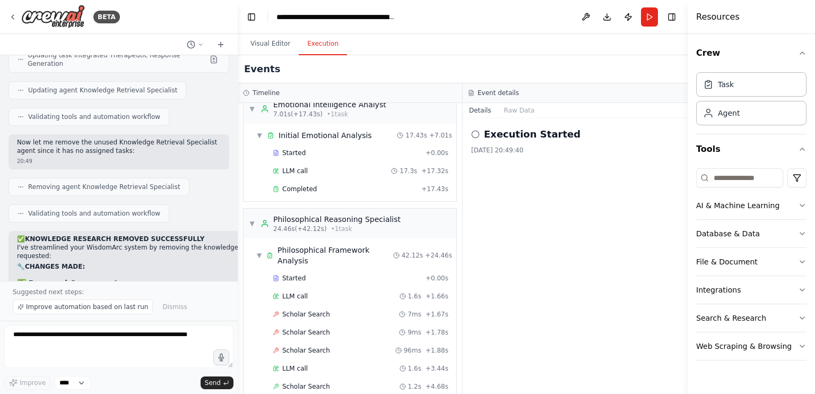
scroll to position [0, 0]
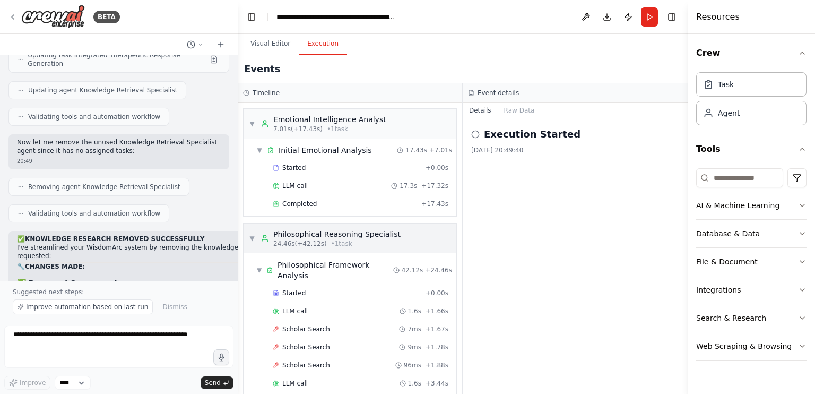
click at [265, 239] on icon at bounding box center [264, 238] width 8 height 8
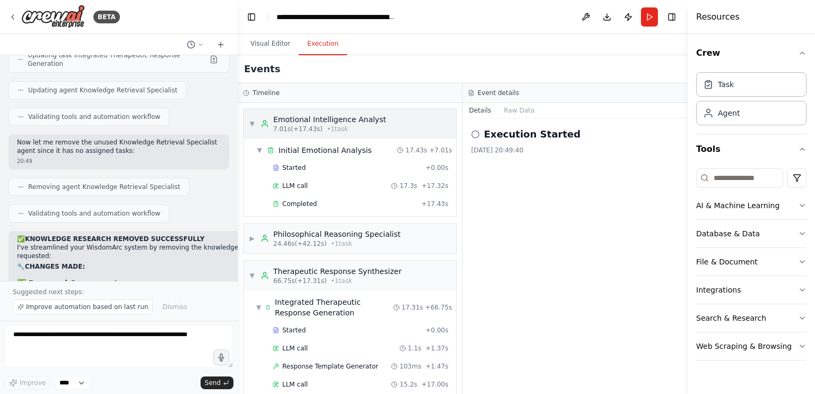
click at [268, 125] on icon at bounding box center [264, 123] width 8 height 8
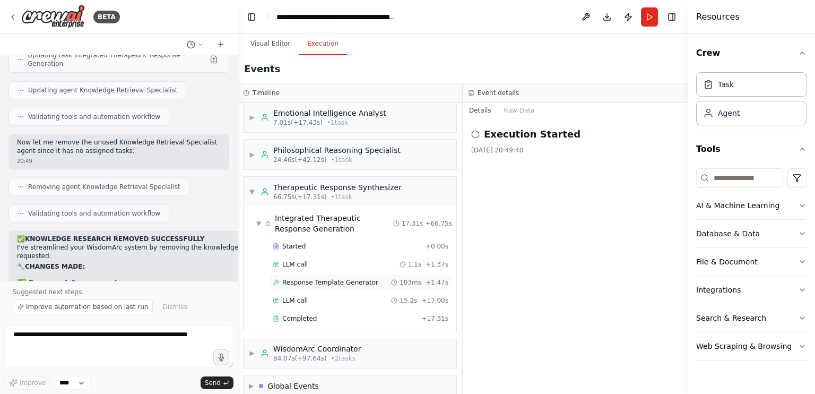
scroll to position [19, 0]
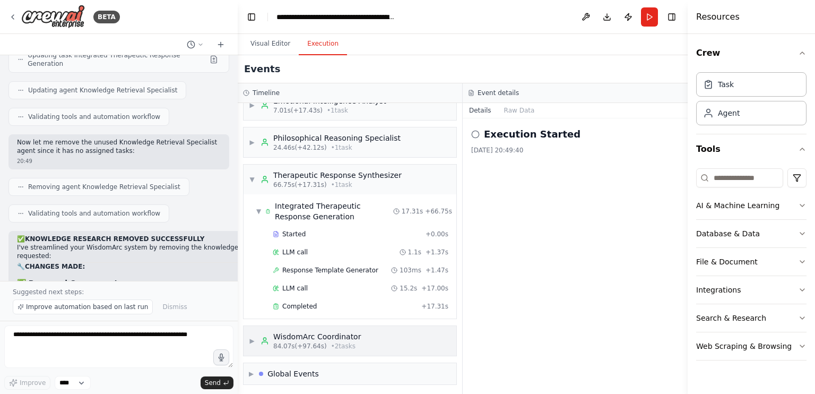
click at [321, 345] on div "84.07s (+97.64s) • 2 task s" at bounding box center [317, 346] width 88 height 8
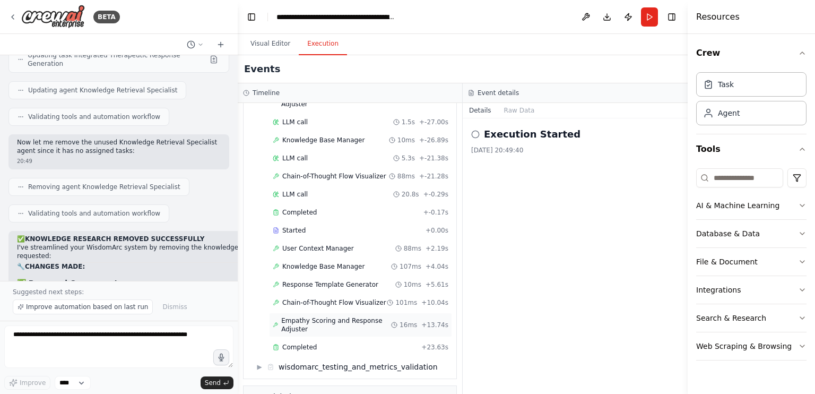
scroll to position [588, 0]
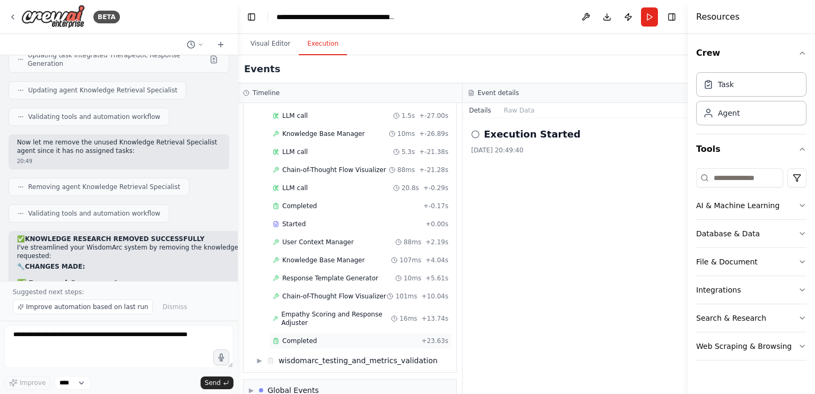
click at [299, 333] on div "Completed + 23.63s" at bounding box center [360, 341] width 183 height 16
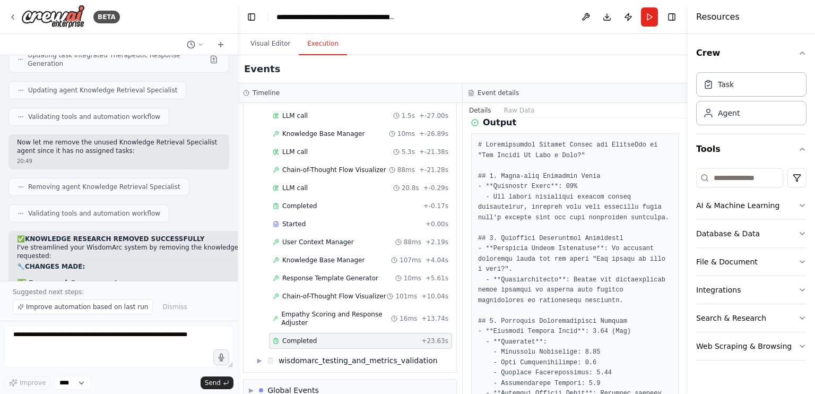
scroll to position [53, 0]
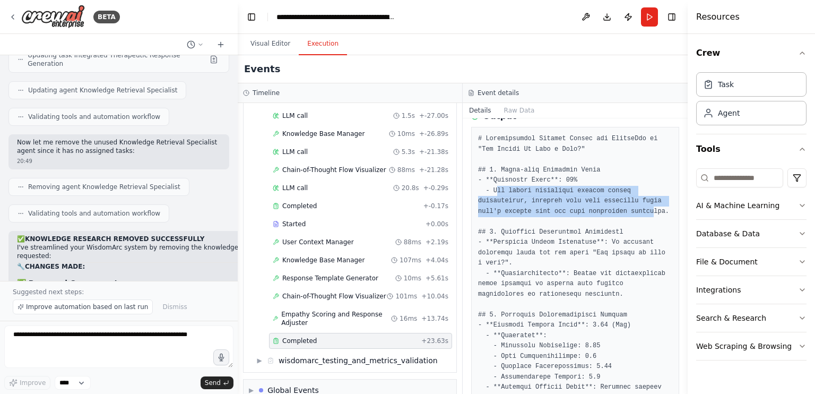
drag, startPoint x: 496, startPoint y: 193, endPoint x: 640, endPoint y: 212, distance: 145.0
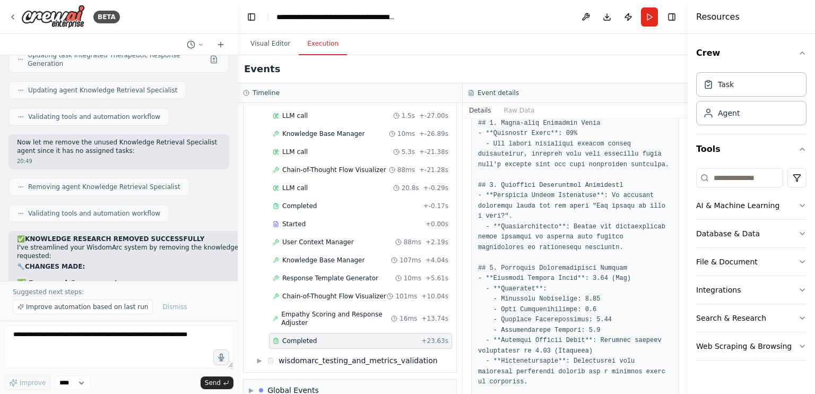
scroll to position [106, 0]
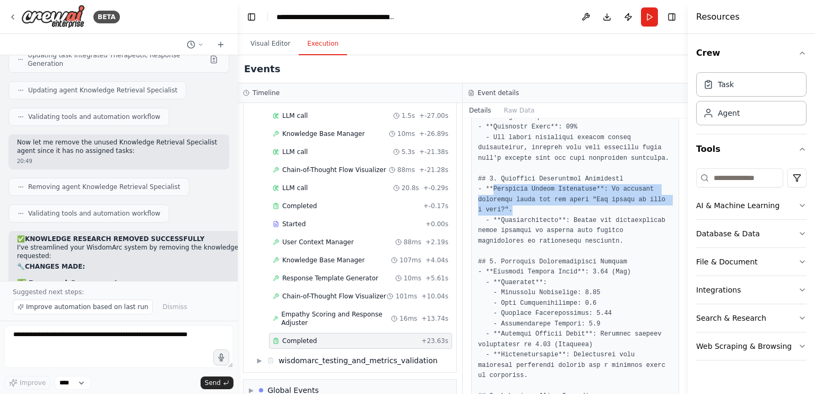
drag, startPoint x: 490, startPoint y: 186, endPoint x: 644, endPoint y: 205, distance: 155.0
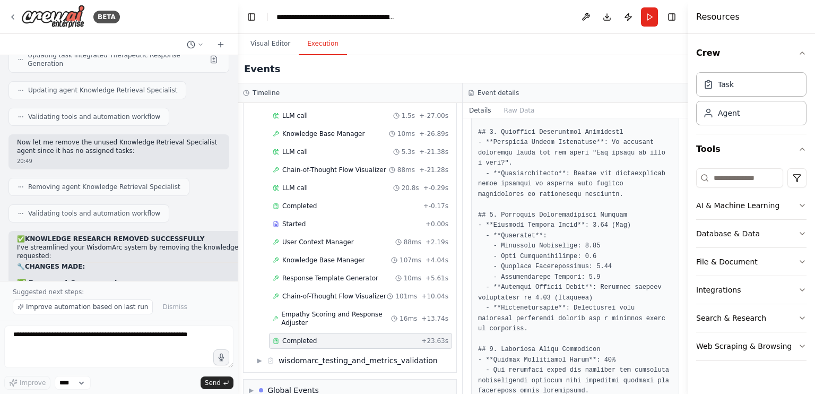
scroll to position [159, 0]
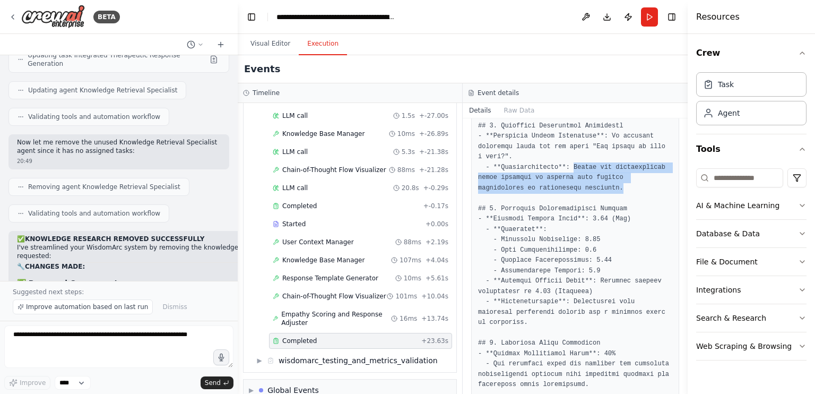
drag, startPoint x: 567, startPoint y: 162, endPoint x: 580, endPoint y: 186, distance: 28.0
click at [580, 186] on pre at bounding box center [575, 400] width 194 height 745
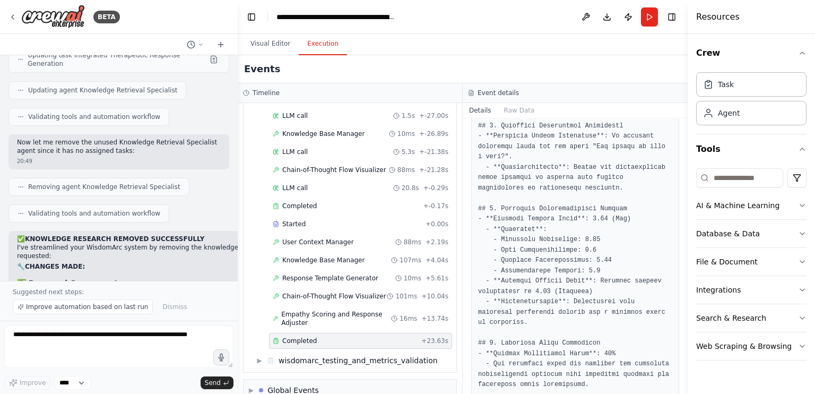
scroll to position [212, 0]
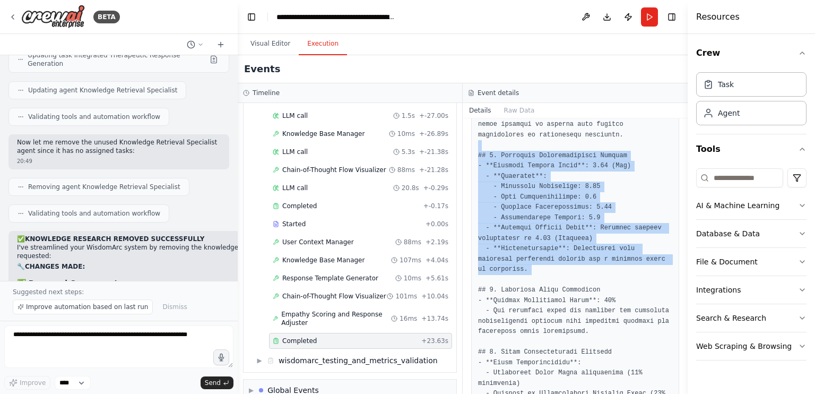
drag, startPoint x: 501, startPoint y: 149, endPoint x: 622, endPoint y: 275, distance: 174.8
click at [622, 275] on pre at bounding box center [575, 347] width 194 height 745
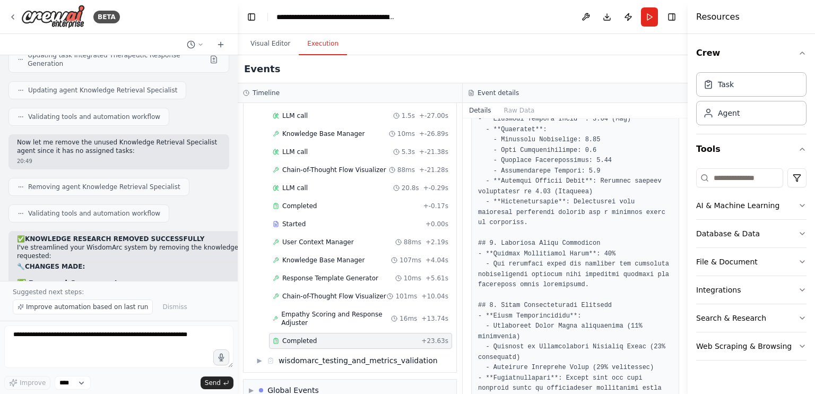
scroll to position [265, 0]
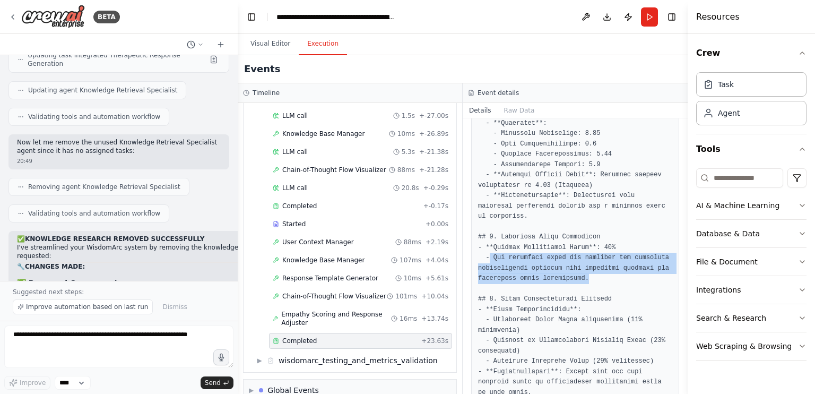
drag, startPoint x: 489, startPoint y: 256, endPoint x: 606, endPoint y: 276, distance: 119.5
click at [606, 276] on pre at bounding box center [575, 293] width 194 height 745
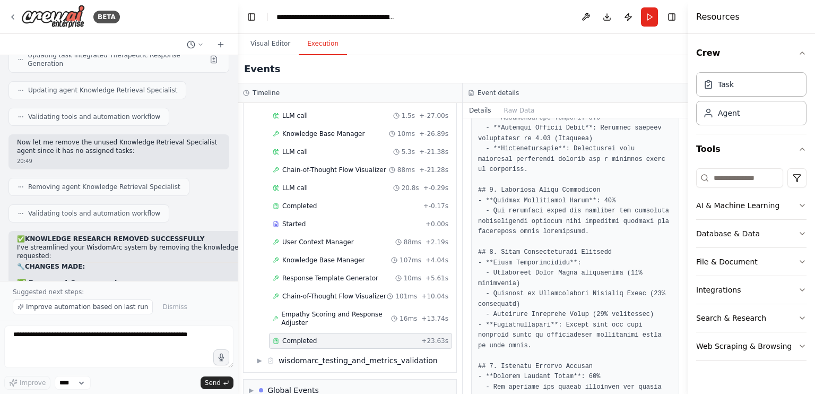
scroll to position [318, 0]
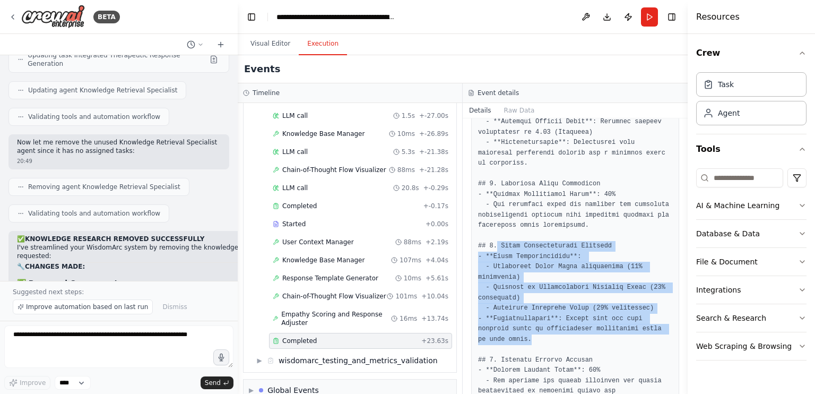
drag, startPoint x: 497, startPoint y: 244, endPoint x: 621, endPoint y: 337, distance: 155.8
click at [621, 337] on pre at bounding box center [575, 240] width 194 height 745
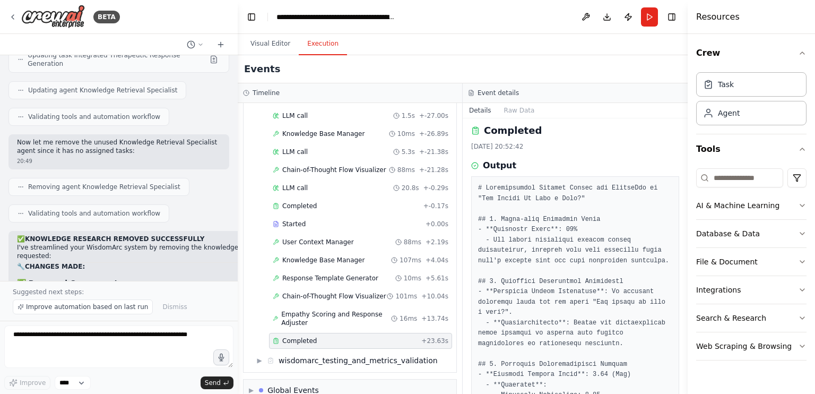
scroll to position [0, 0]
